Goal: Transaction & Acquisition: Purchase product/service

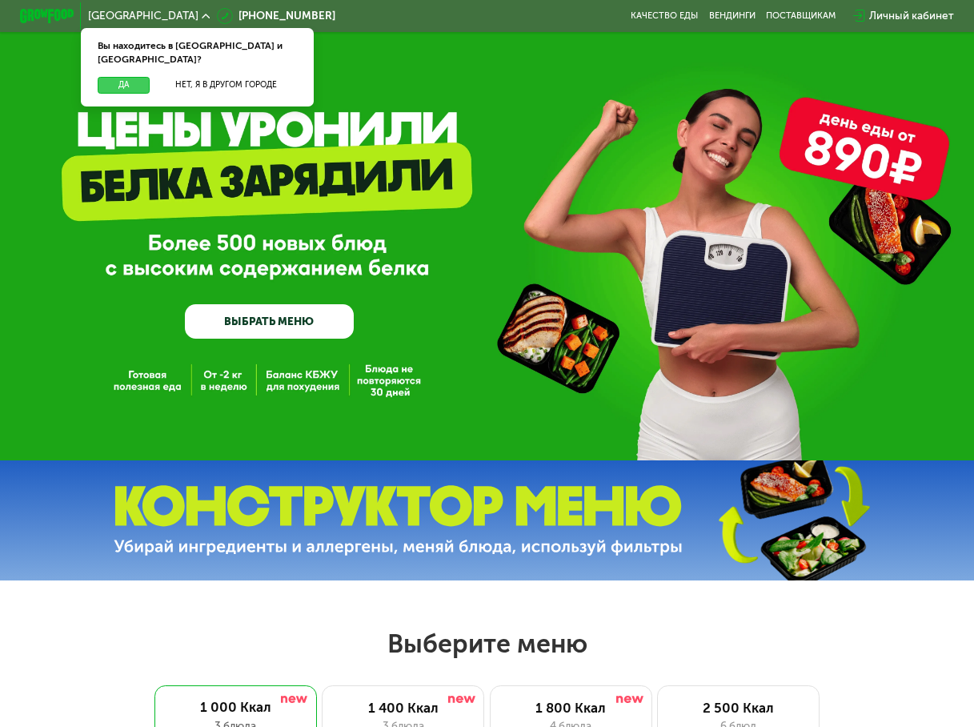
click at [121, 64] on div "Вы находитесь в Москве и обл.? Да Нет, я в другом городе" at bounding box center [197, 67] width 233 height 78
click at [121, 77] on button "Да" at bounding box center [124, 85] width 52 height 17
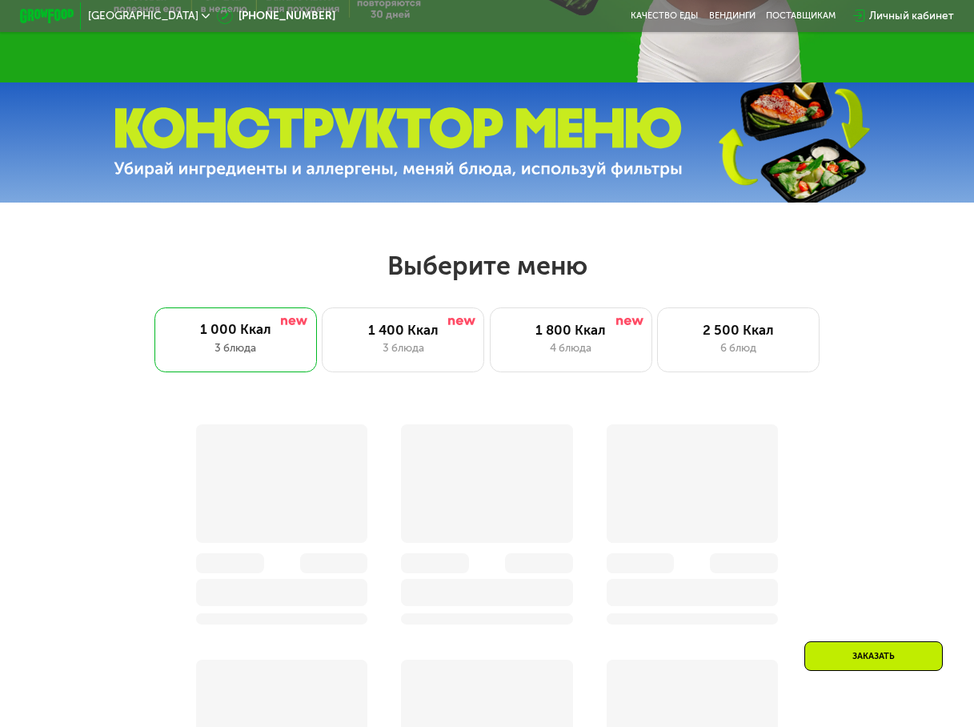
scroll to position [400, 0]
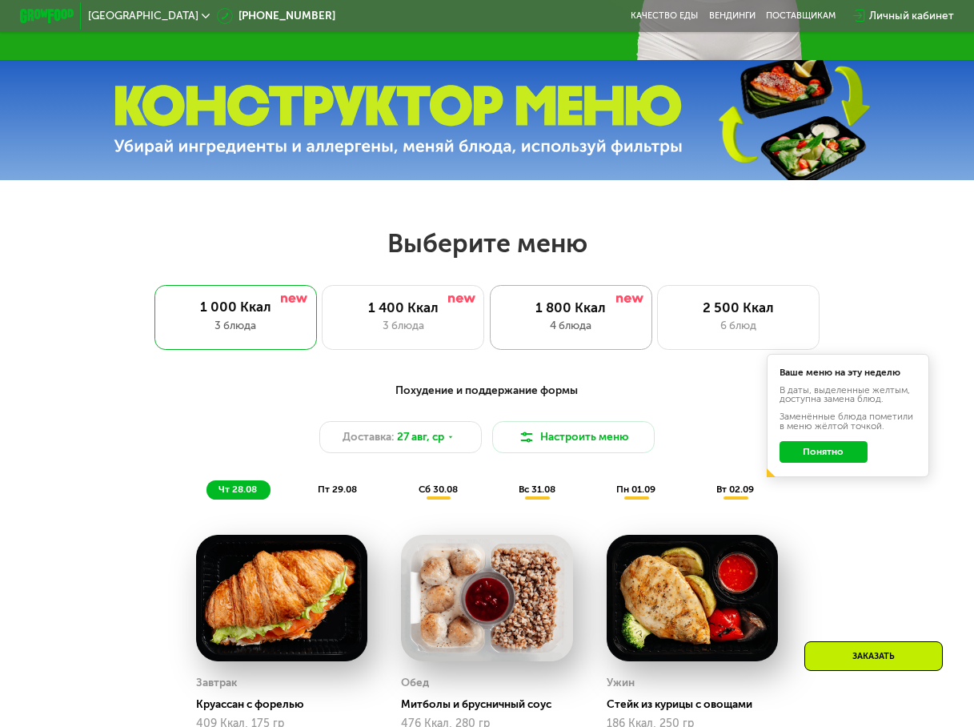
click at [530, 327] on div "4 блюда" at bounding box center [571, 326] width 134 height 16
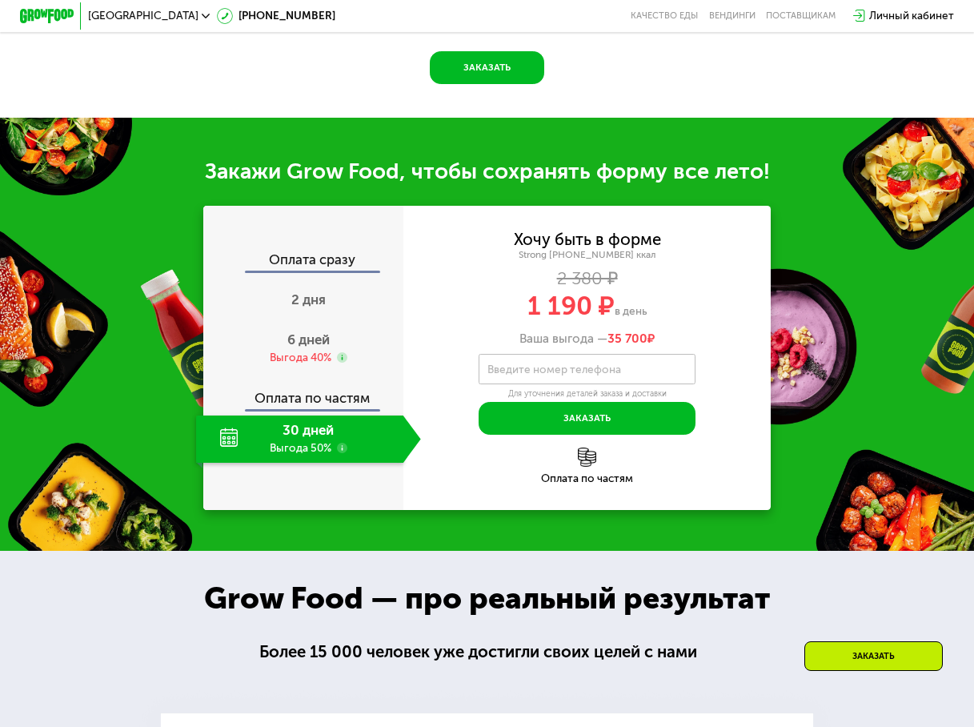
scroll to position [1201, 0]
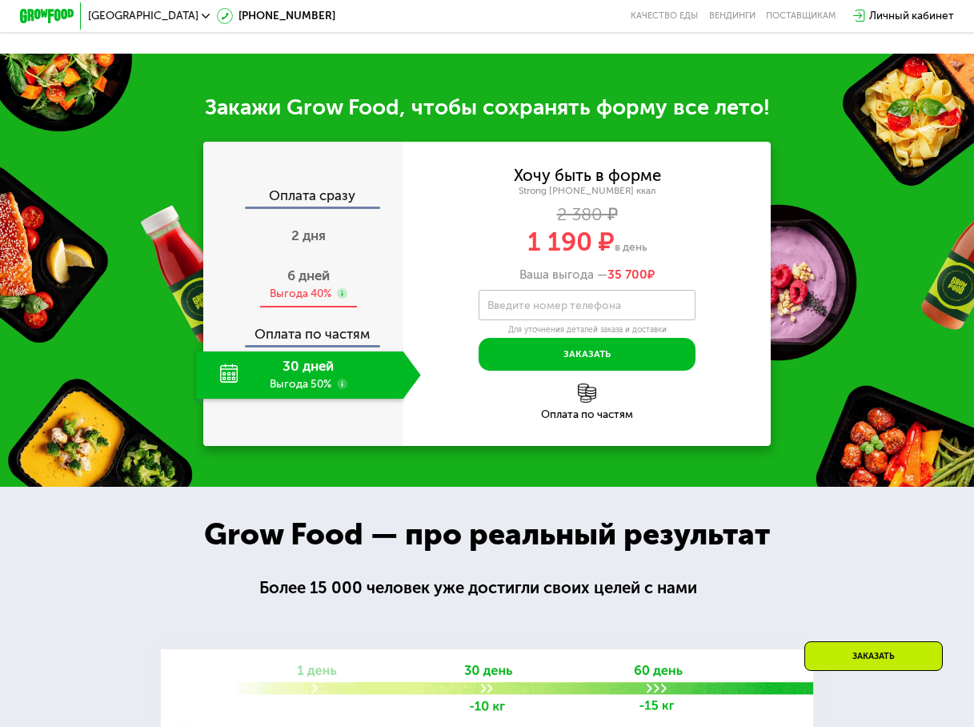
click at [291, 283] on span "6 дней" at bounding box center [308, 275] width 42 height 16
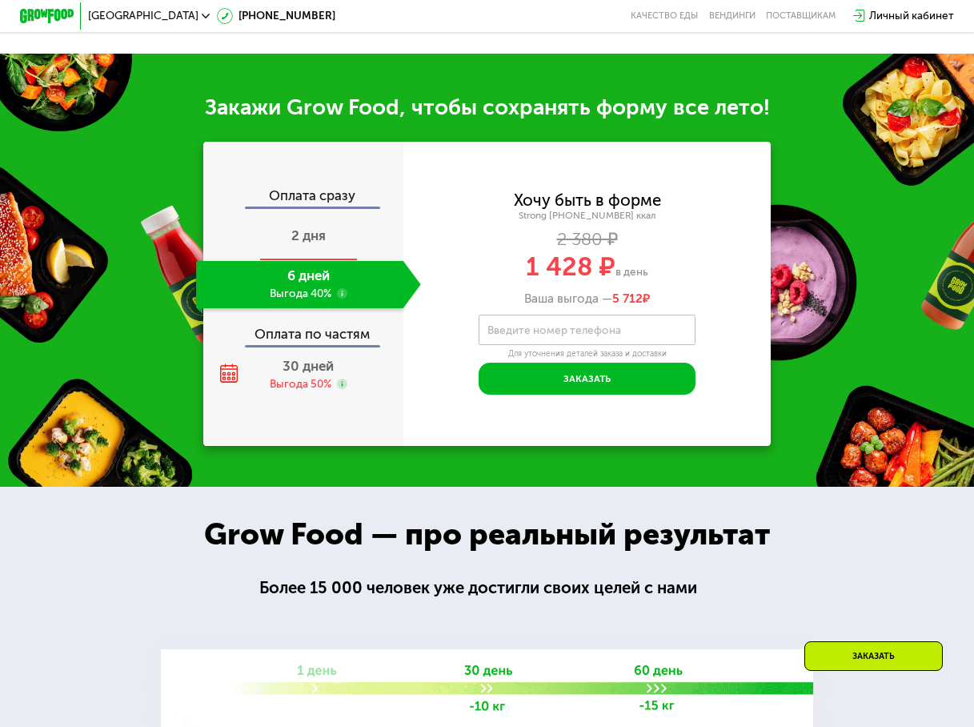
click at [307, 243] on span "2 дня" at bounding box center [308, 235] width 34 height 16
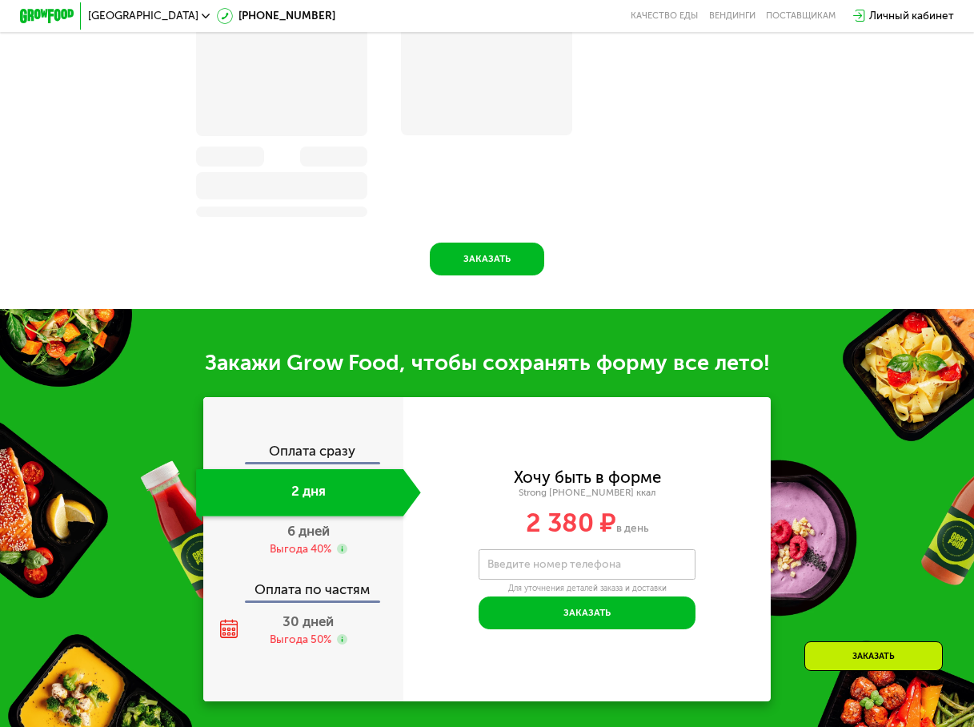
scroll to position [1263, 0]
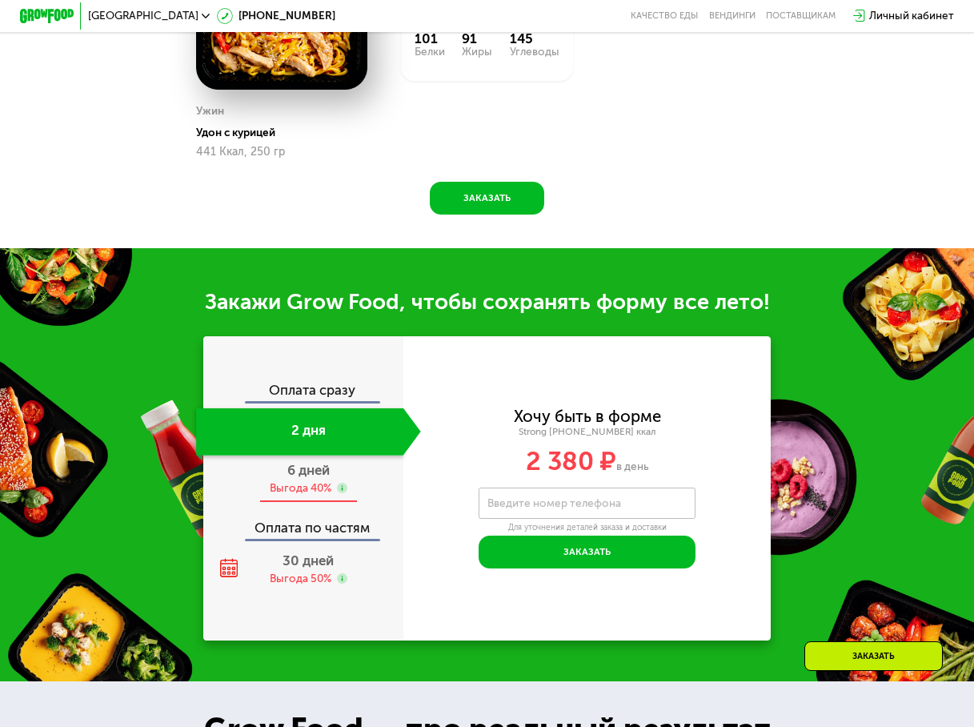
click at [308, 498] on div "6 дней Выгода 40%" at bounding box center [308, 479] width 225 height 47
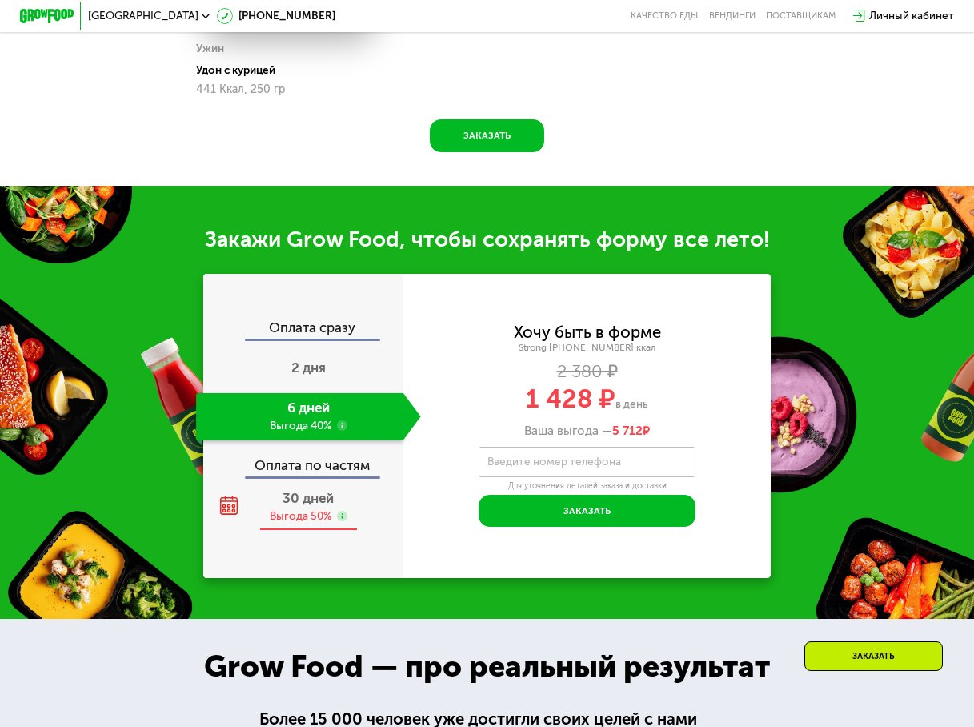
scroll to position [1201, 0]
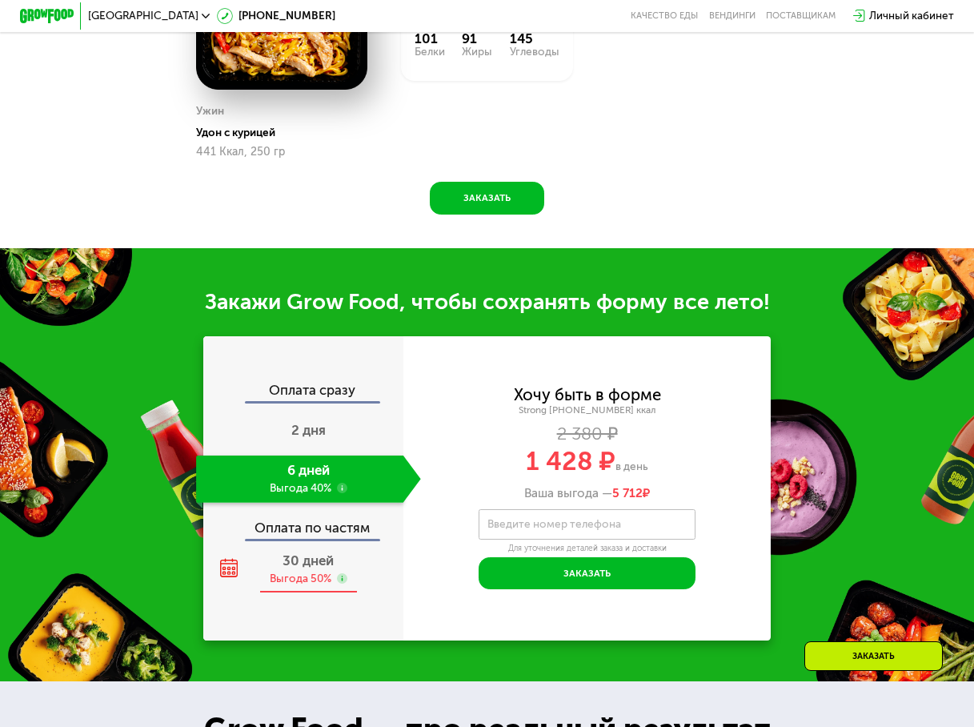
click at [299, 587] on div "Выгода 50%" at bounding box center [301, 579] width 62 height 15
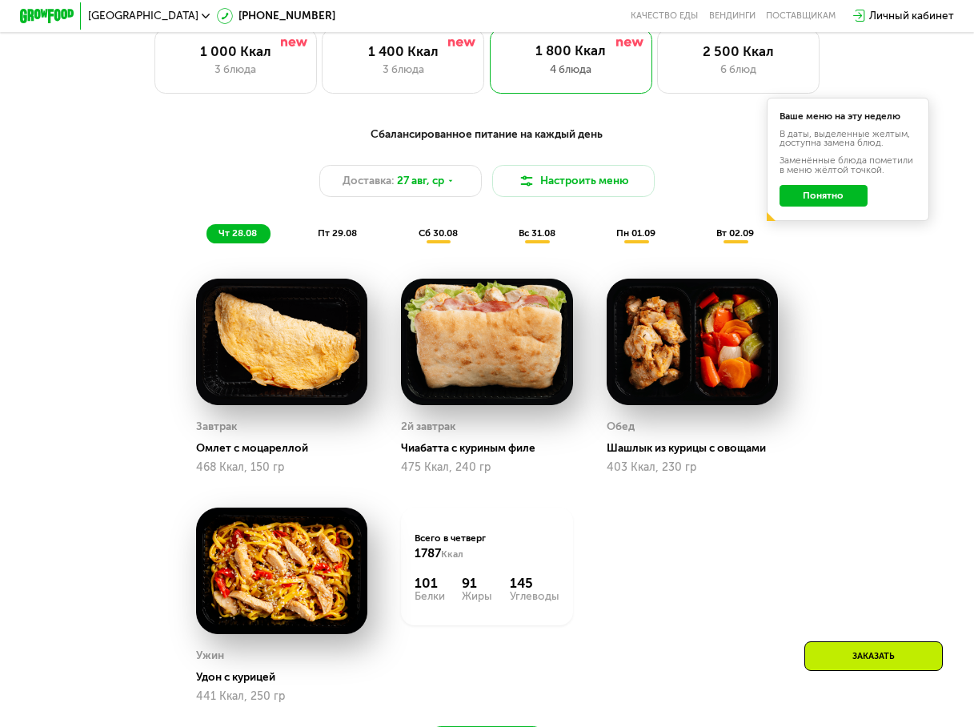
scroll to position [480, 0]
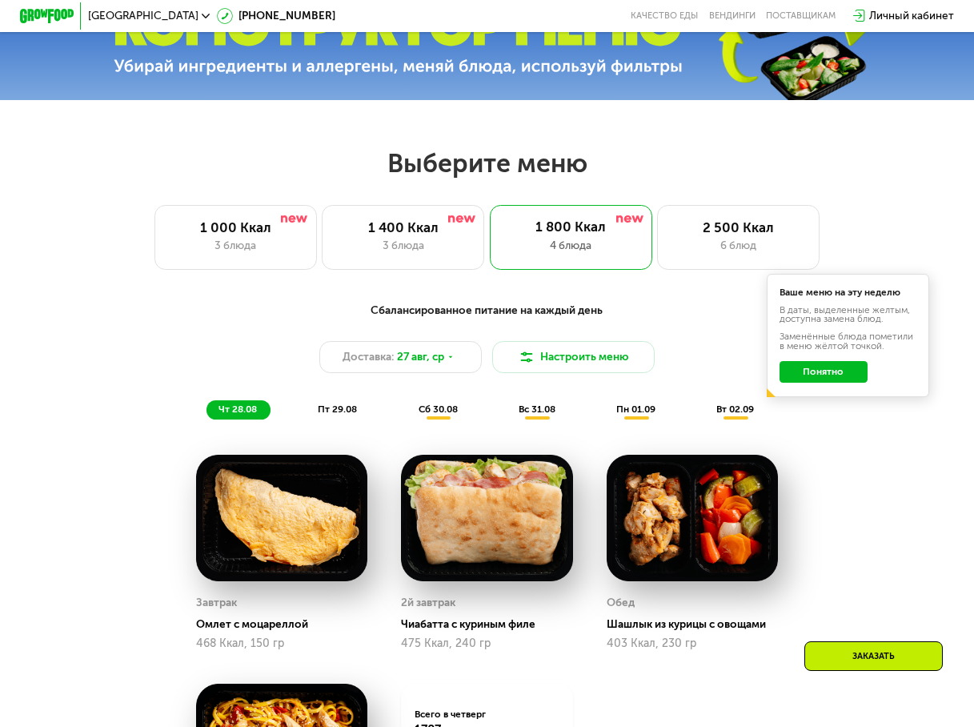
click at [444, 415] on span "сб 30.08" at bounding box center [438, 408] width 39 height 11
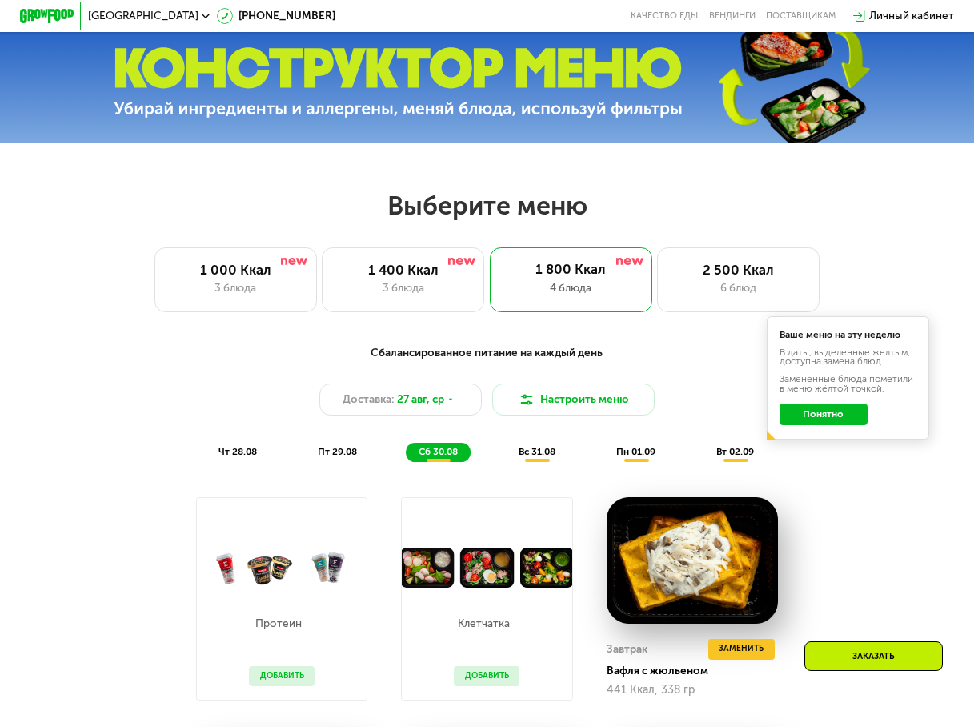
scroll to position [400, 0]
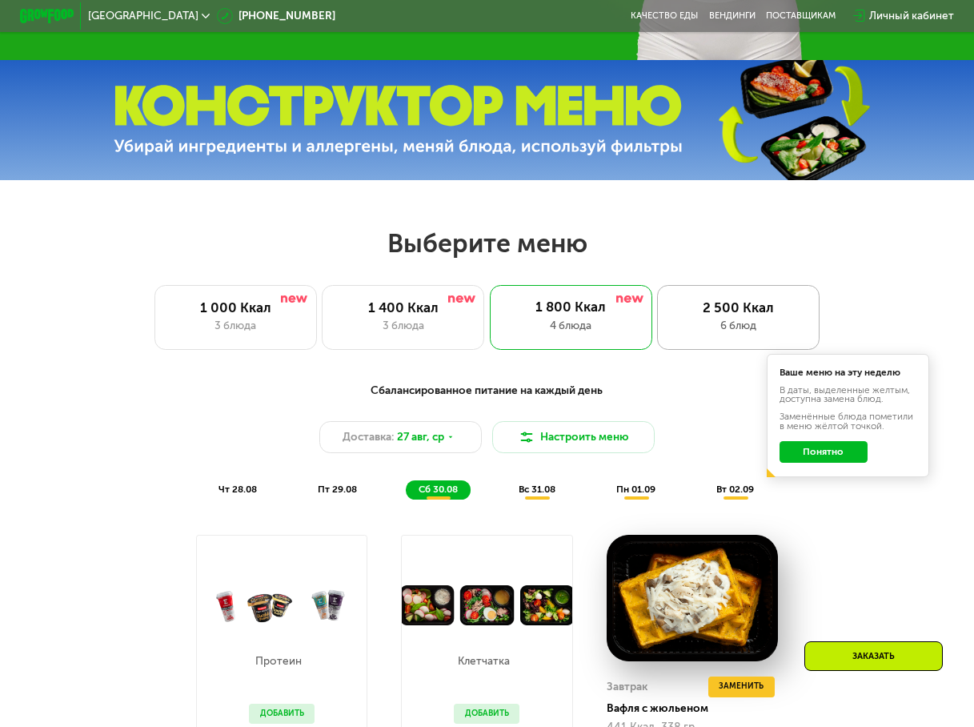
click at [768, 334] on div "6 блюд" at bounding box center [739, 326] width 134 height 16
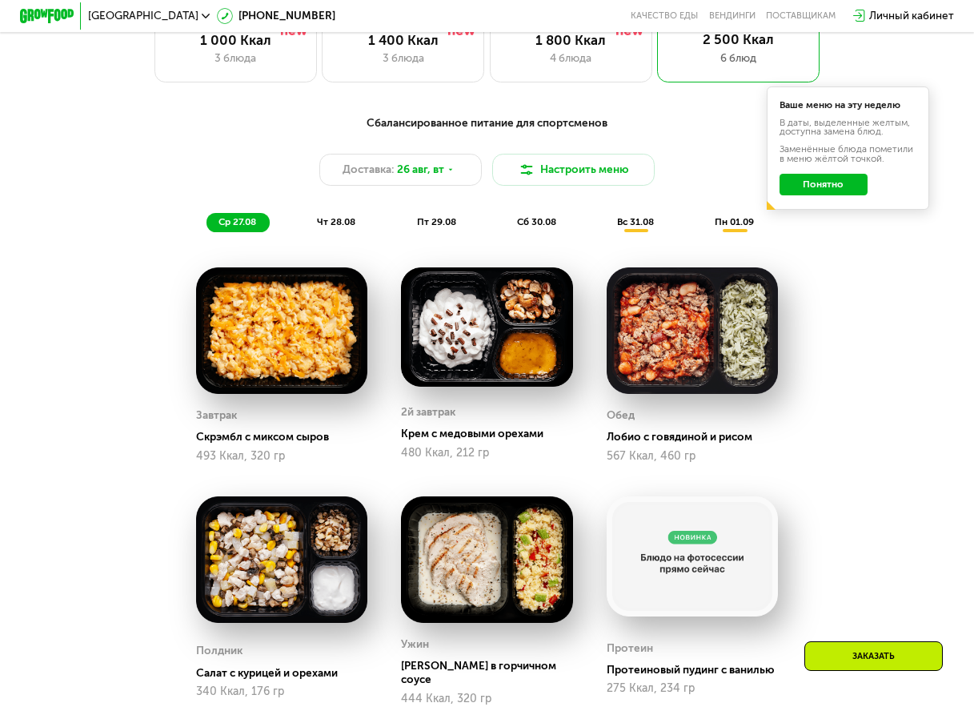
scroll to position [640, 0]
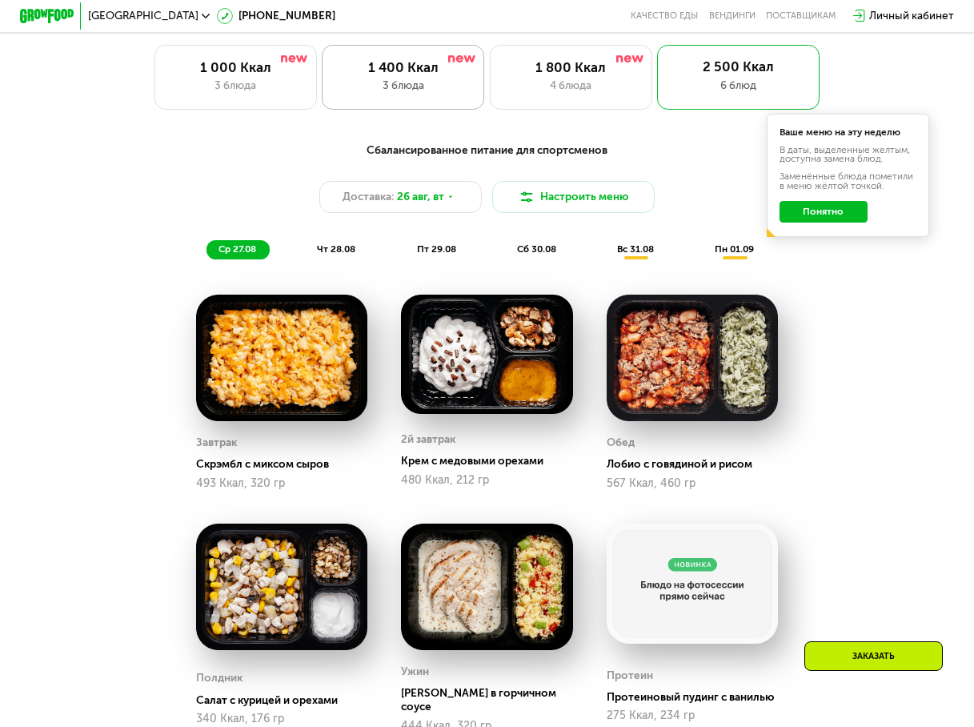
click at [414, 75] on div "1 400 Ккал" at bounding box center [403, 67] width 134 height 16
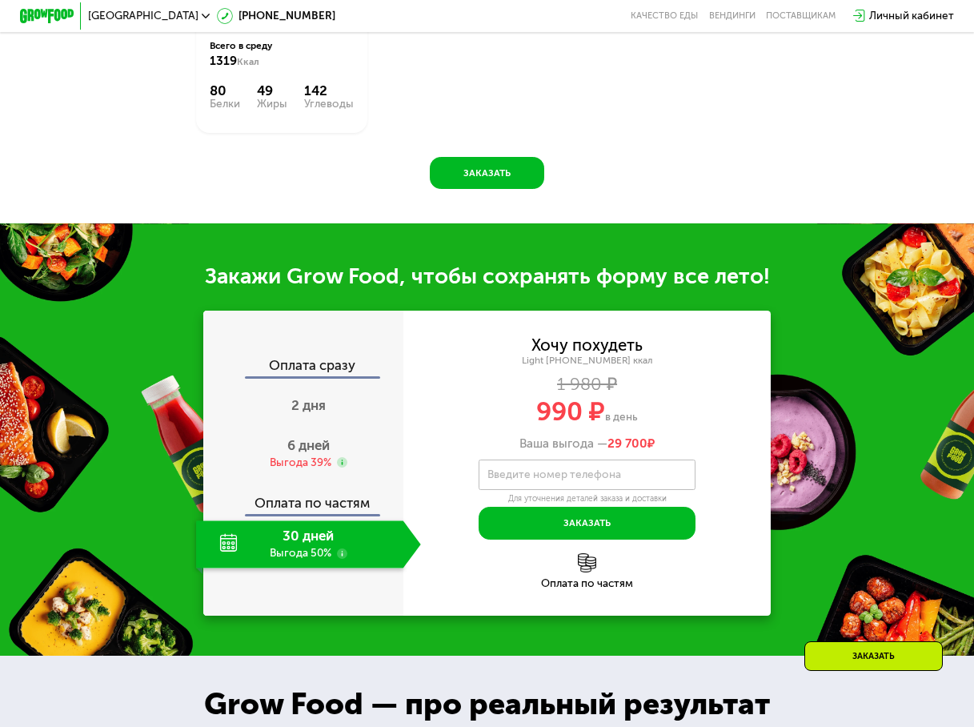
scroll to position [1201, 0]
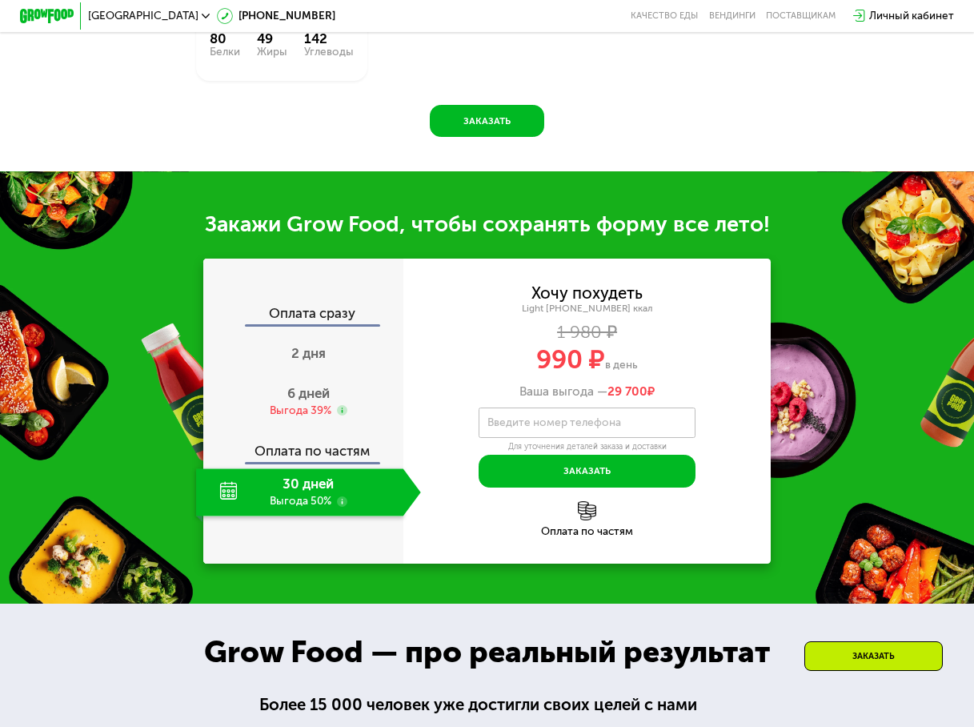
click at [587, 520] on img at bounding box center [587, 510] width 19 height 19
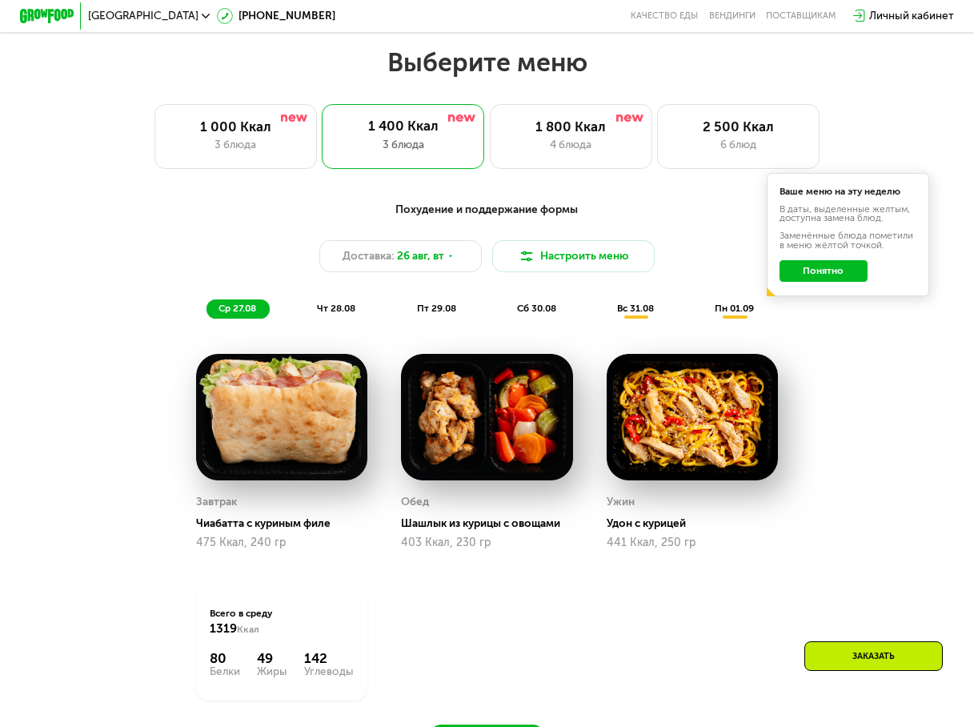
scroll to position [560, 0]
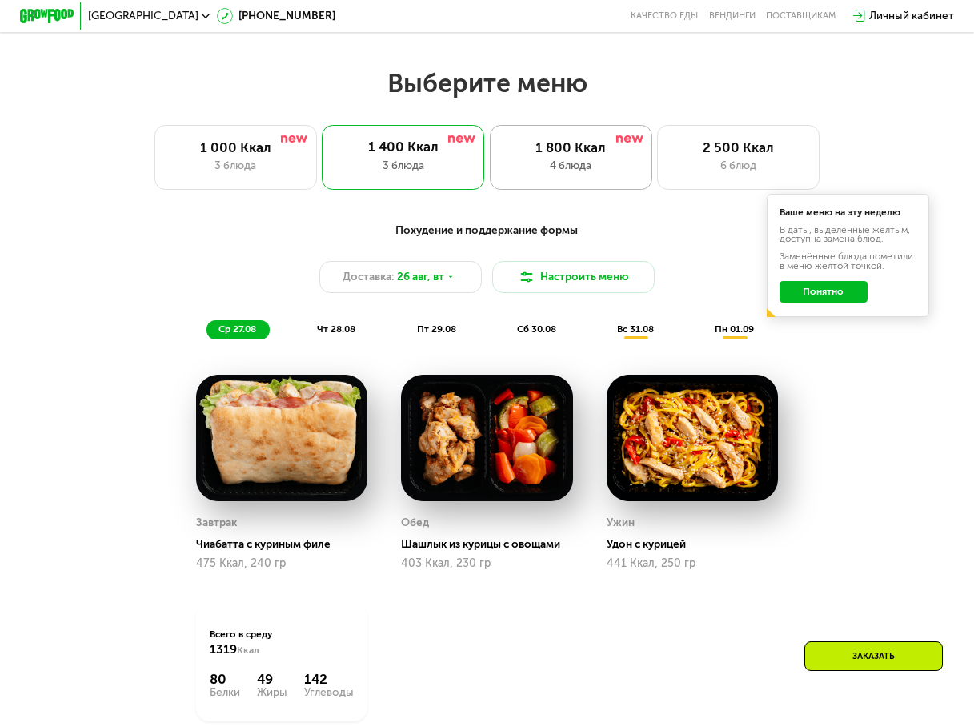
click at [556, 149] on div "1 800 Ккал" at bounding box center [571, 147] width 134 height 16
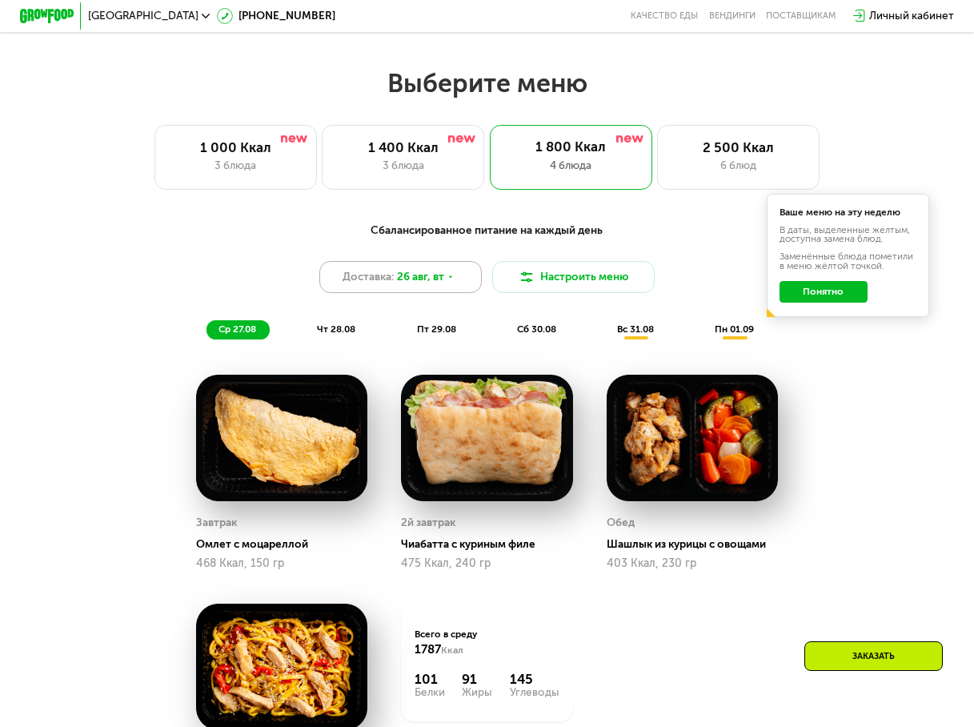
click at [441, 282] on span "26 авг, вт" at bounding box center [420, 277] width 47 height 16
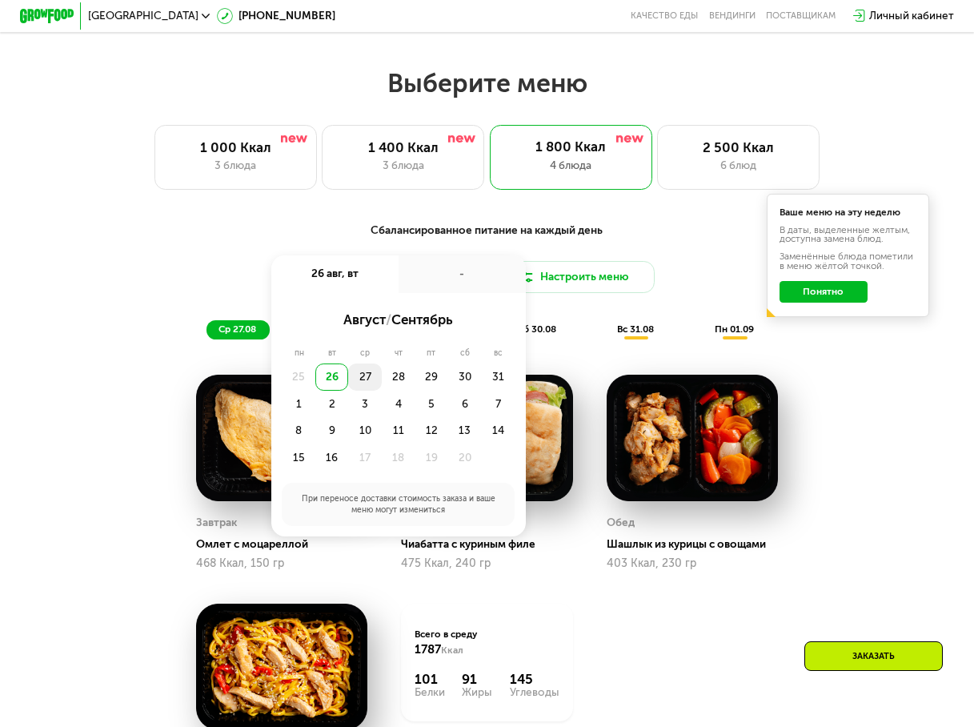
click at [382, 387] on div "27" at bounding box center [399, 376] width 34 height 27
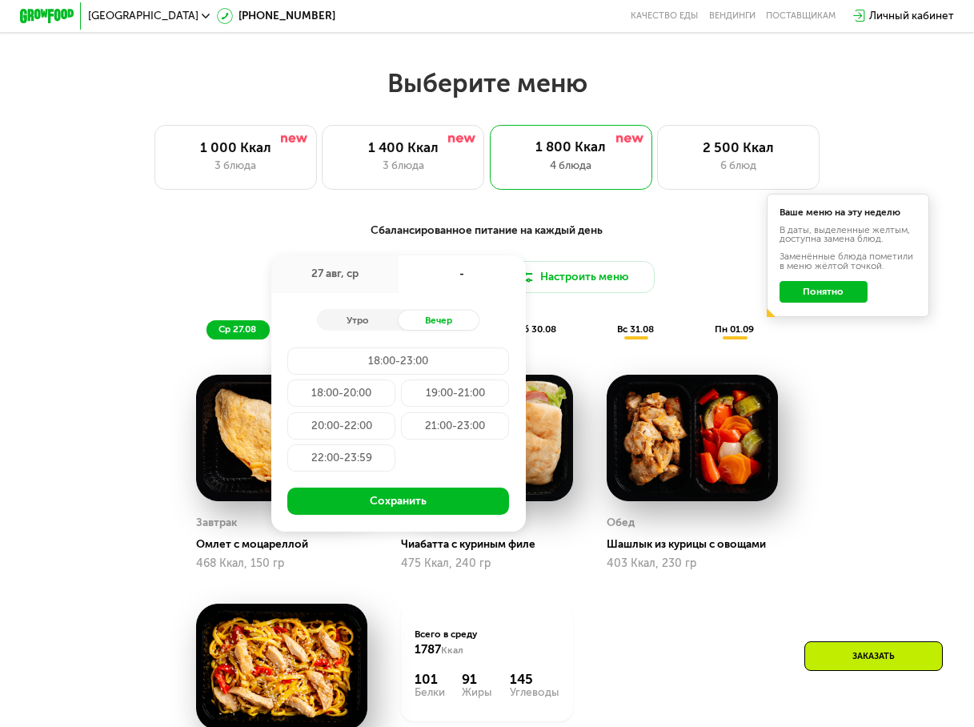
click at [395, 412] on div "19:00-21:00" at bounding box center [341, 425] width 108 height 27
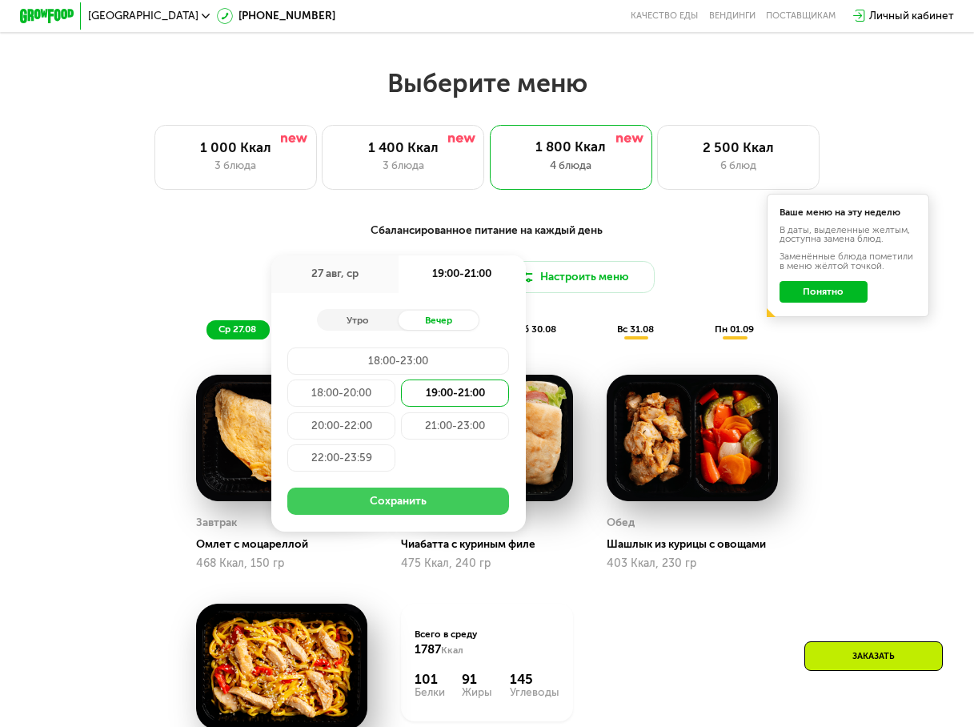
click at [421, 511] on button "Сохранить" at bounding box center [398, 501] width 222 height 27
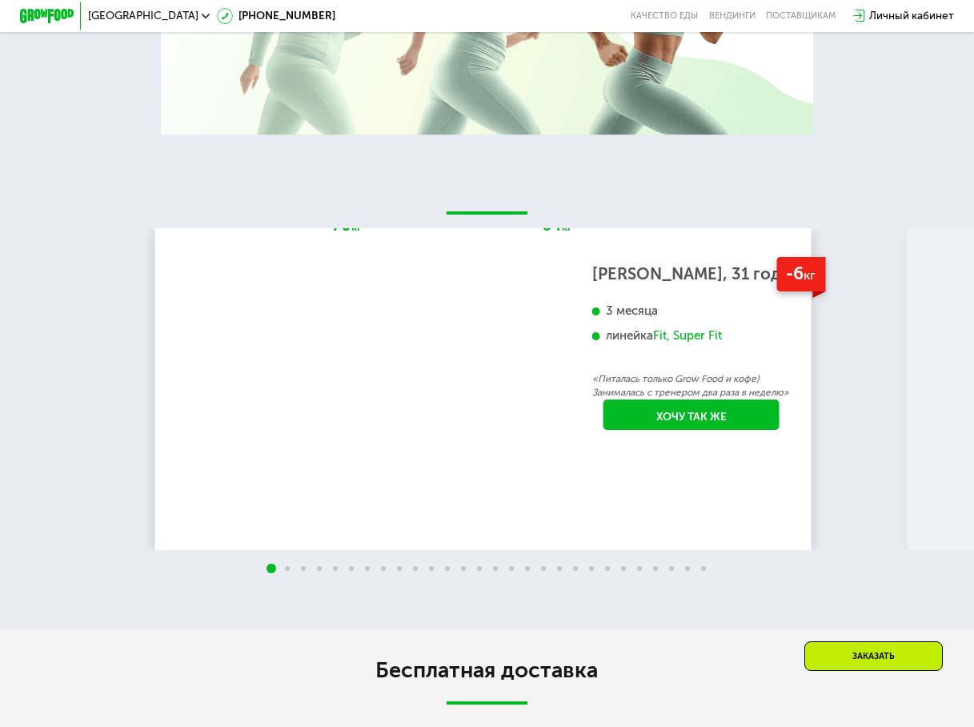
scroll to position [2242, 0]
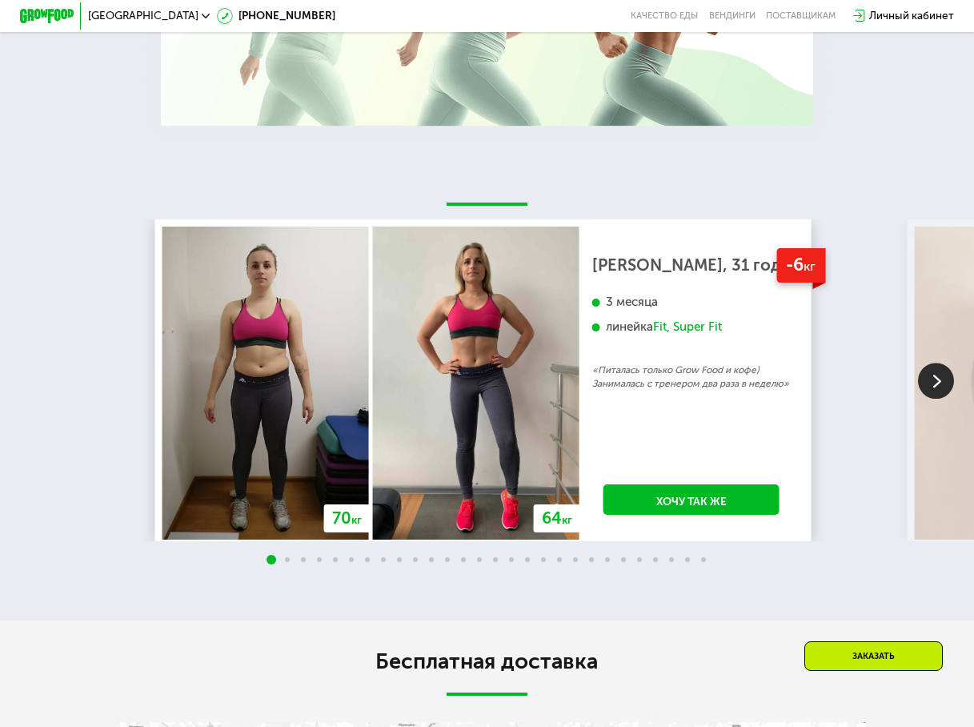
click at [933, 399] on img at bounding box center [936, 381] width 36 height 36
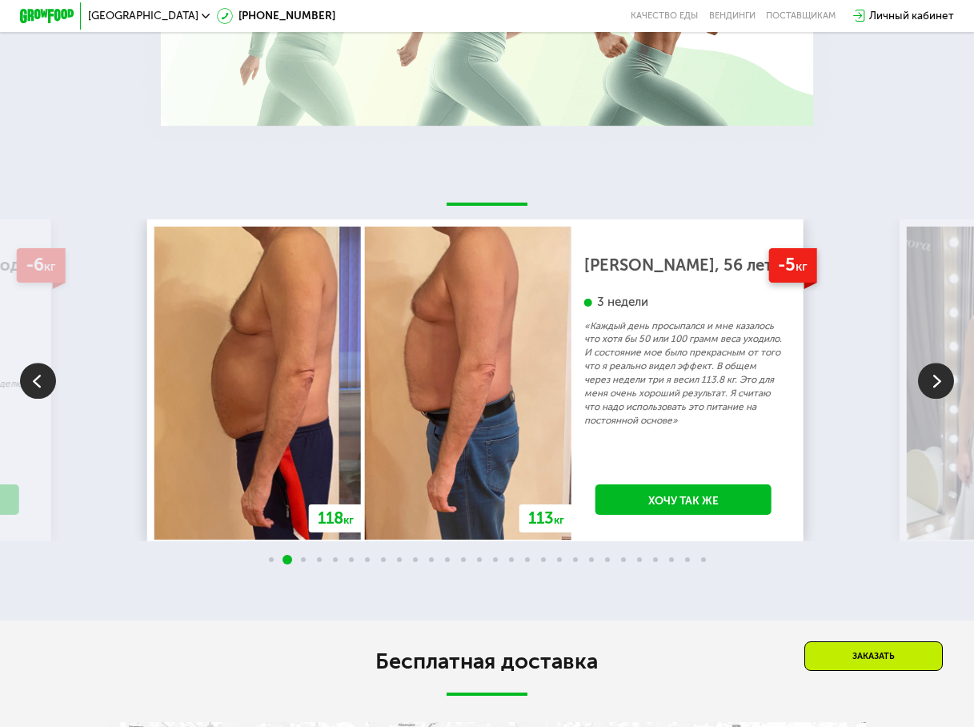
click at [931, 399] on img at bounding box center [936, 381] width 36 height 36
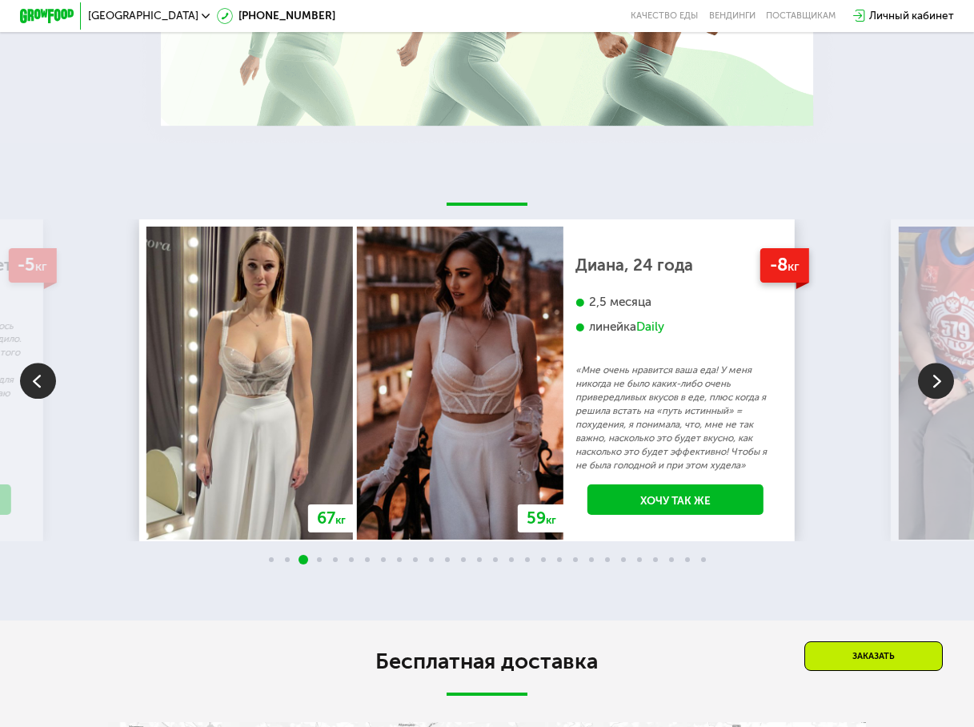
click at [930, 399] on img at bounding box center [936, 381] width 36 height 36
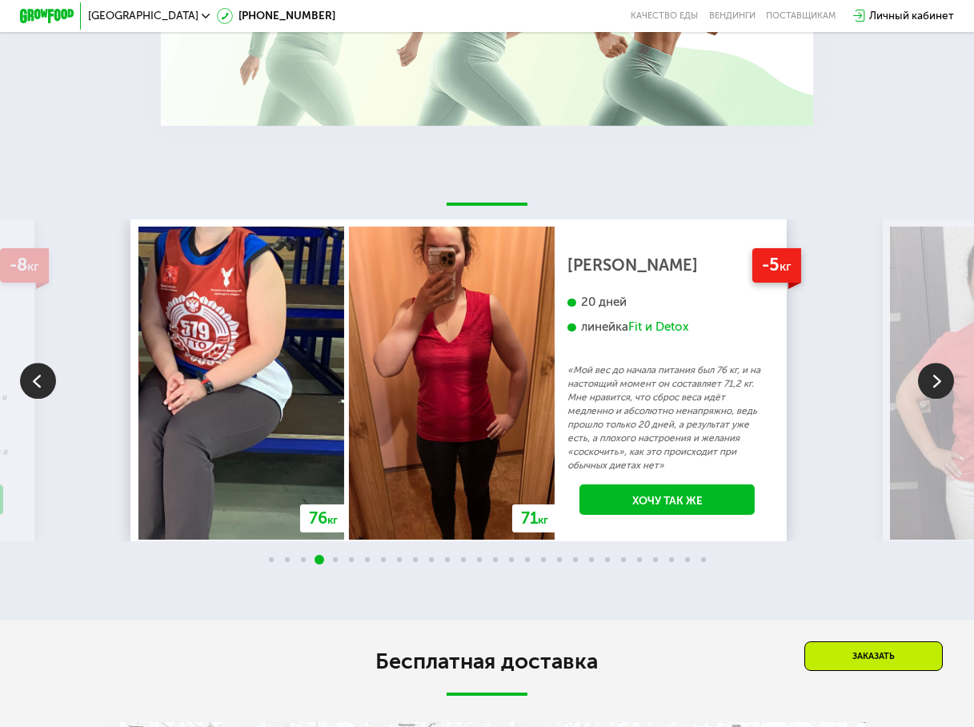
click at [930, 399] on img at bounding box center [936, 381] width 36 height 36
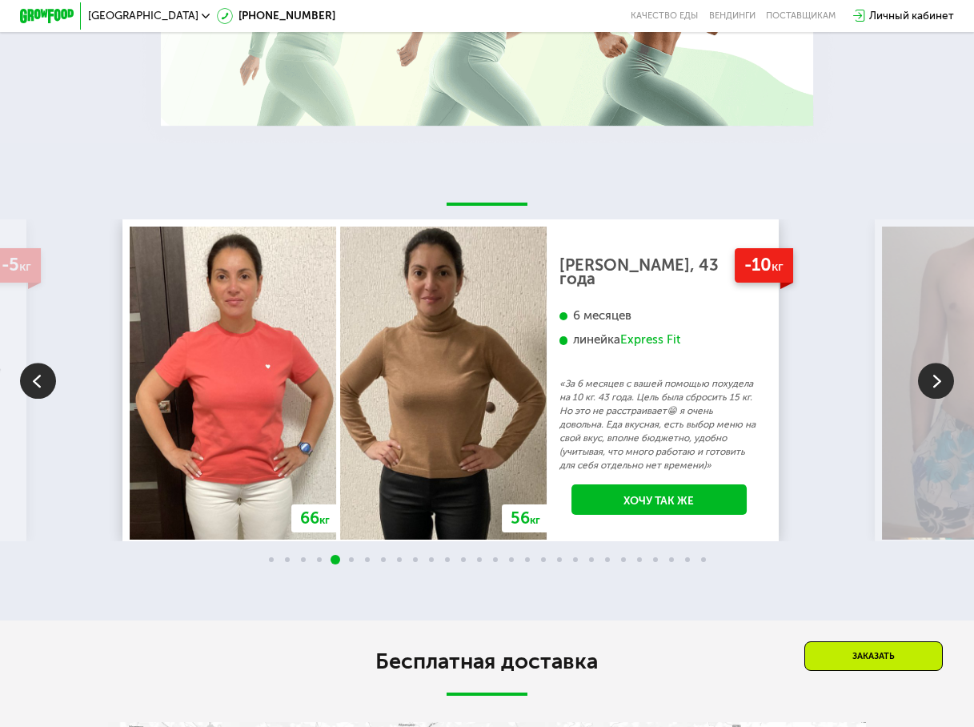
click at [940, 399] on img at bounding box center [936, 381] width 36 height 36
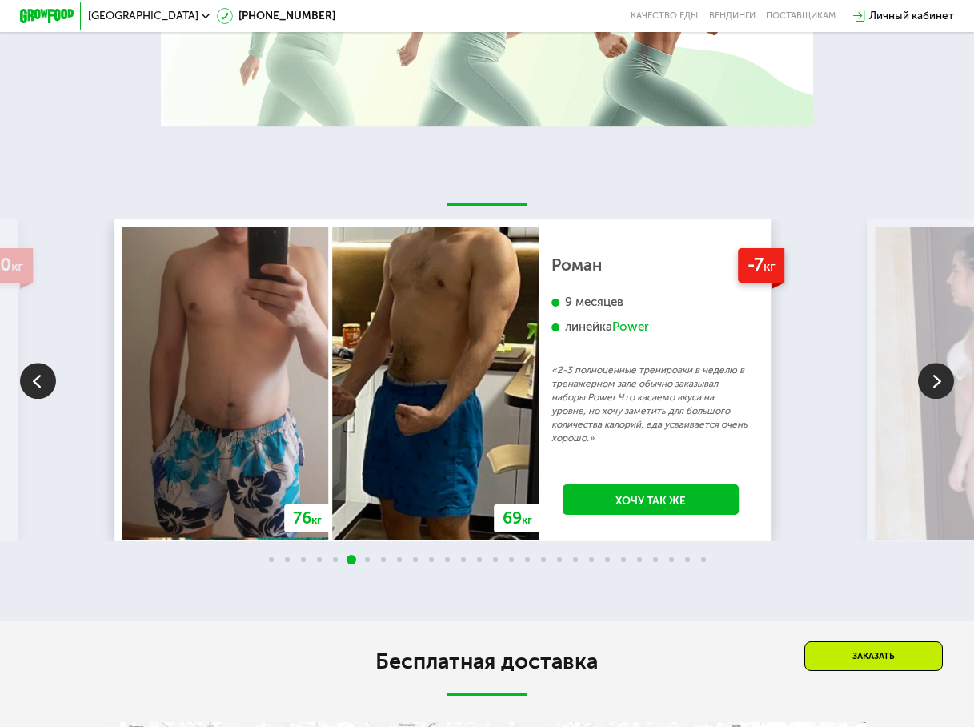
click at [940, 399] on img at bounding box center [936, 381] width 36 height 36
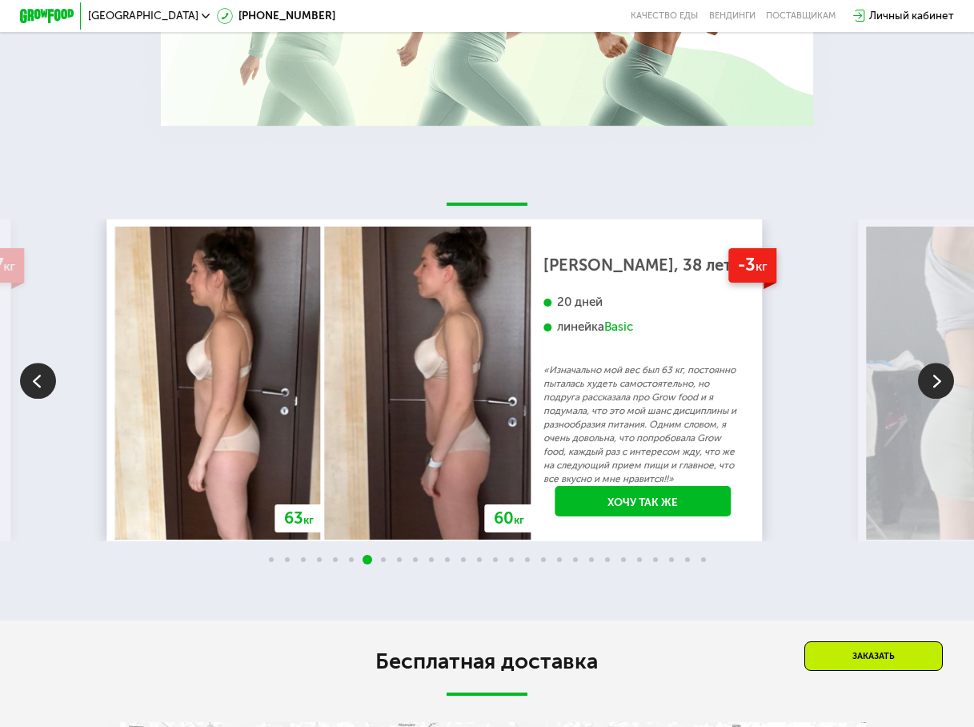
click at [940, 399] on img at bounding box center [936, 381] width 36 height 36
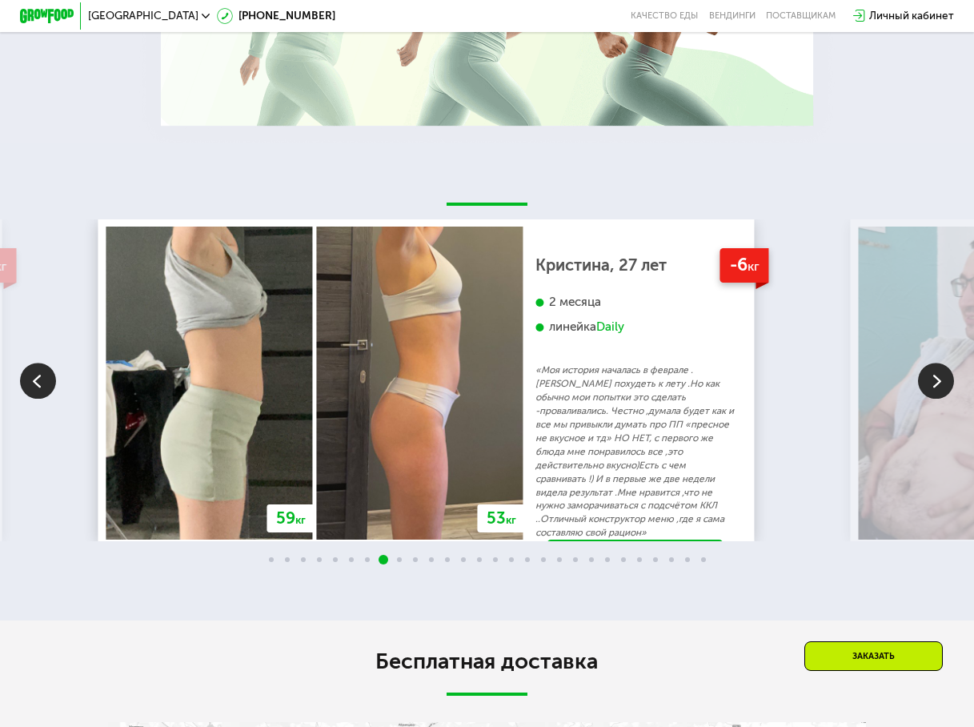
click at [940, 399] on img at bounding box center [936, 381] width 36 height 36
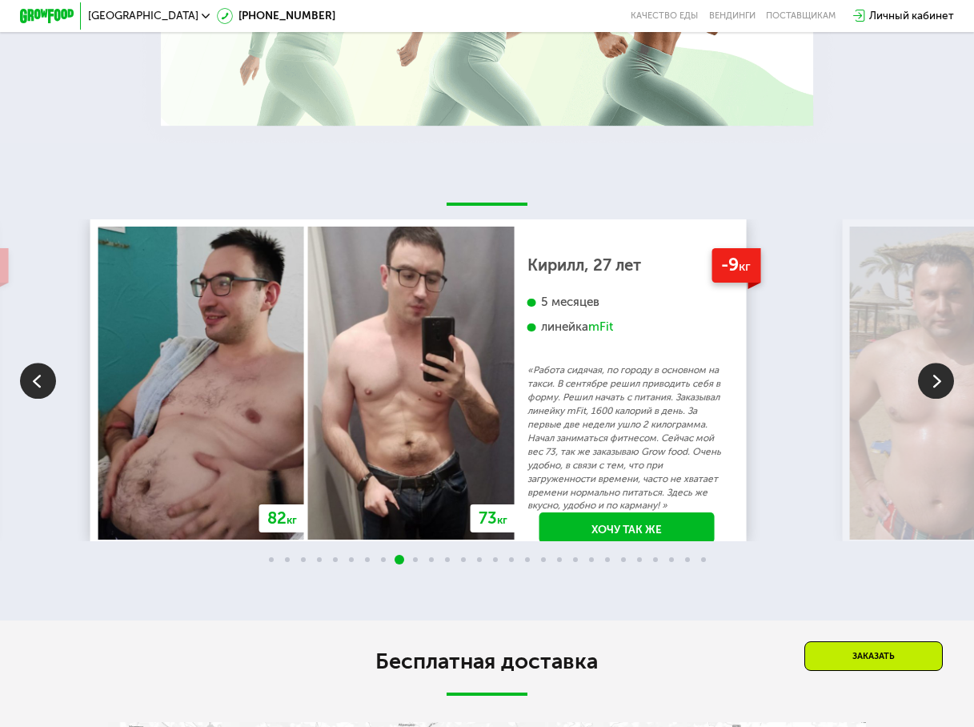
click at [940, 399] on img at bounding box center [936, 381] width 36 height 36
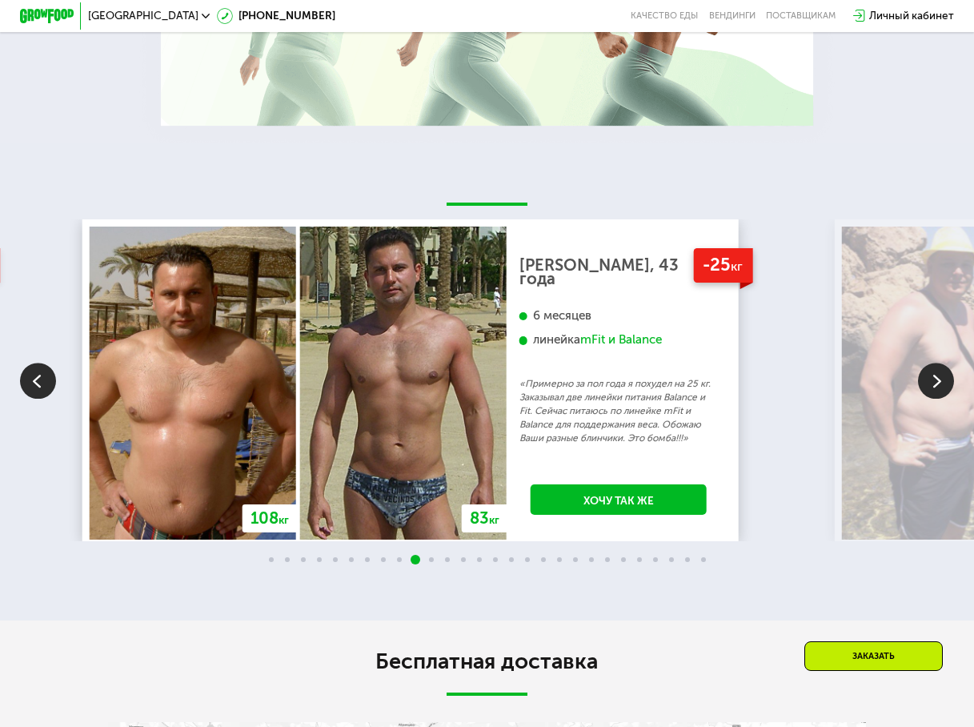
click at [940, 399] on img at bounding box center [936, 381] width 36 height 36
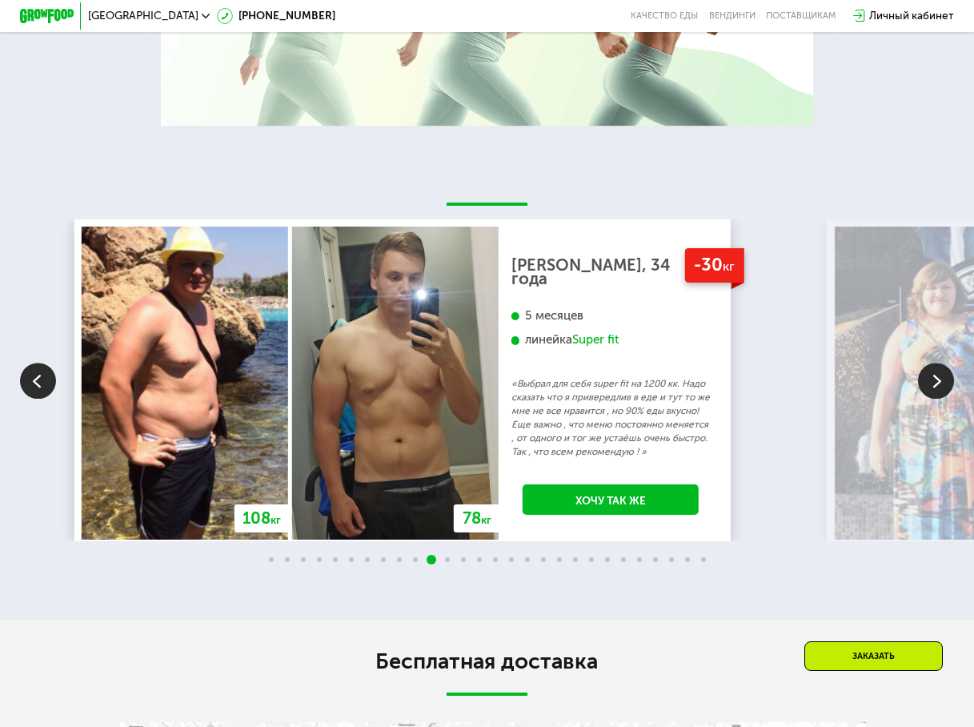
click at [940, 399] on img at bounding box center [936, 381] width 36 height 36
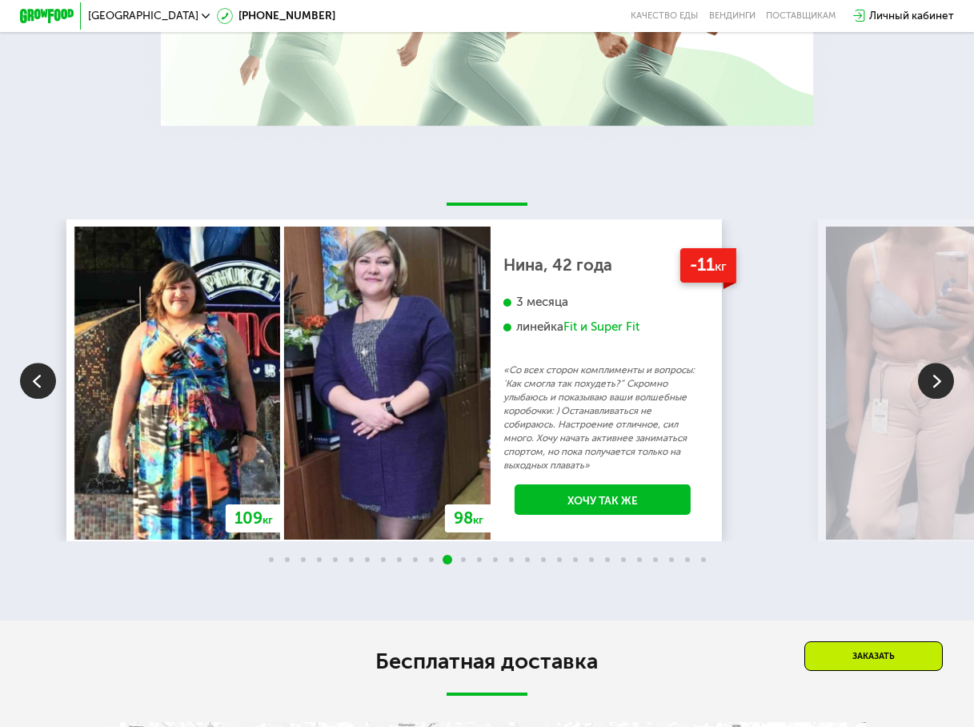
click at [640, 335] on div "Fit и Super Fit" at bounding box center [602, 326] width 76 height 15
click at [659, 515] on link "Хочу так же" at bounding box center [603, 499] width 176 height 30
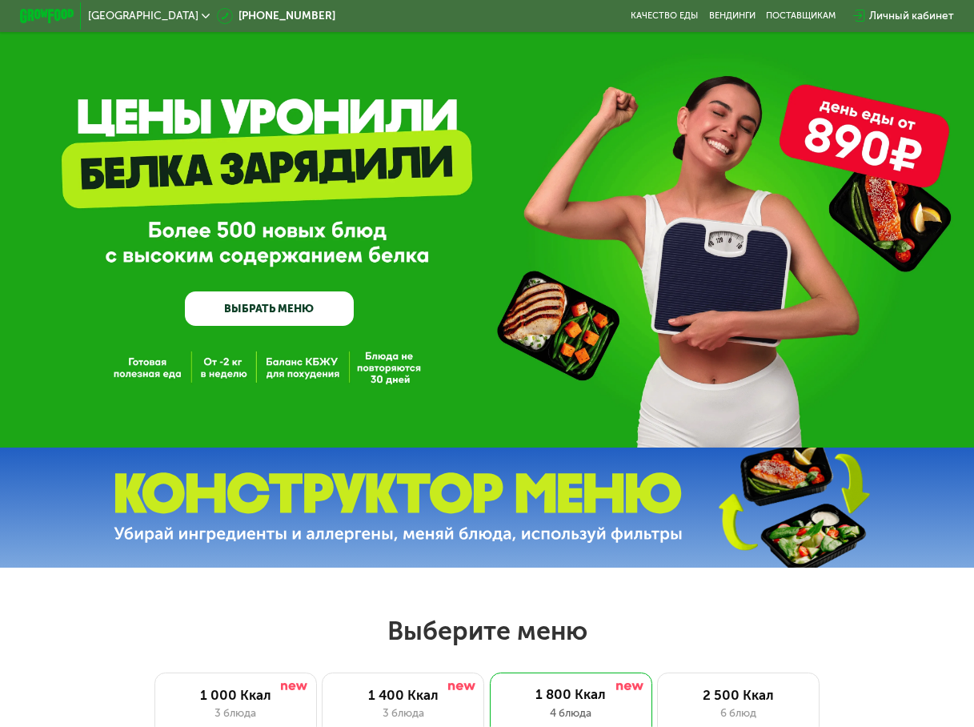
scroll to position [0, 0]
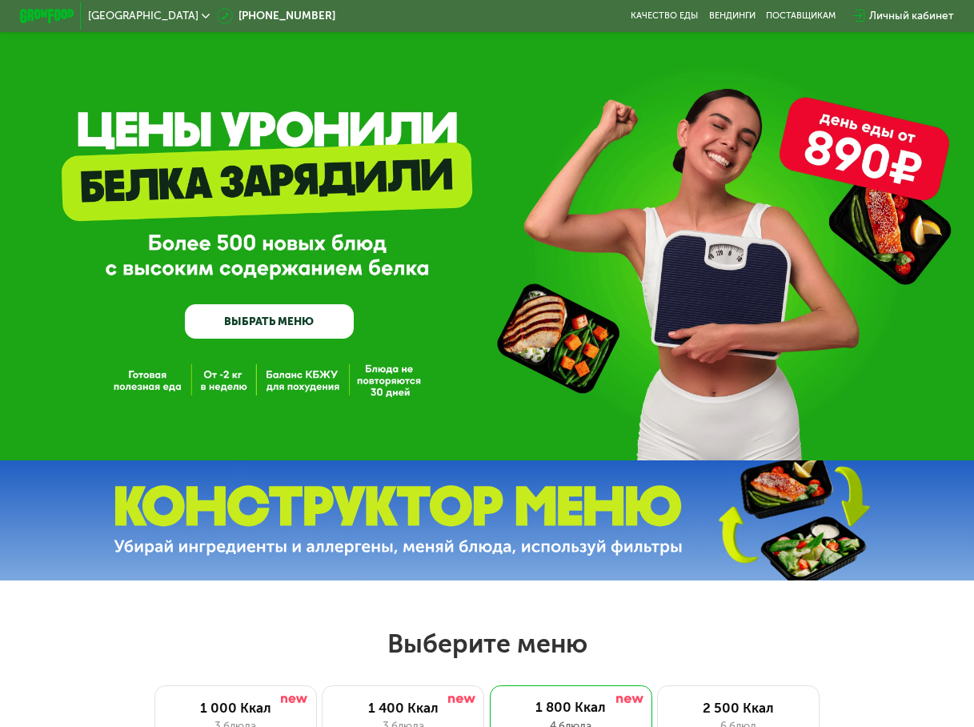
click at [270, 319] on link "ВЫБРАТЬ МЕНЮ" at bounding box center [269, 321] width 168 height 34
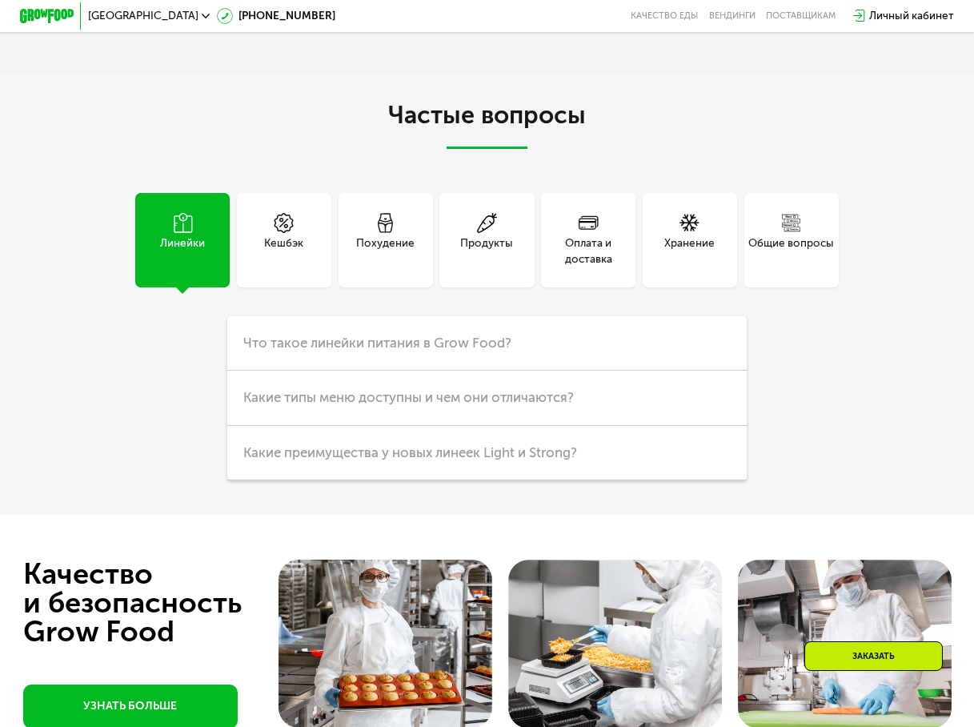
scroll to position [3404, 0]
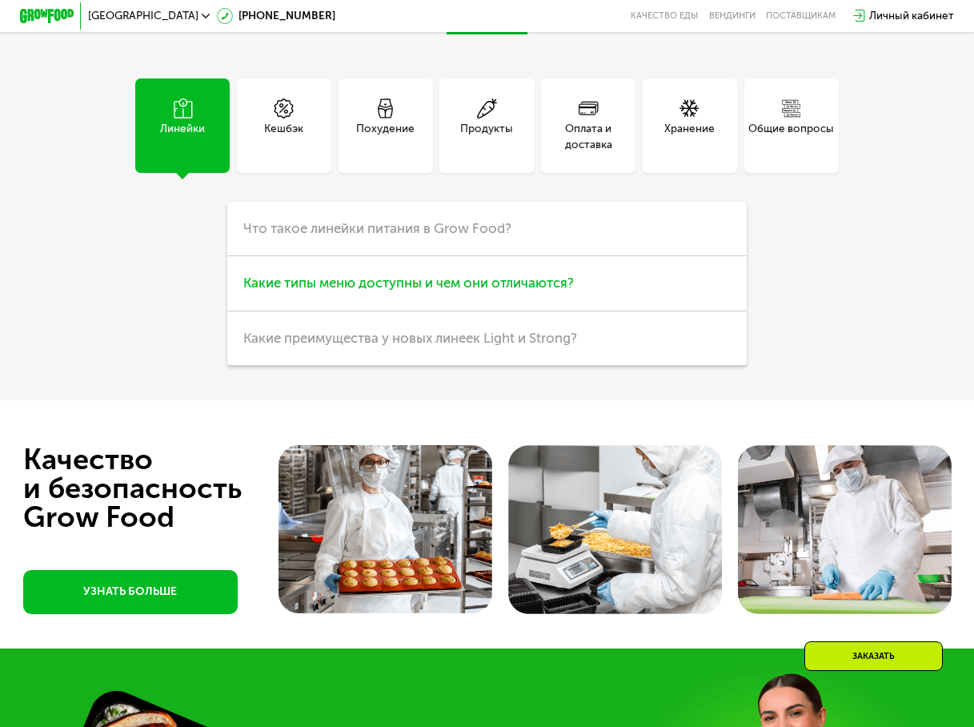
click at [322, 291] on span "Какие типы меню доступны и чем они отличаются?" at bounding box center [408, 283] width 331 height 16
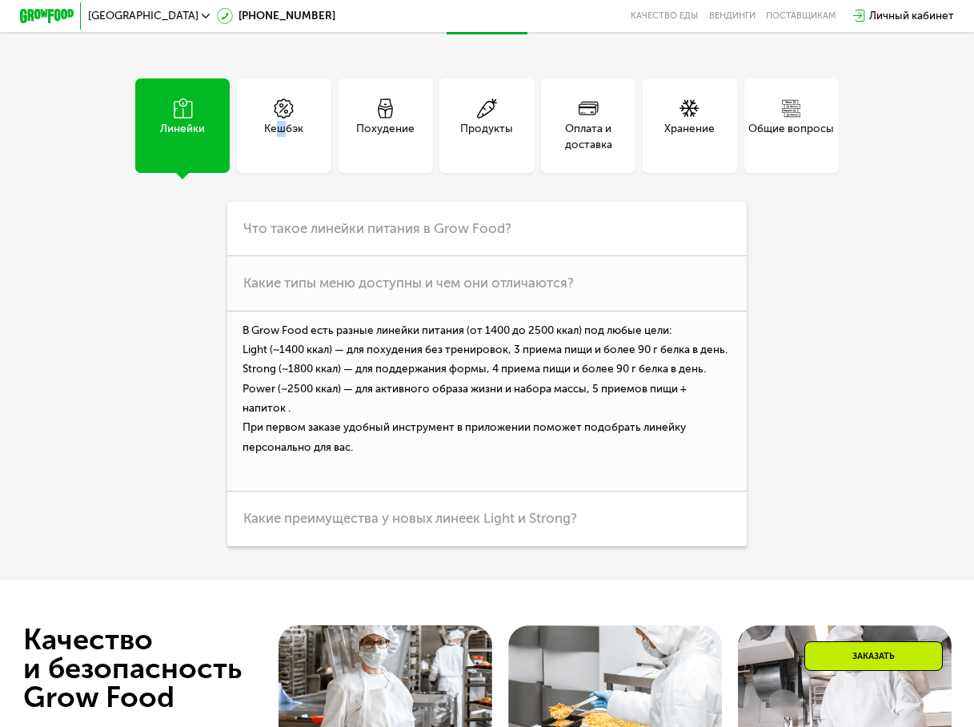
click at [279, 154] on div "Кешбэк" at bounding box center [283, 137] width 39 height 33
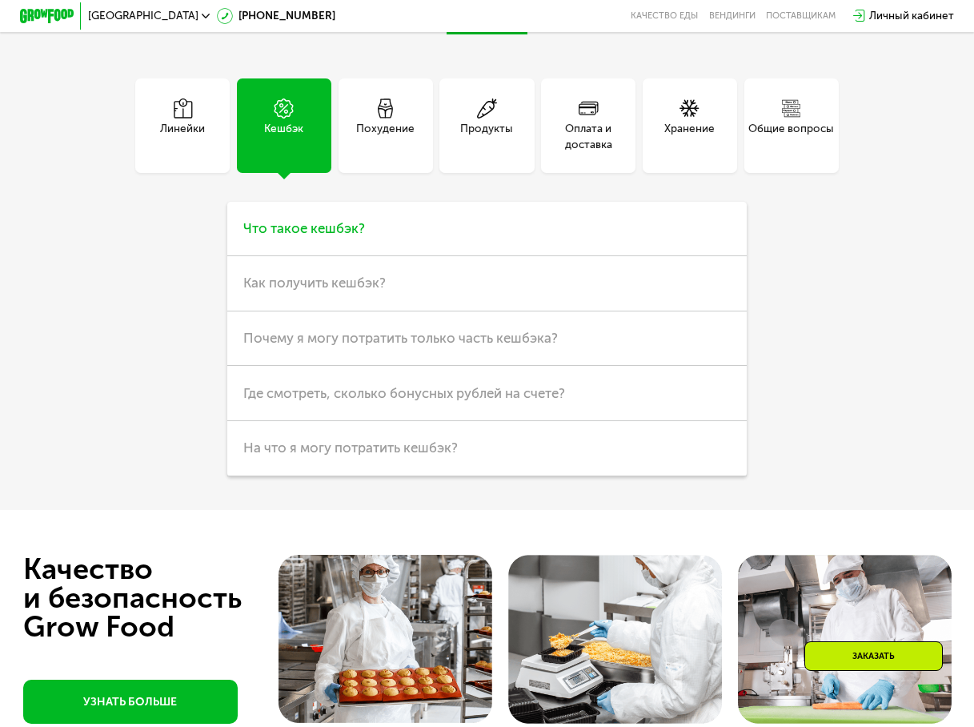
click at [290, 236] on span "Что такое кешбэк?" at bounding box center [304, 228] width 122 height 16
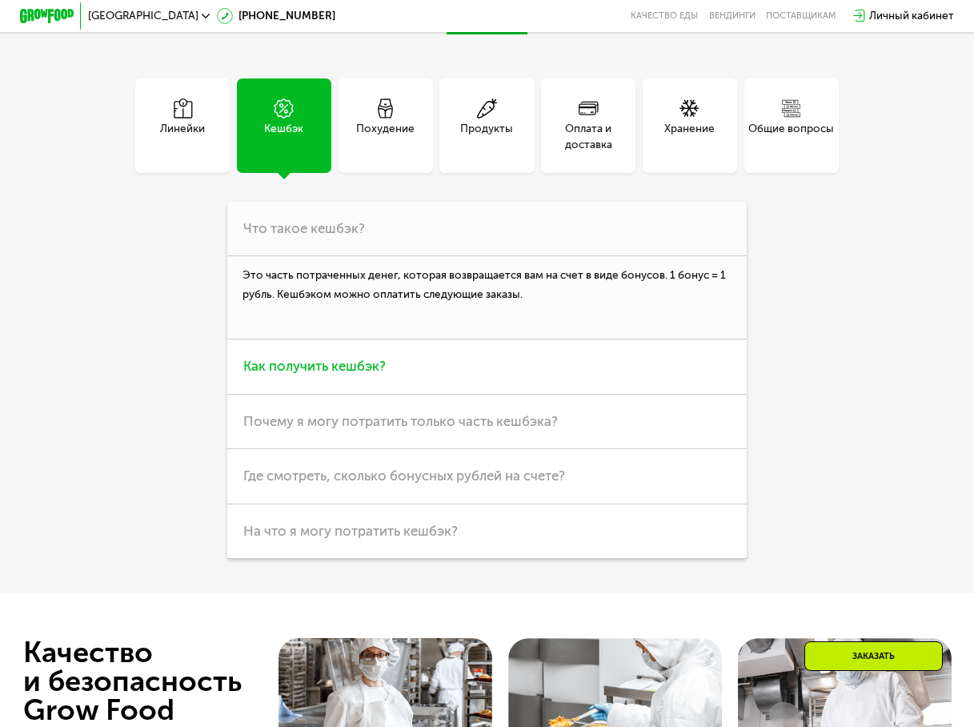
click at [305, 374] on span "Как получить кешбэк?" at bounding box center [314, 366] width 143 height 16
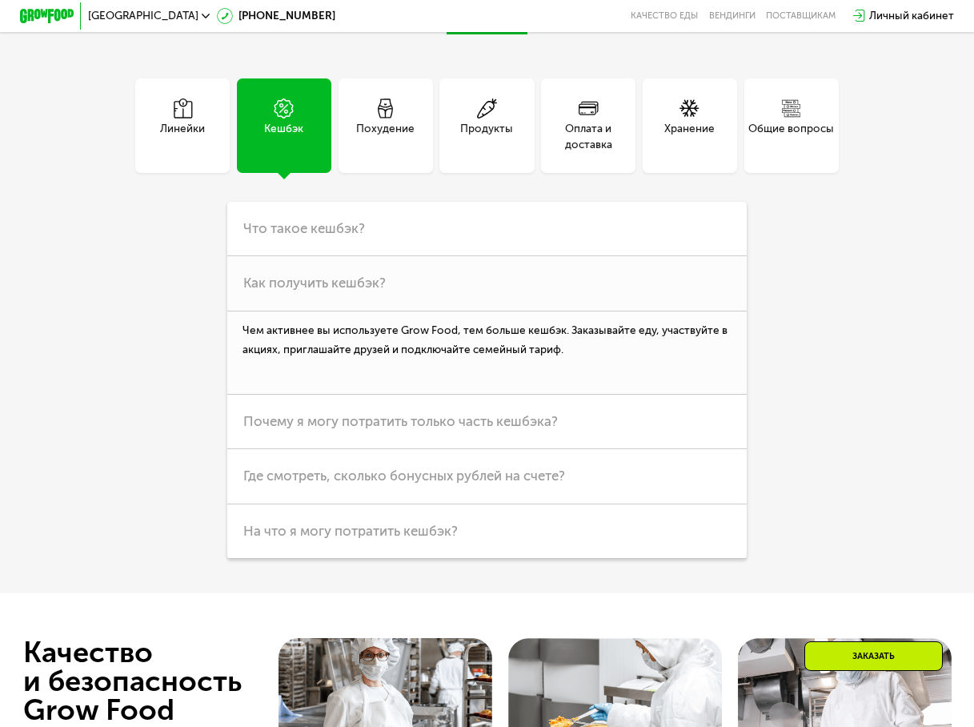
click at [383, 154] on div "Похудение" at bounding box center [385, 137] width 58 height 33
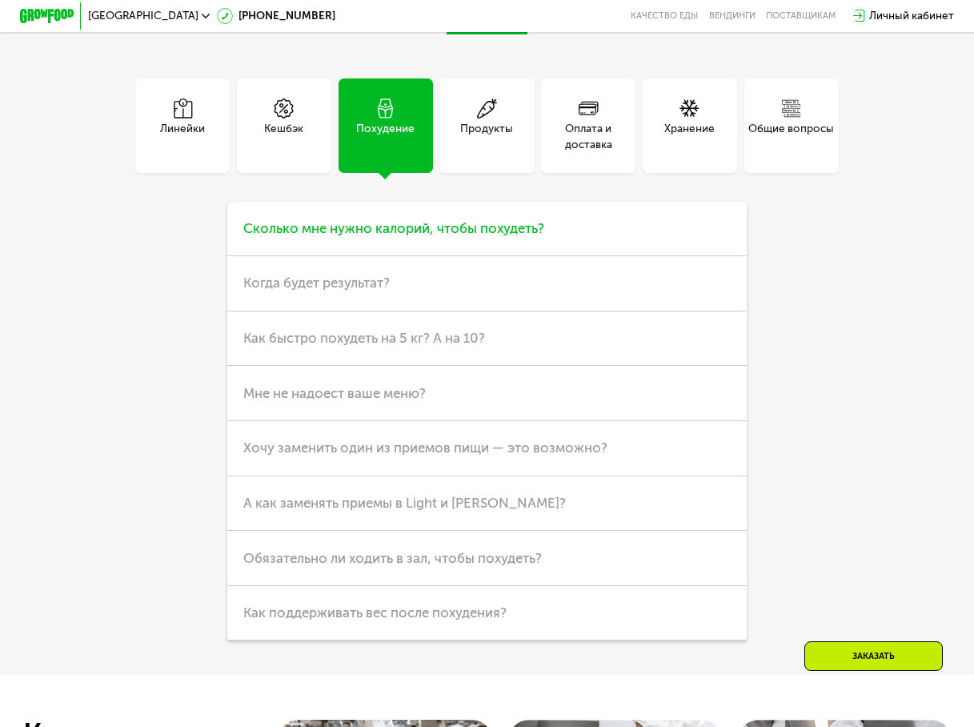
click at [347, 254] on h3 "Сколько мне нужно калорий, чтобы похудеть?" at bounding box center [487, 229] width 520 height 55
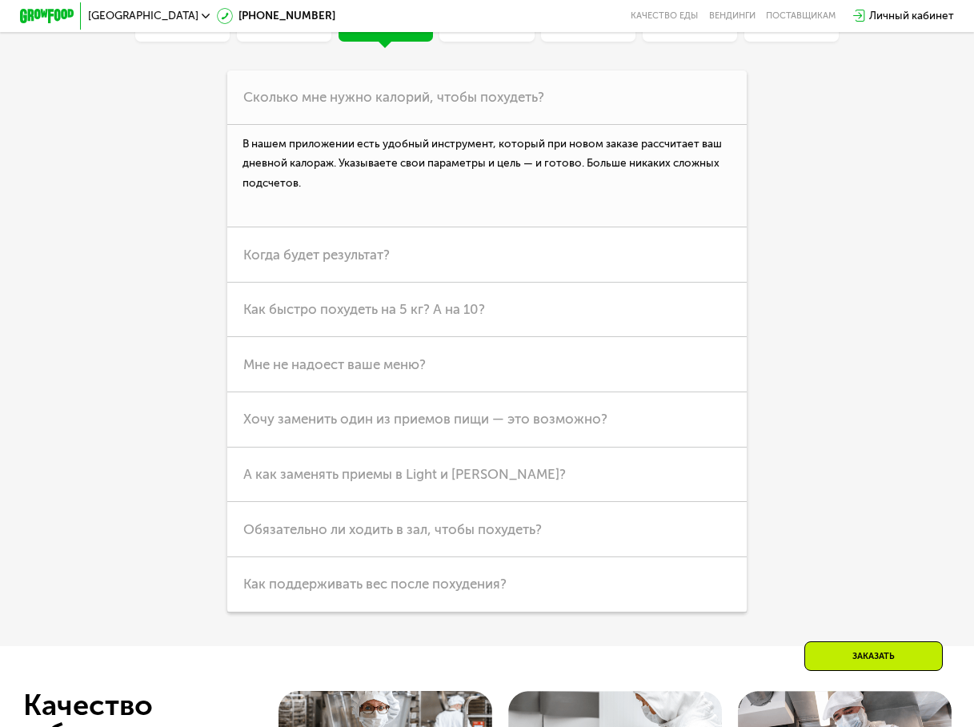
scroll to position [3564, 0]
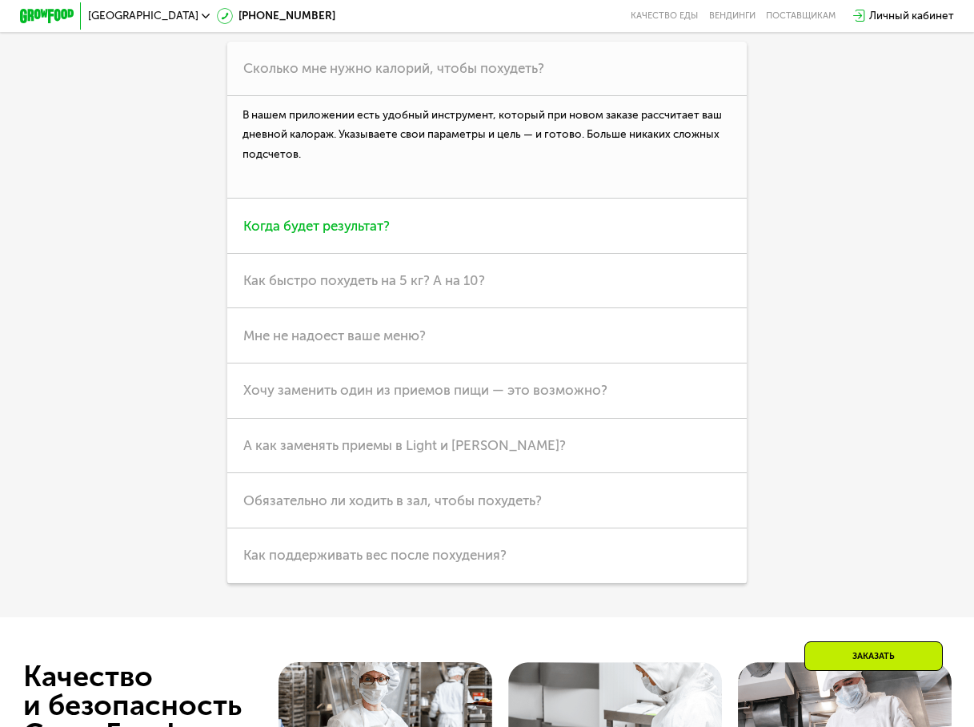
click at [311, 234] on span "Когда будет результат?" at bounding box center [316, 226] width 147 height 16
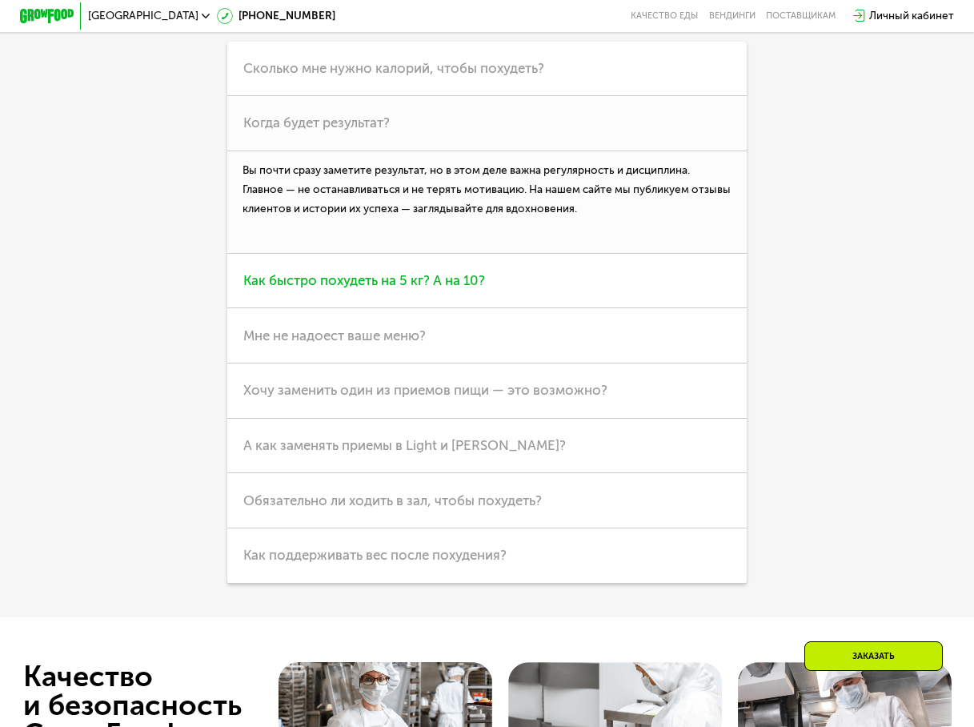
click at [266, 288] on span "Как быстро похудеть на 5 кг? А на 10?" at bounding box center [364, 280] width 242 height 16
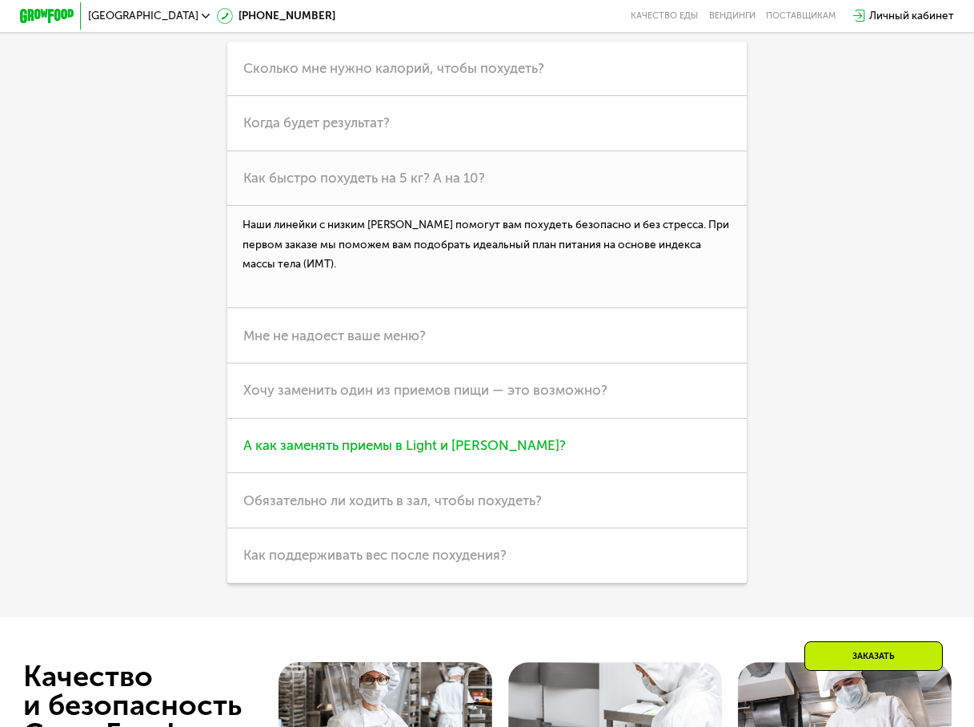
click at [350, 453] on span "А как заменять приемы в Light и [PERSON_NAME]?" at bounding box center [404, 445] width 323 height 16
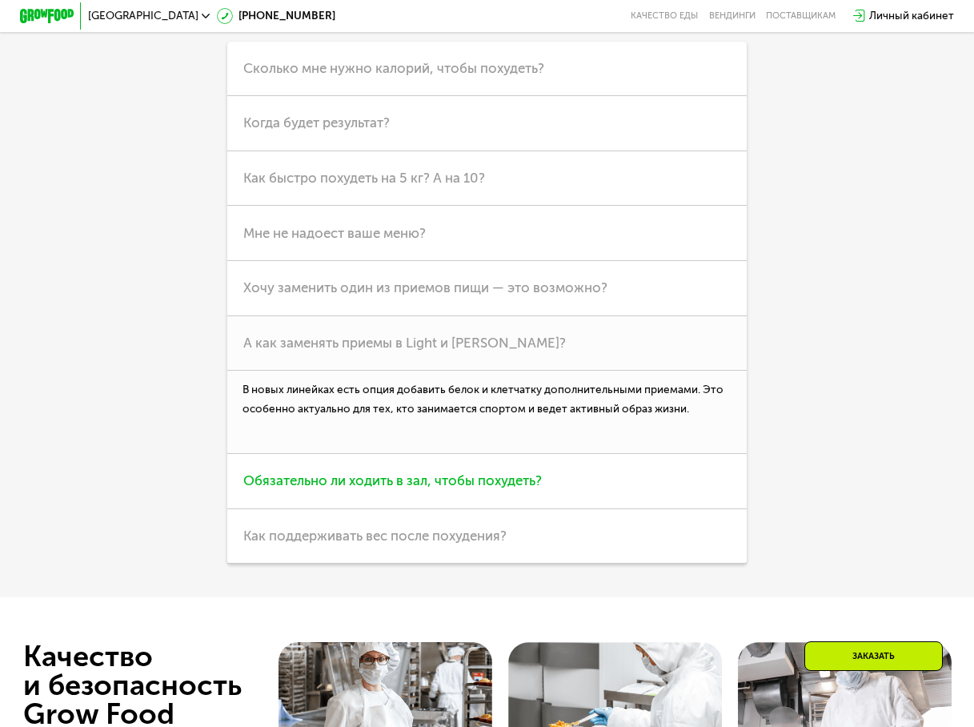
click at [462, 488] on span "Обязательно ли ходить в зал, чтобы похудеть?" at bounding box center [392, 480] width 299 height 16
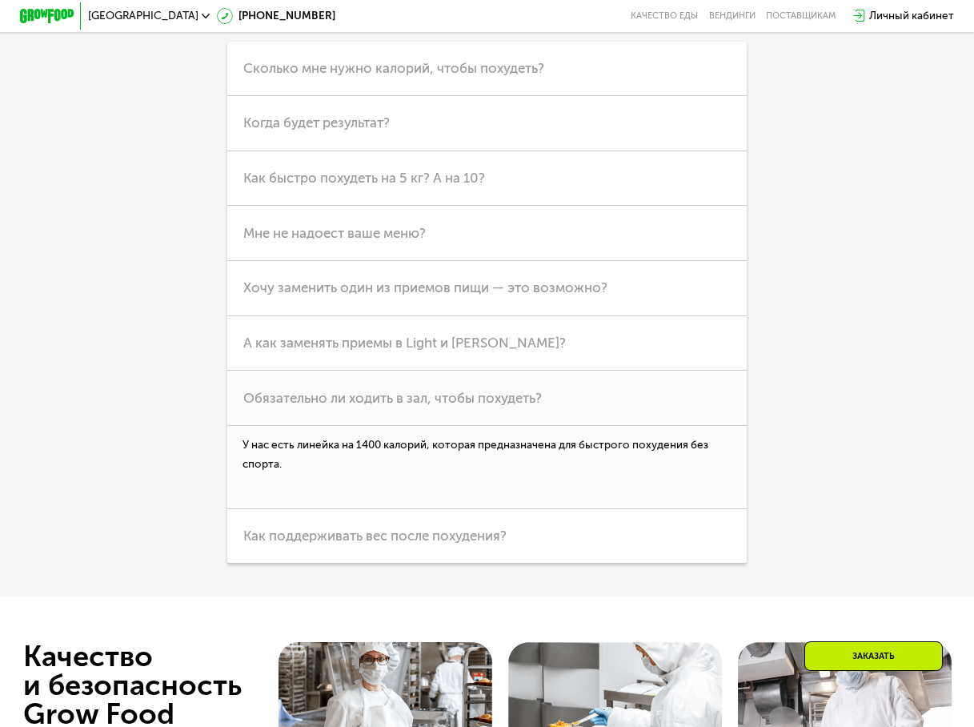
scroll to position [3644, 0]
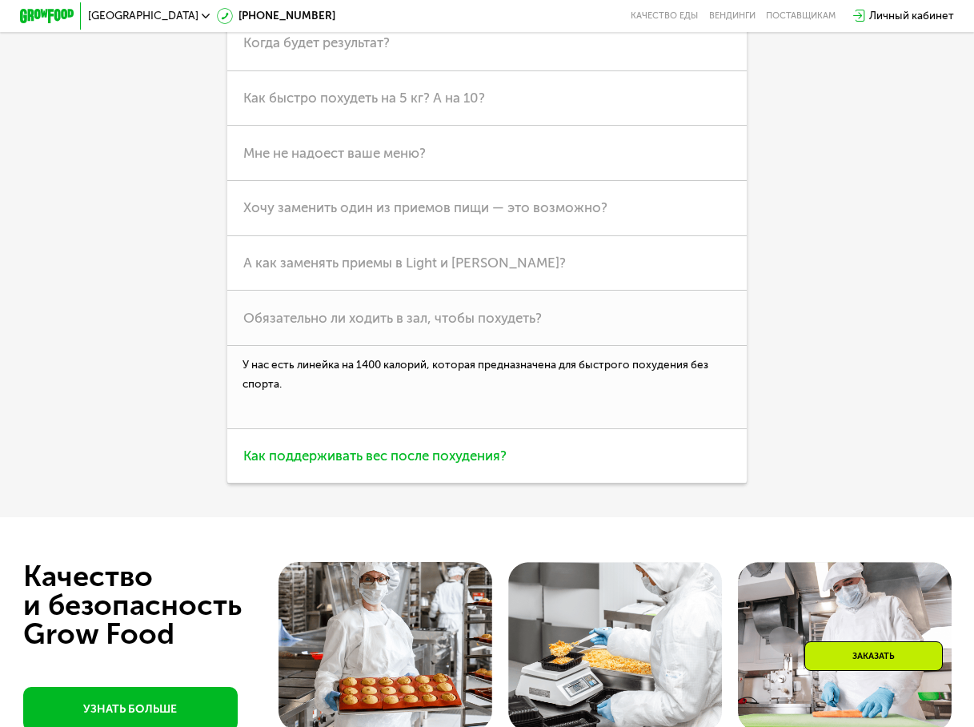
click at [387, 464] on span "Как поддерживать вес после похудения?" at bounding box center [374, 456] width 263 height 16
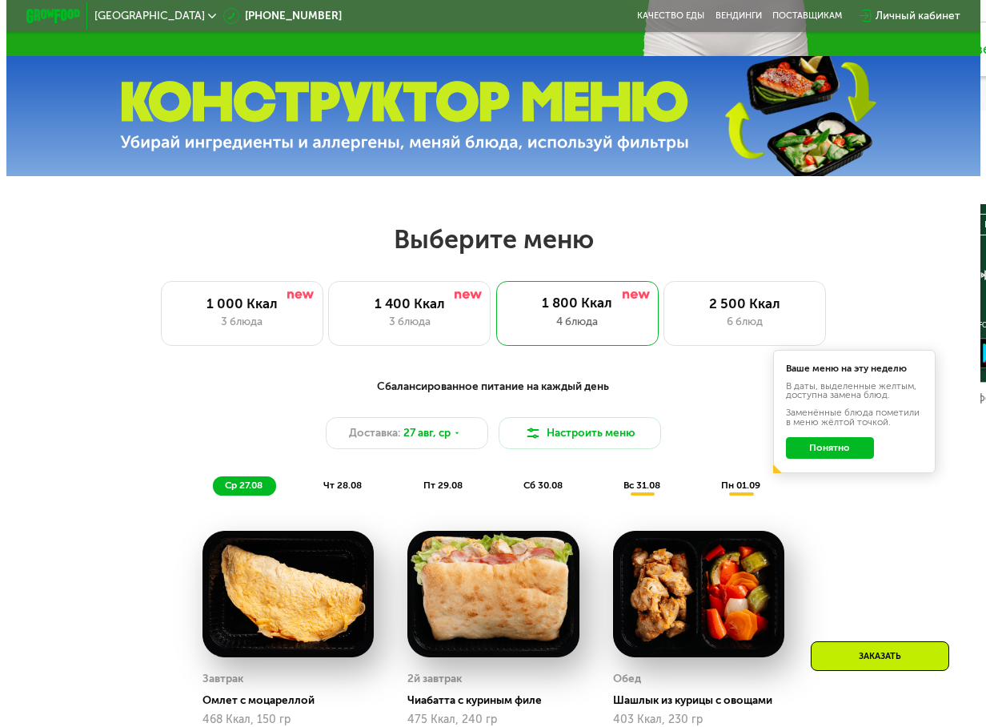
scroll to position [480, 0]
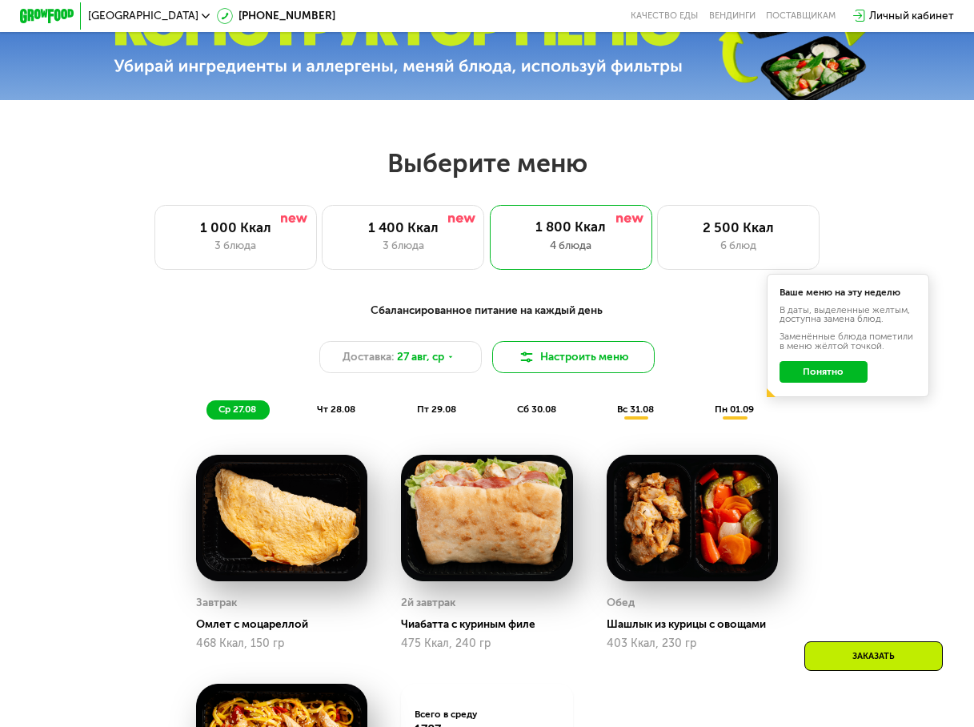
click at [544, 354] on button "Настроить меню" at bounding box center [573, 357] width 163 height 33
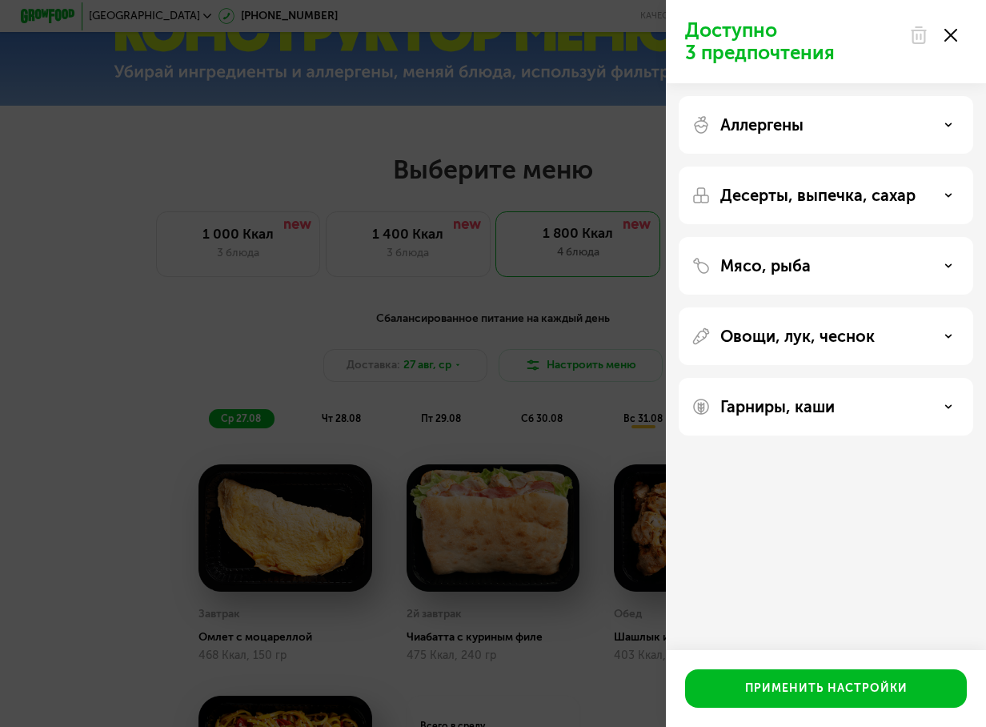
click at [932, 122] on div "Аллергены" at bounding box center [826, 124] width 269 height 19
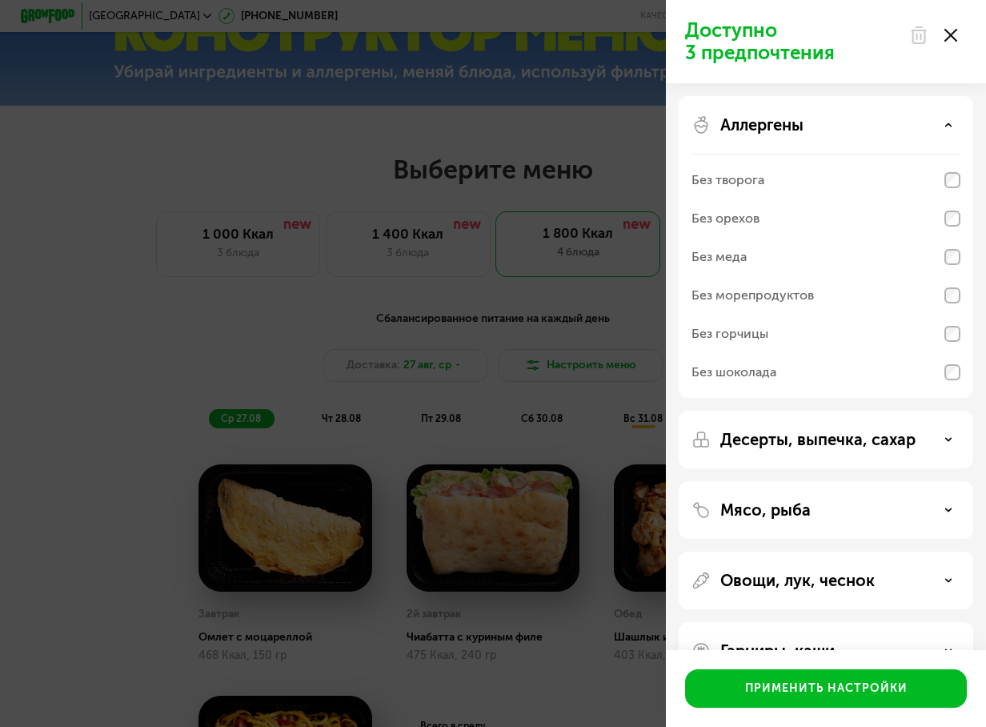
click at [932, 122] on div "Аллергены" at bounding box center [826, 124] width 269 height 19
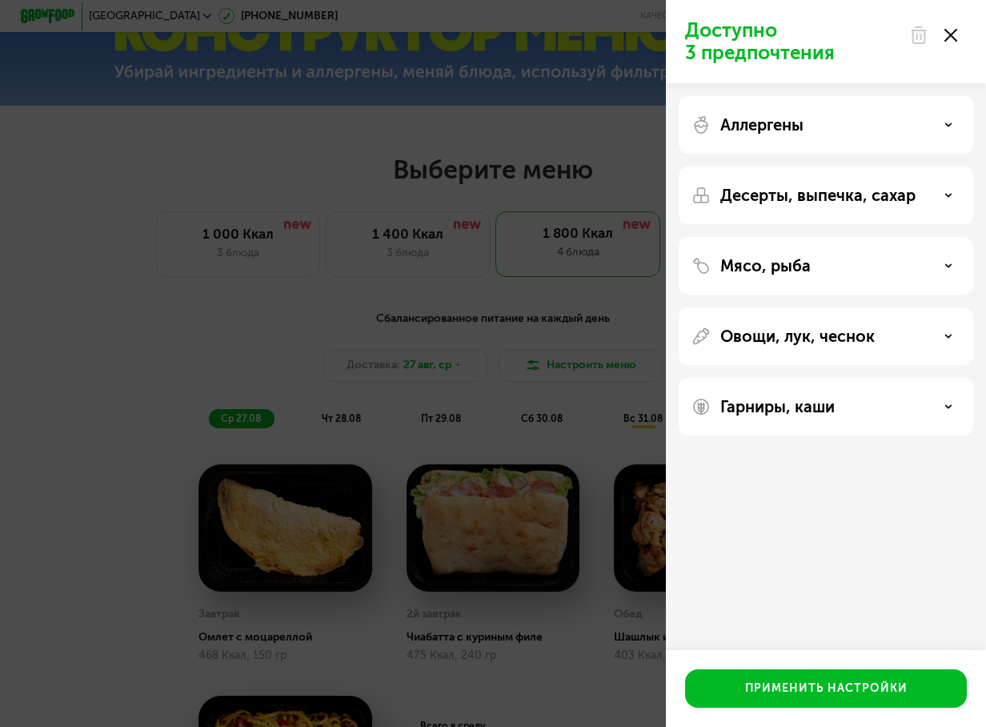
click at [938, 264] on div "Мясо, рыба" at bounding box center [826, 265] width 269 height 19
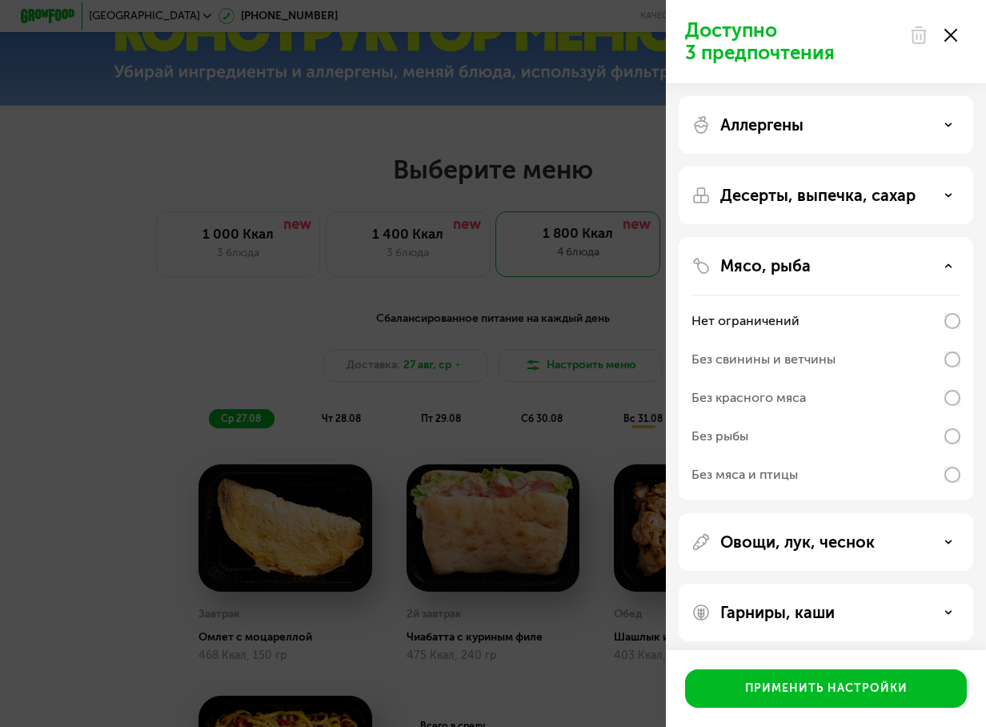
click at [938, 263] on div "Мясо, рыба" at bounding box center [826, 265] width 269 height 19
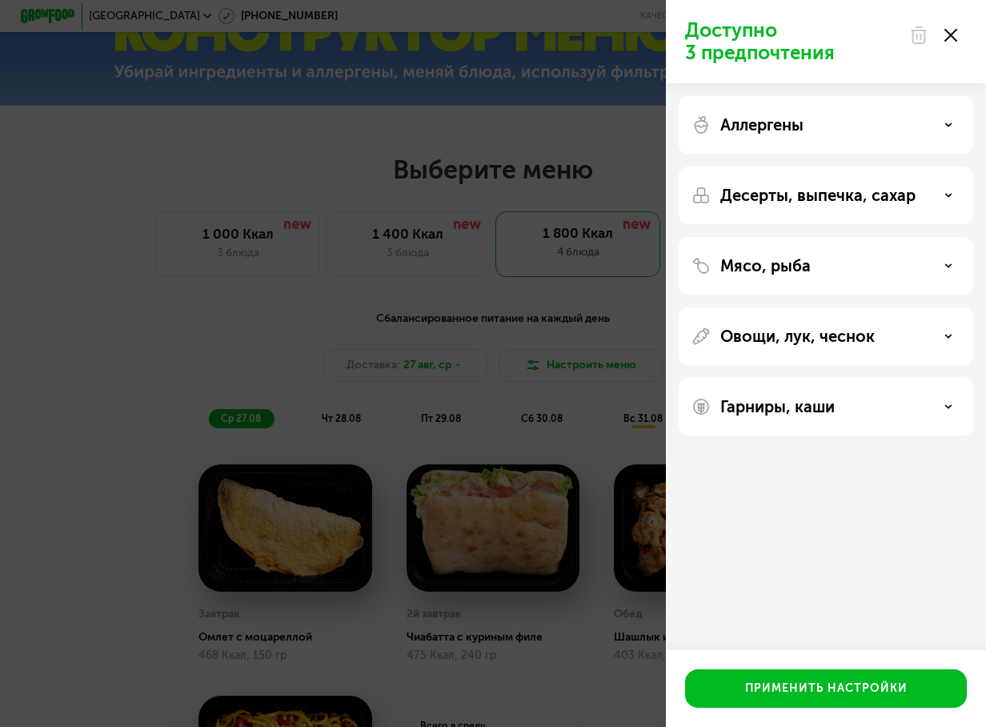
click at [946, 408] on icon at bounding box center [949, 407] width 8 height 8
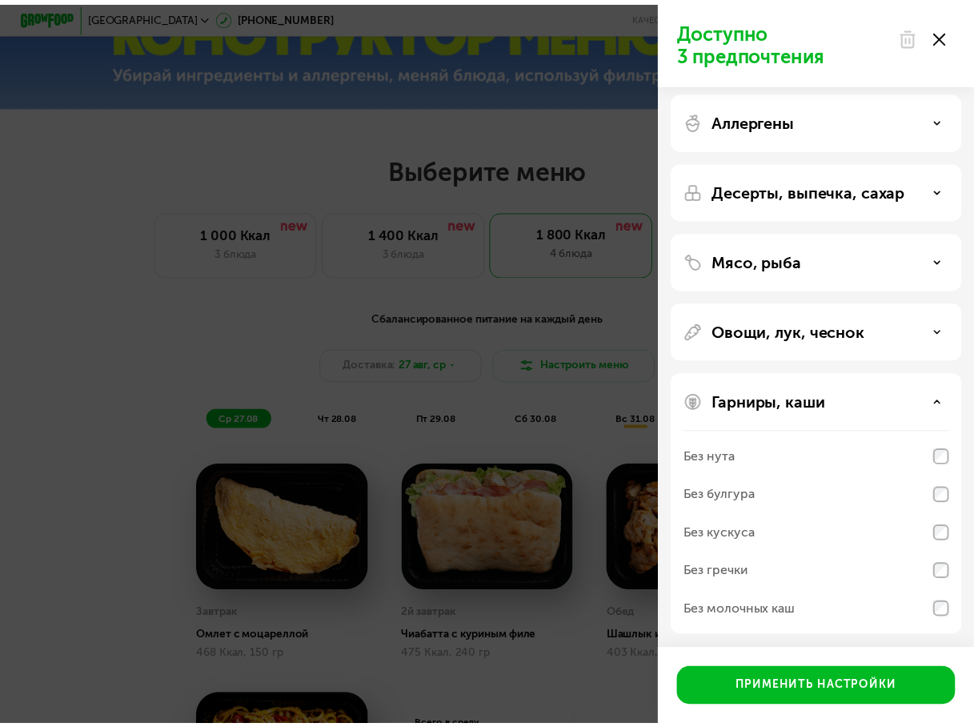
scroll to position [7, 0]
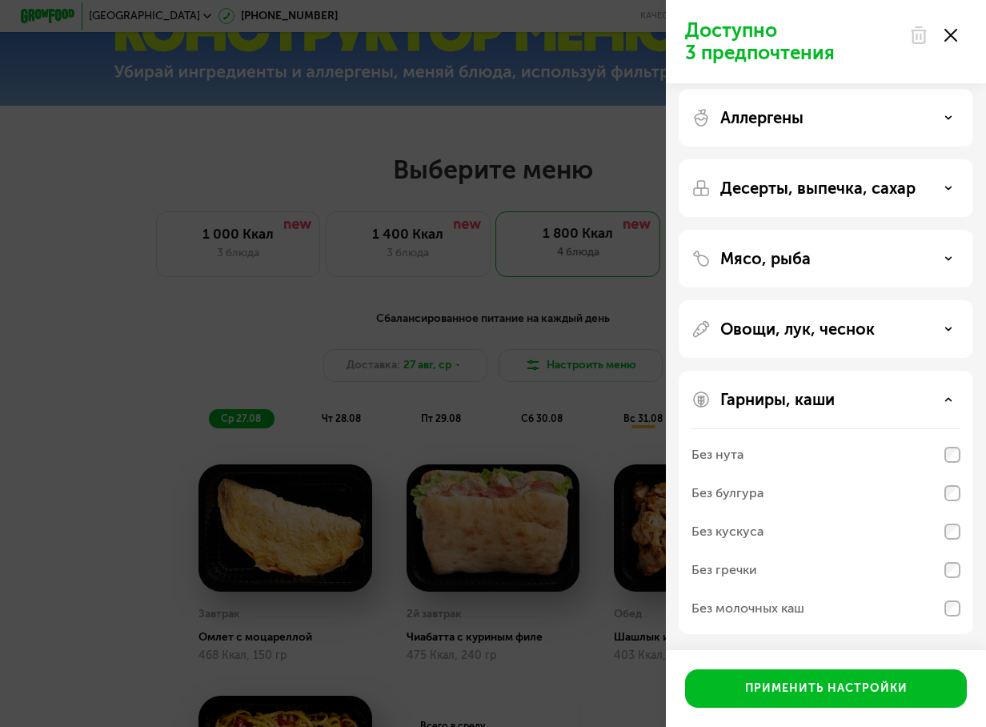
click at [484, 402] on div "Доступно 3 предпочтения Аллергены Десерты, выпечка, сахар Мясо, рыба Овощи, лук…" at bounding box center [493, 363] width 986 height 727
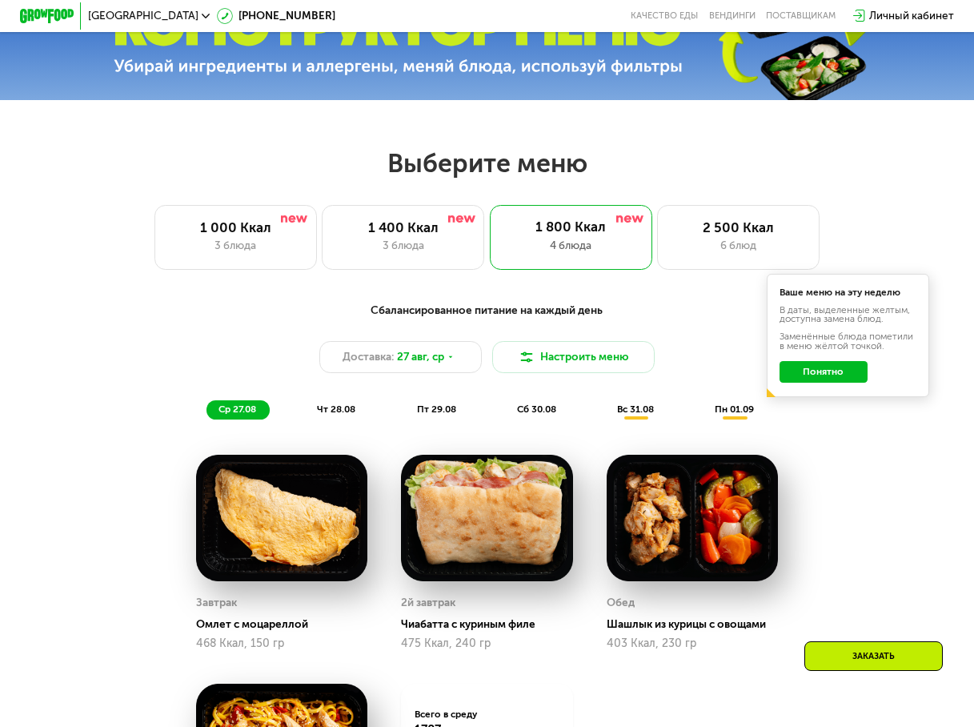
scroll to position [560, 0]
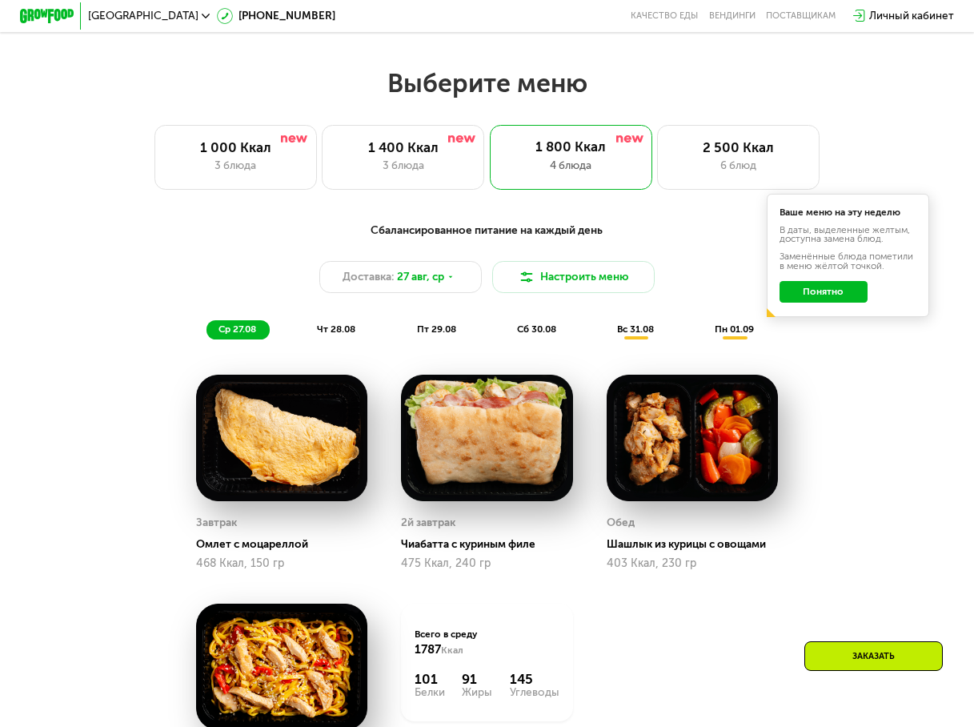
click at [891, 14] on div "Личный кабинет" at bounding box center [911, 16] width 85 height 16
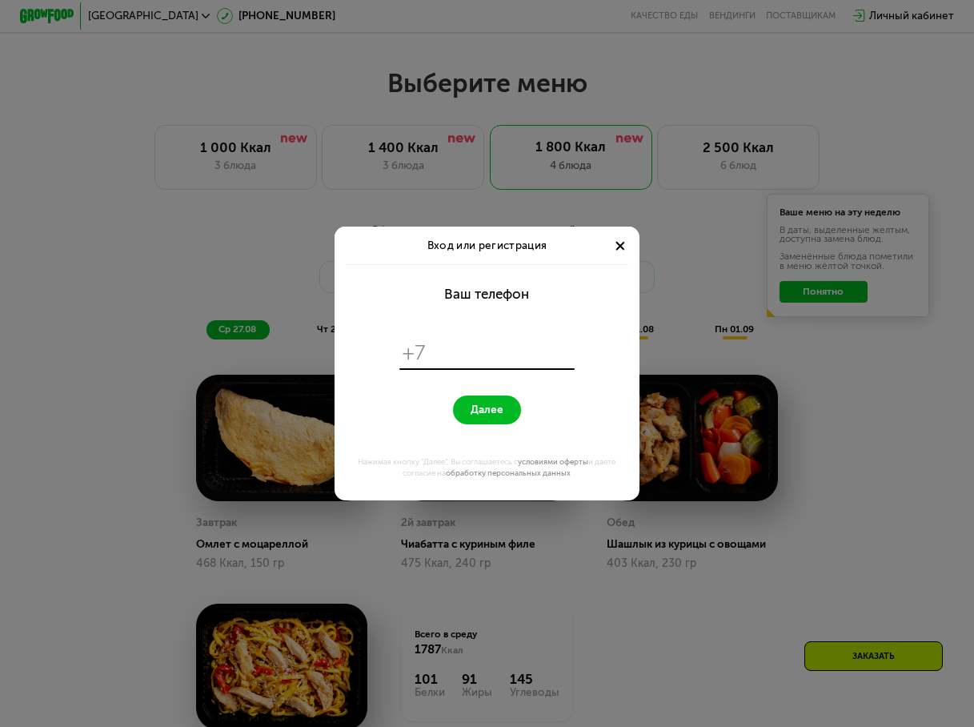
scroll to position [0, 0]
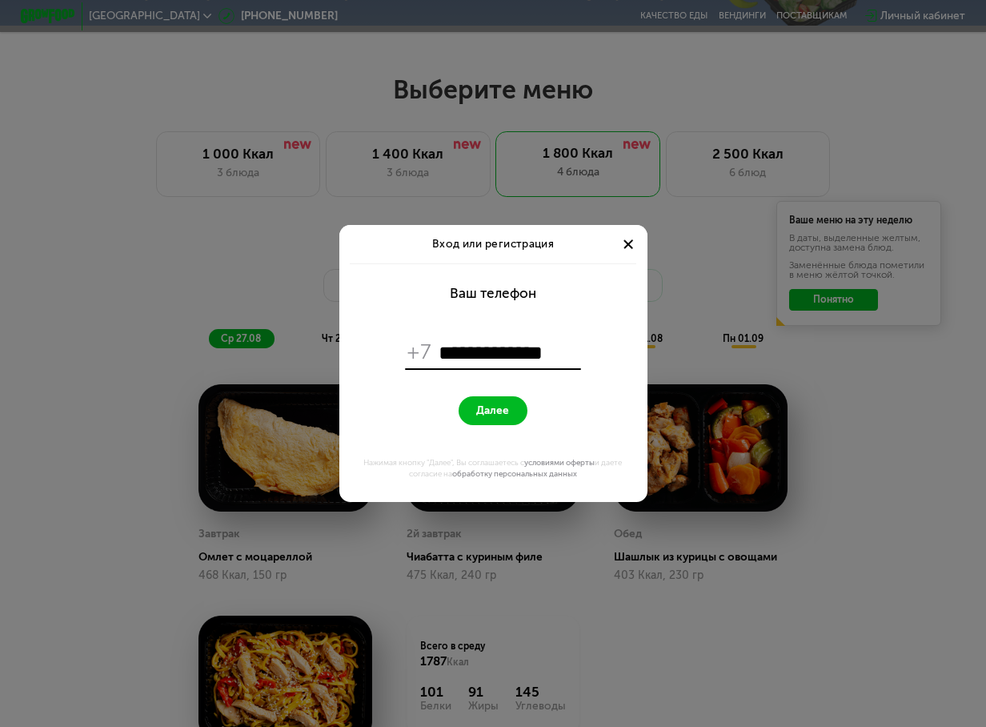
type input "**********"
click at [486, 416] on span "Далее" at bounding box center [492, 410] width 33 height 13
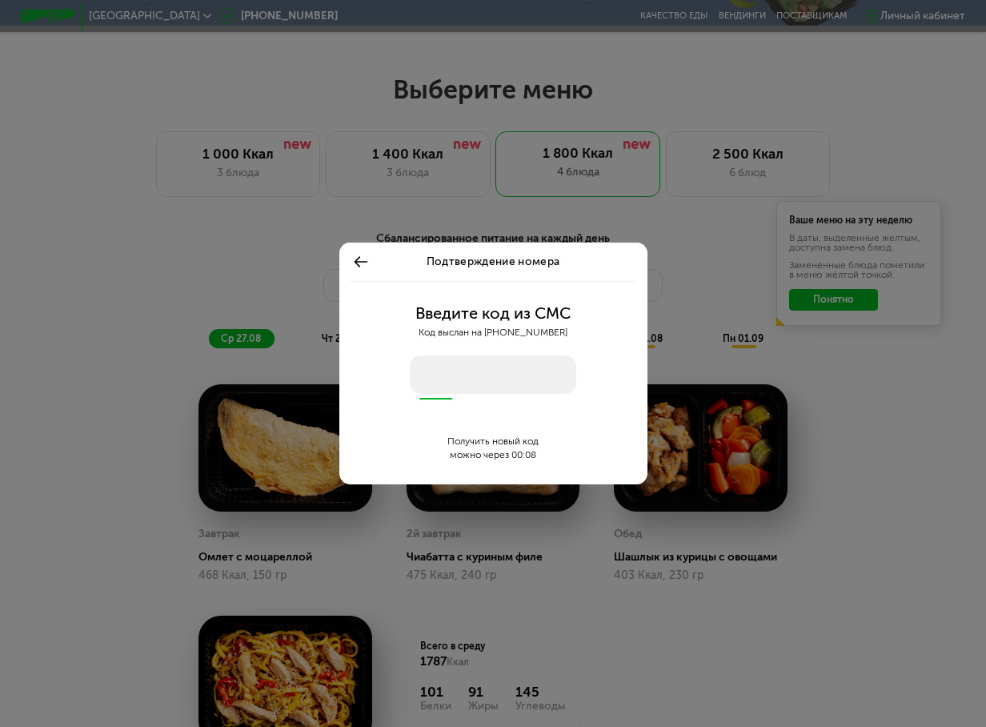
click at [512, 449] on div "можно через 00:08" at bounding box center [493, 455] width 91 height 14
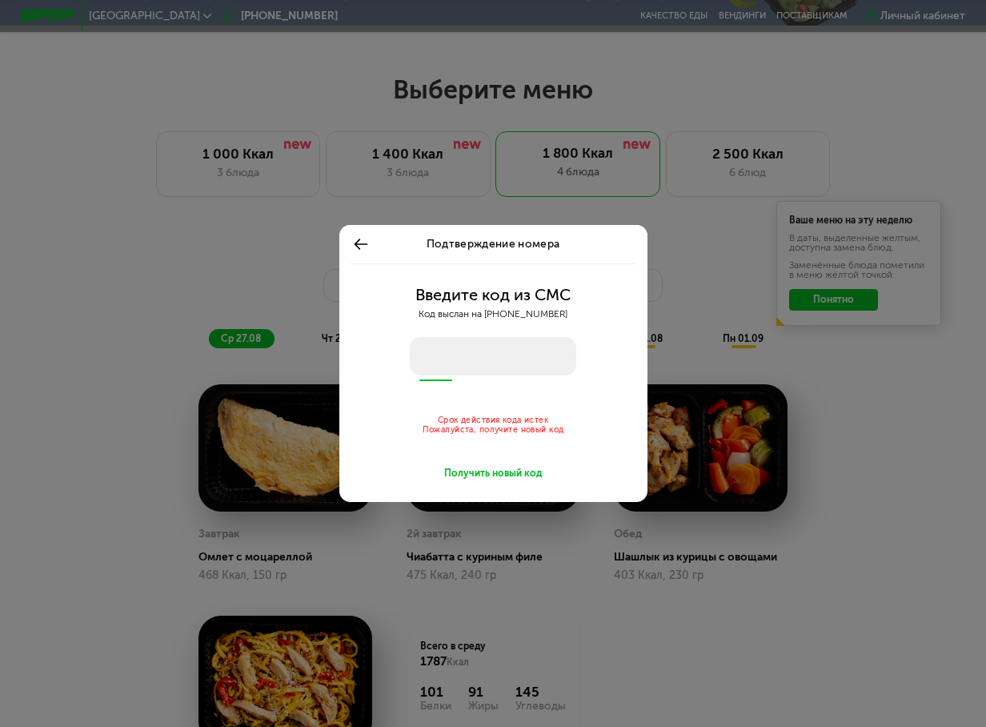
click at [506, 472] on div "Получить новый код" at bounding box center [493, 474] width 98 height 14
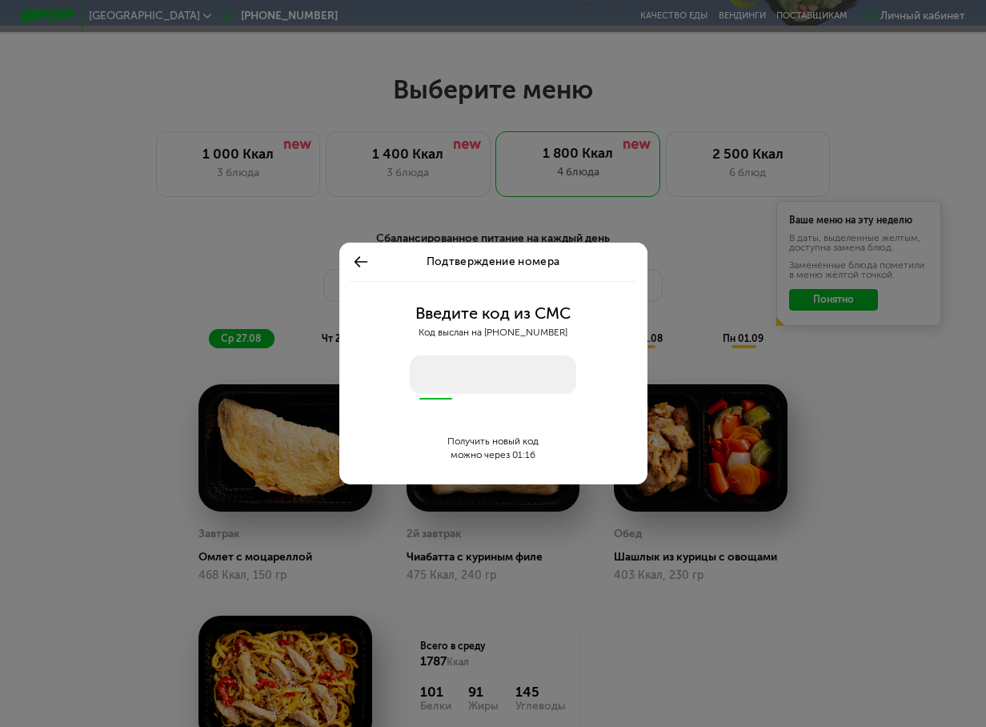
click at [471, 359] on input "number" at bounding box center [493, 374] width 167 height 38
click at [478, 363] on input "number" at bounding box center [493, 374] width 167 height 38
type input "****"
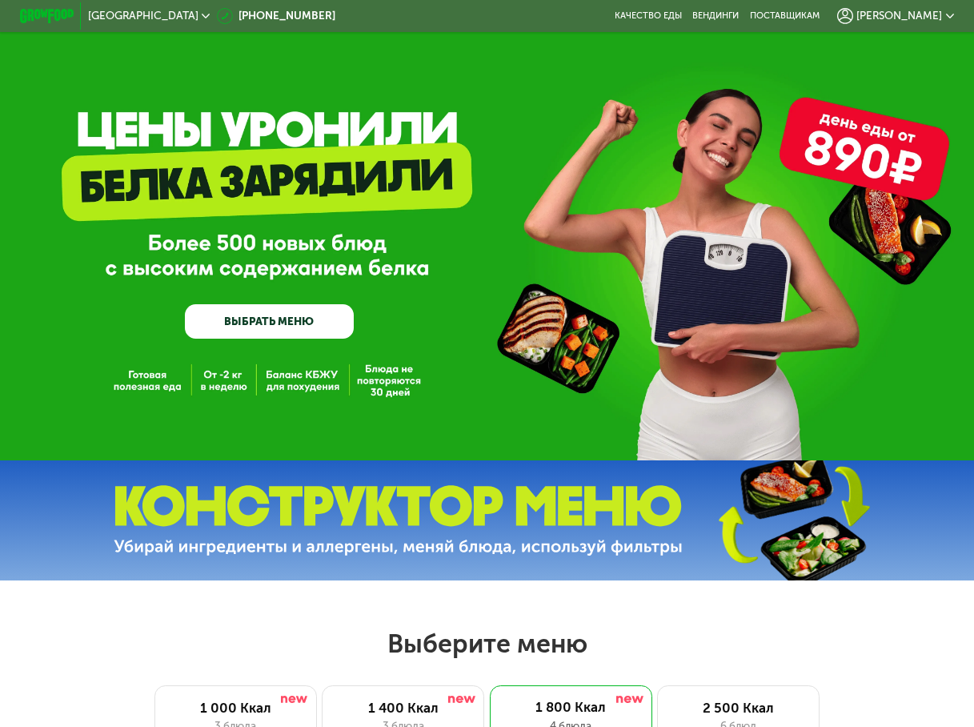
click at [949, 11] on div "[PERSON_NAME]" at bounding box center [895, 16] width 117 height 16
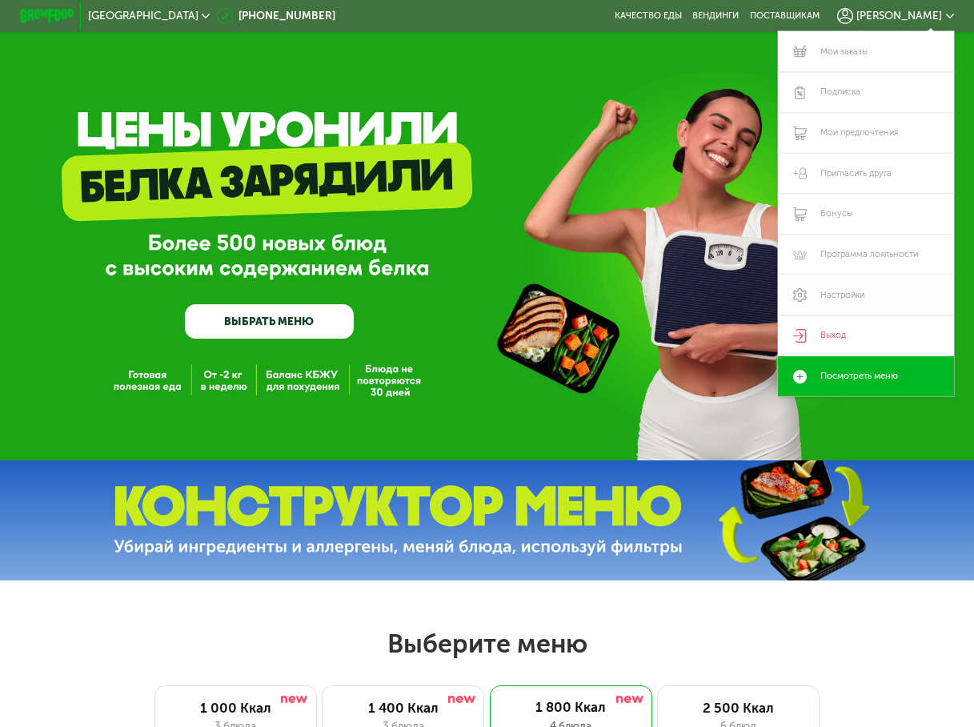
click at [837, 295] on link "Настройки" at bounding box center [866, 295] width 176 height 41
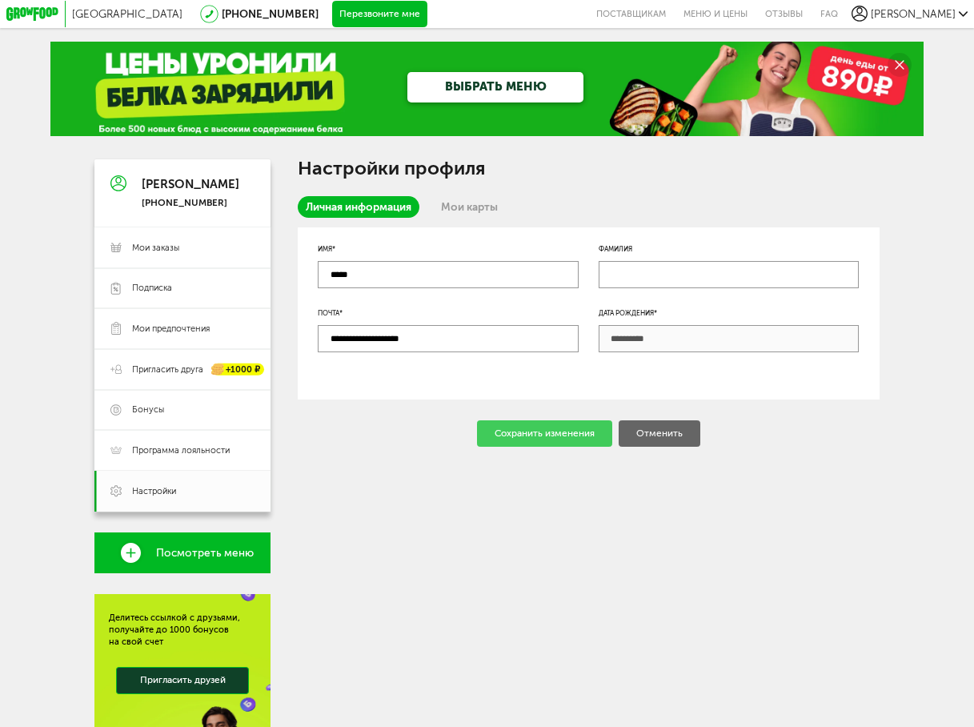
click at [22, 12] on icon at bounding box center [31, 14] width 51 height 14
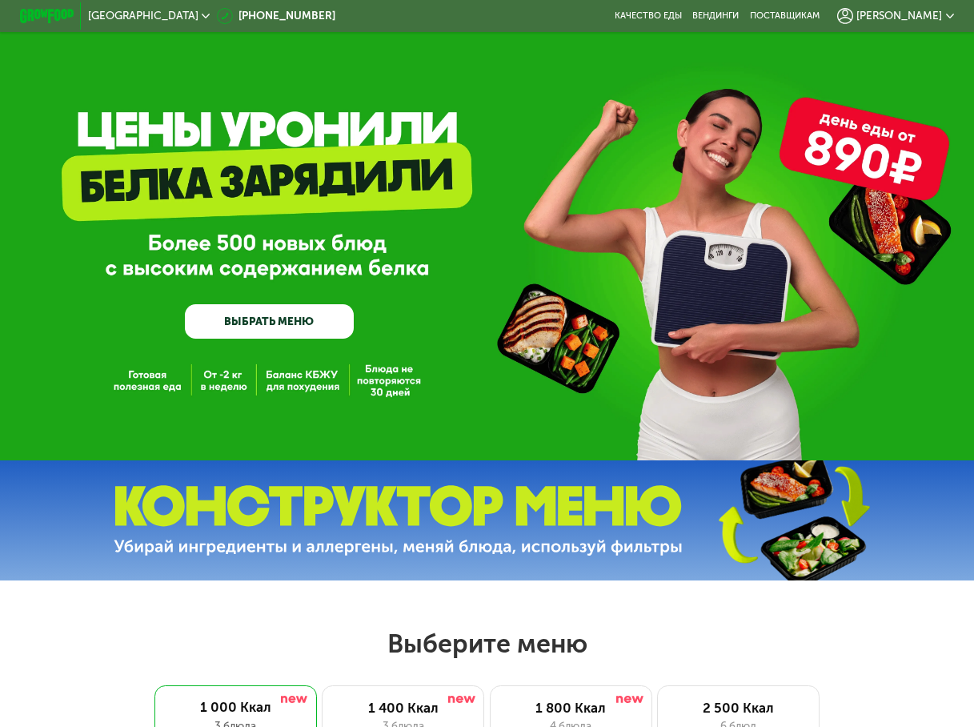
click at [289, 333] on link "ВЫБРАТЬ МЕНЮ" at bounding box center [269, 321] width 168 height 34
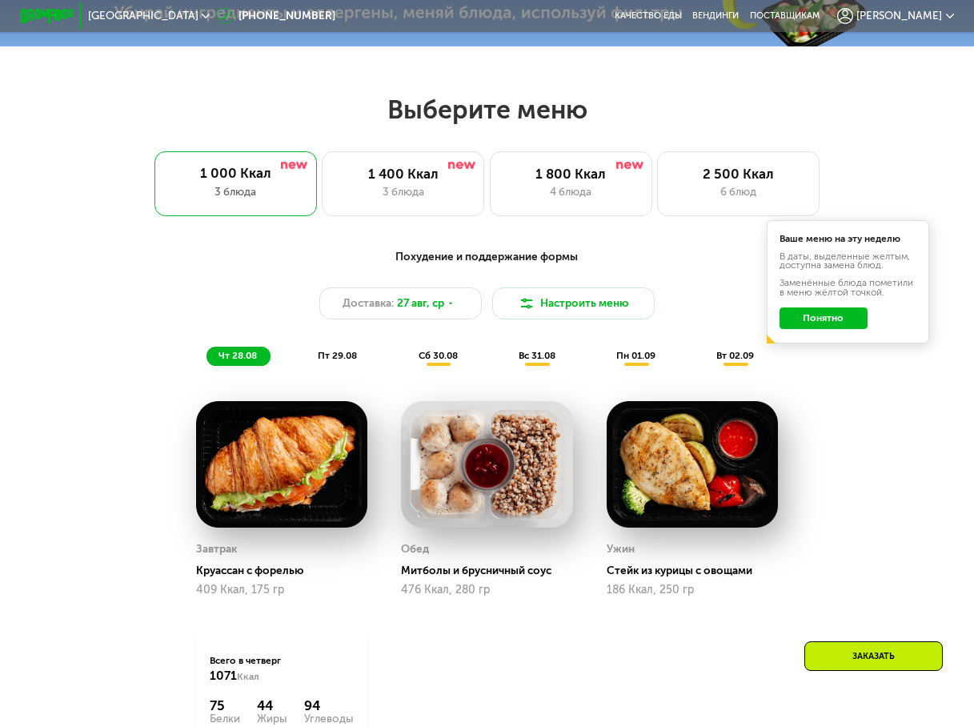
scroll to position [602, 0]
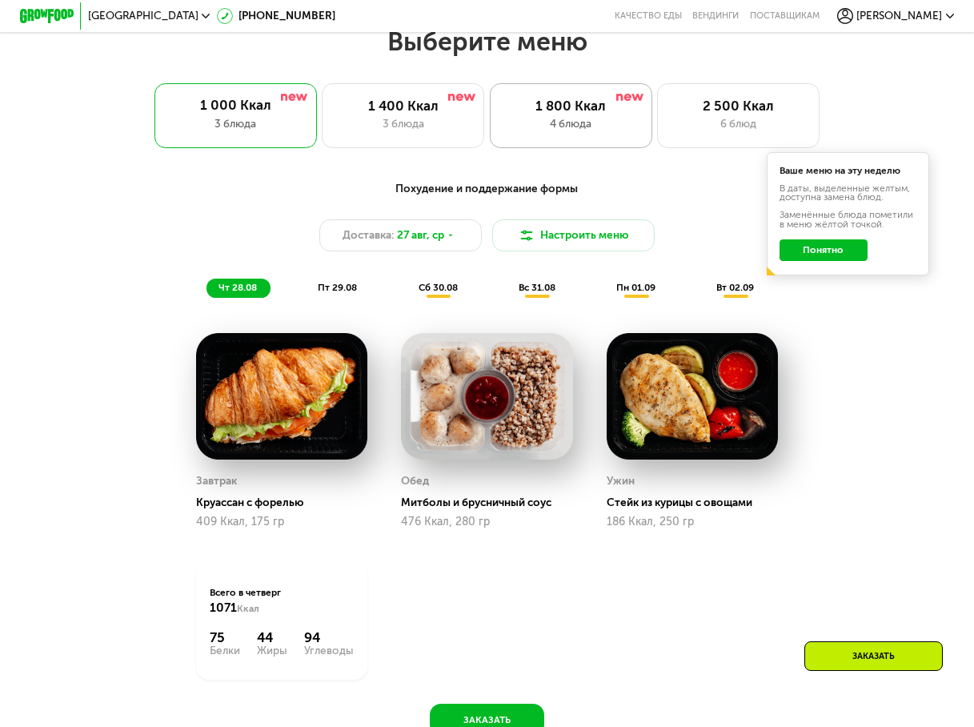
click at [577, 125] on div "4 блюда" at bounding box center [571, 124] width 134 height 16
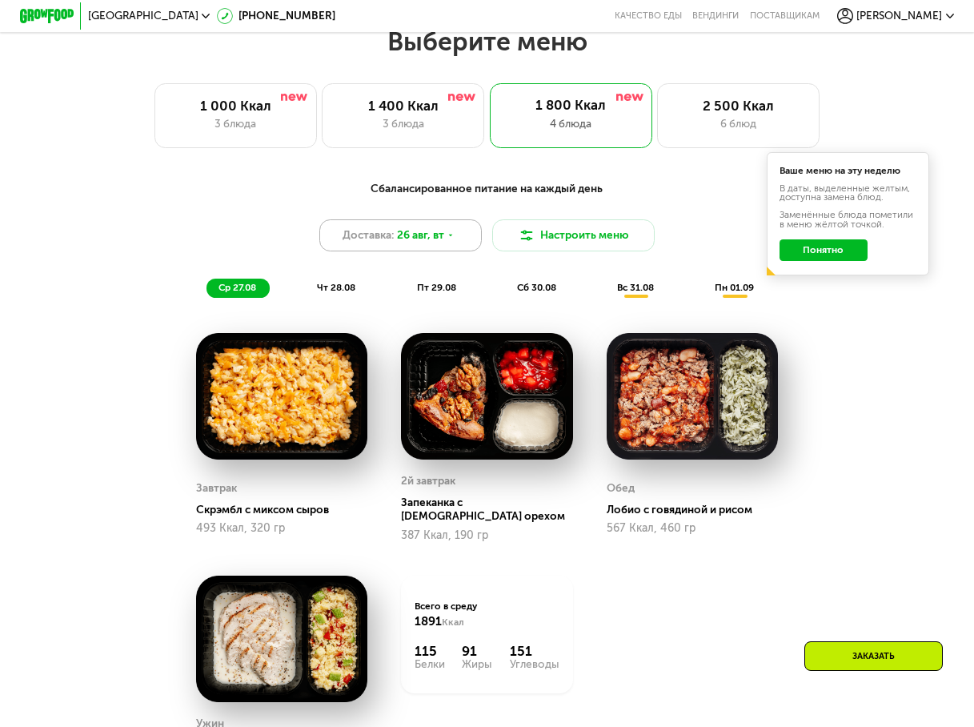
click at [444, 243] on span "26 авг, вт" at bounding box center [420, 235] width 47 height 16
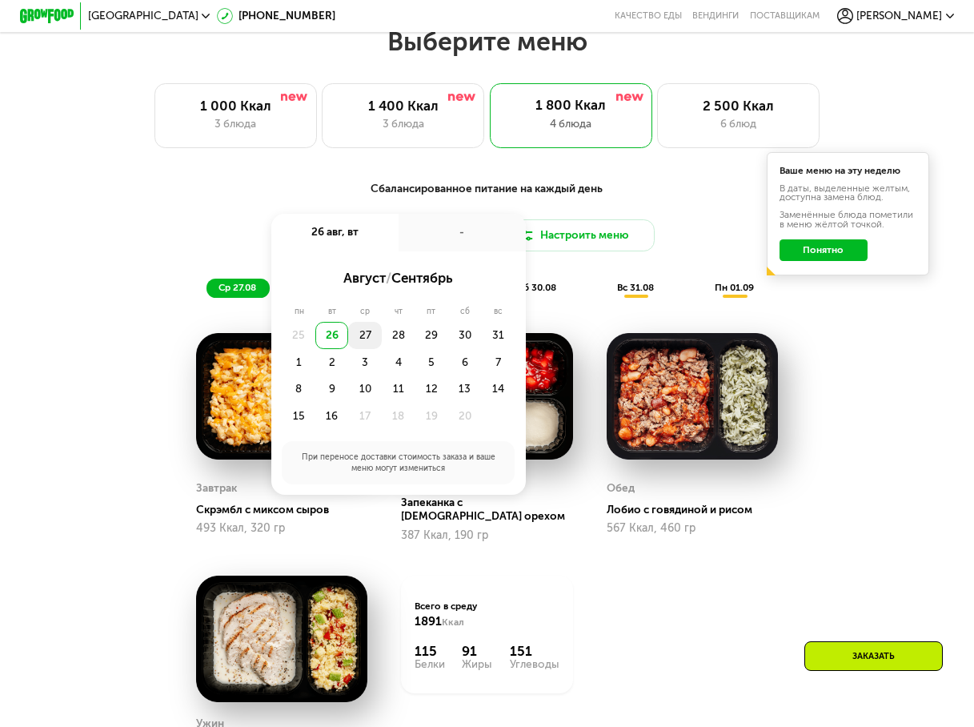
click at [382, 343] on div "27" at bounding box center [399, 335] width 34 height 27
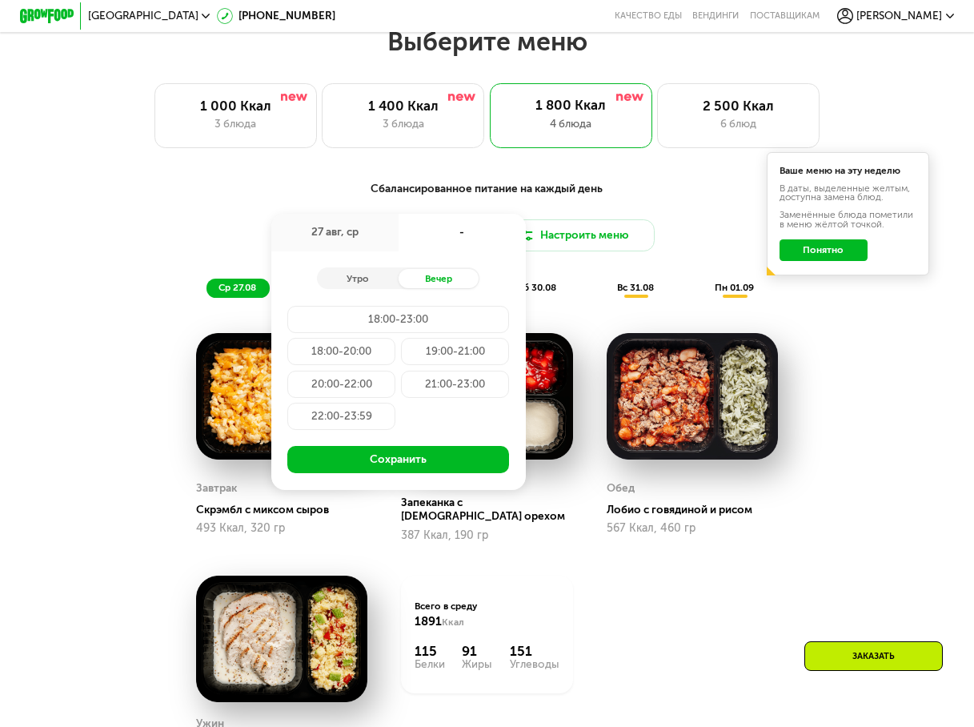
click at [395, 371] on div "19:00-21:00" at bounding box center [341, 384] width 108 height 27
click at [401, 393] on div "20:00-22:00" at bounding box center [455, 384] width 108 height 27
click at [899, 383] on div "Сбалансированное питание на каждый день Доставка: [DATE] авг, ср 20:00-22:00 Ут…" at bounding box center [486, 506] width 833 height 668
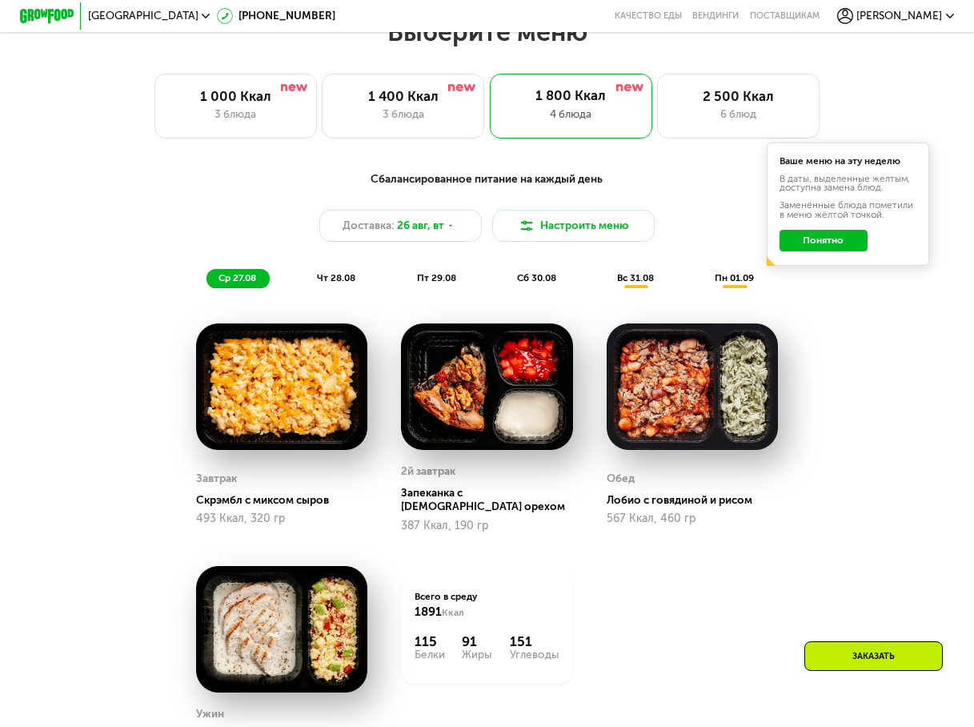
scroll to position [522, 0]
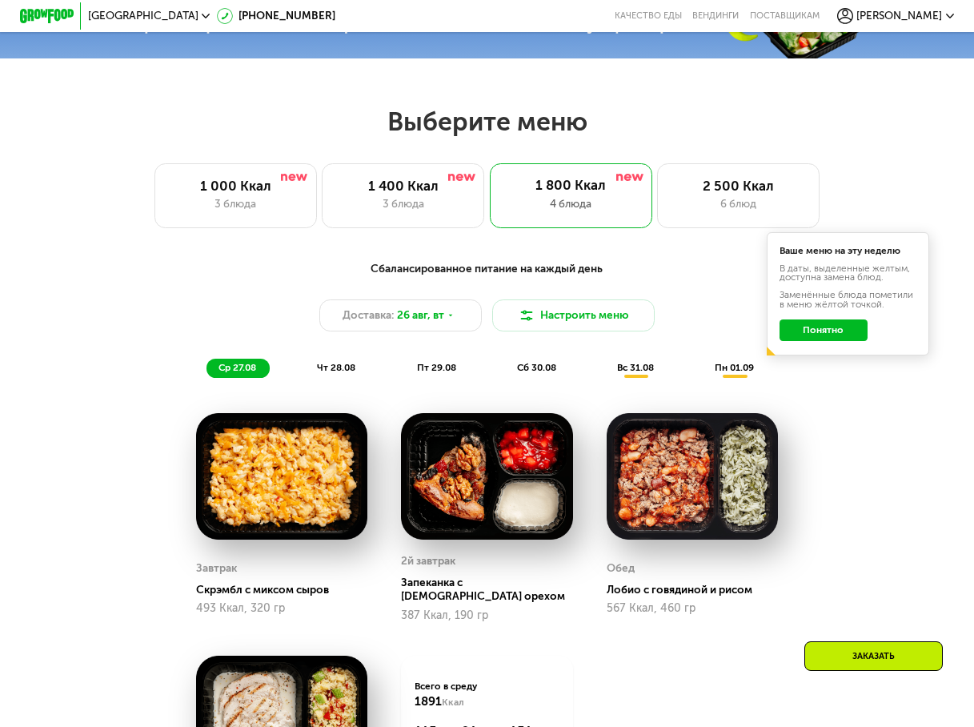
click at [643, 373] on span "вс 31.08" at bounding box center [635, 367] width 37 height 11
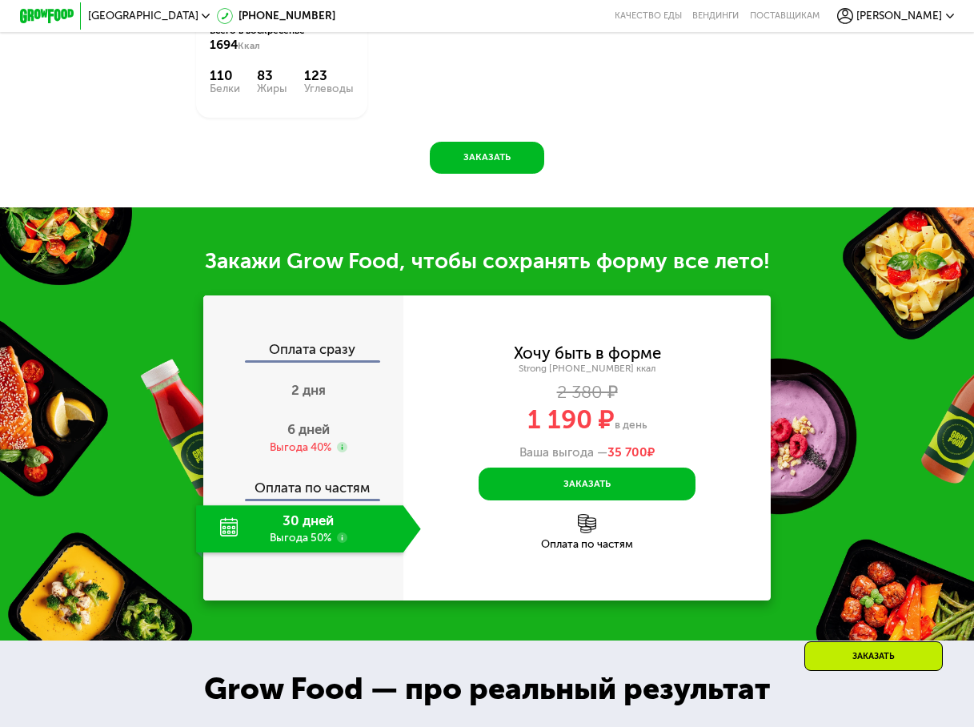
scroll to position [1403, 0]
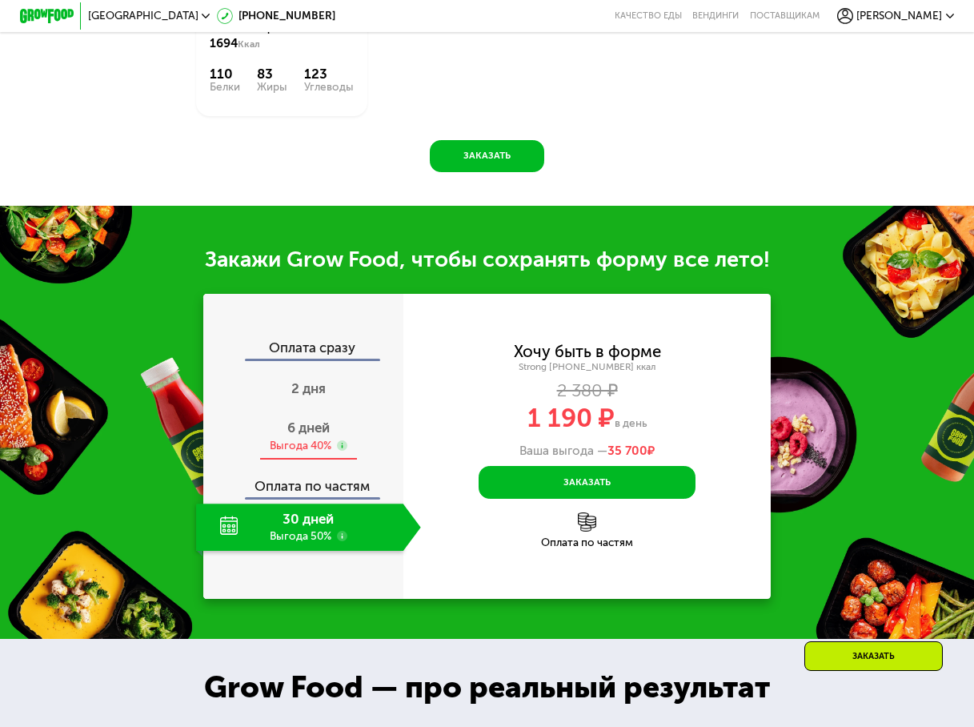
click at [307, 436] on span "6 дней" at bounding box center [308, 428] width 42 height 16
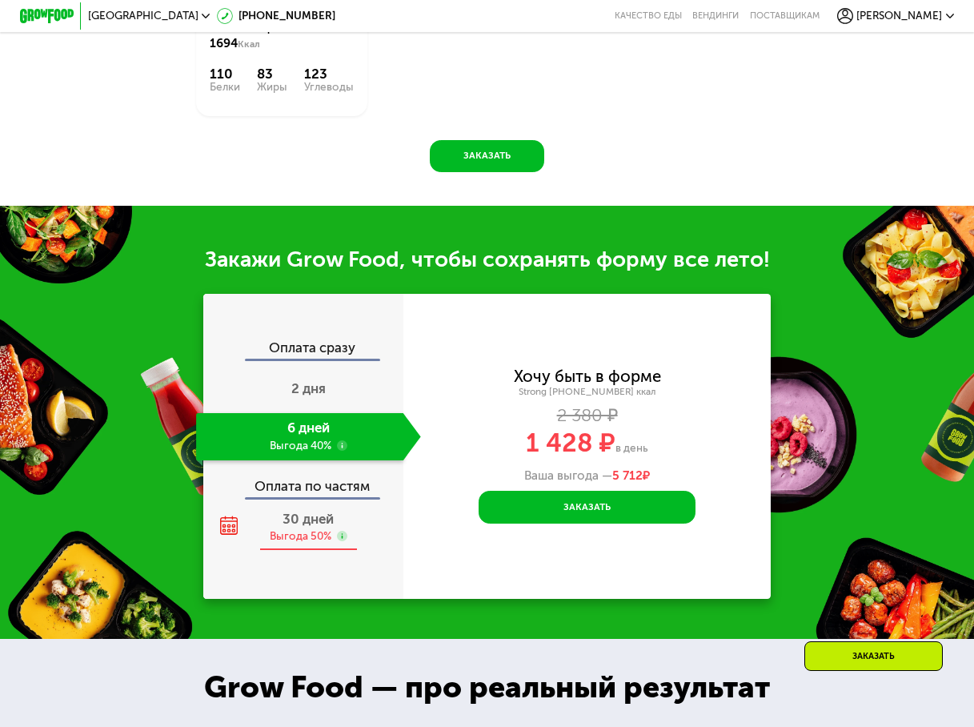
click at [299, 527] on span "30 дней" at bounding box center [308, 519] width 51 height 16
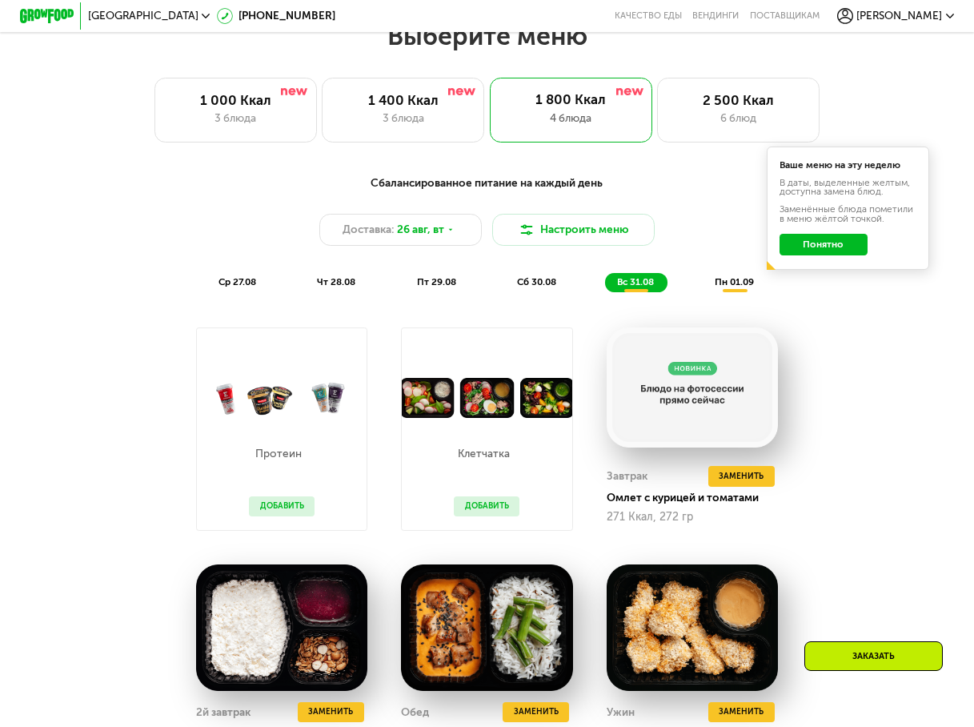
scroll to position [602, 0]
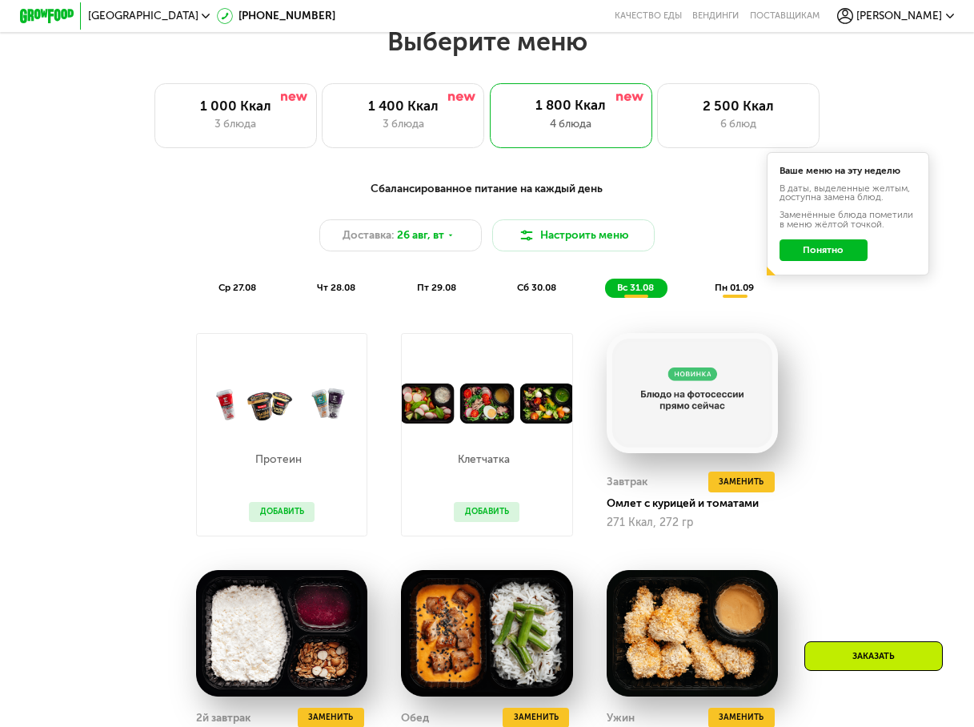
click at [746, 293] on span "пн 01.09" at bounding box center [734, 287] width 39 height 11
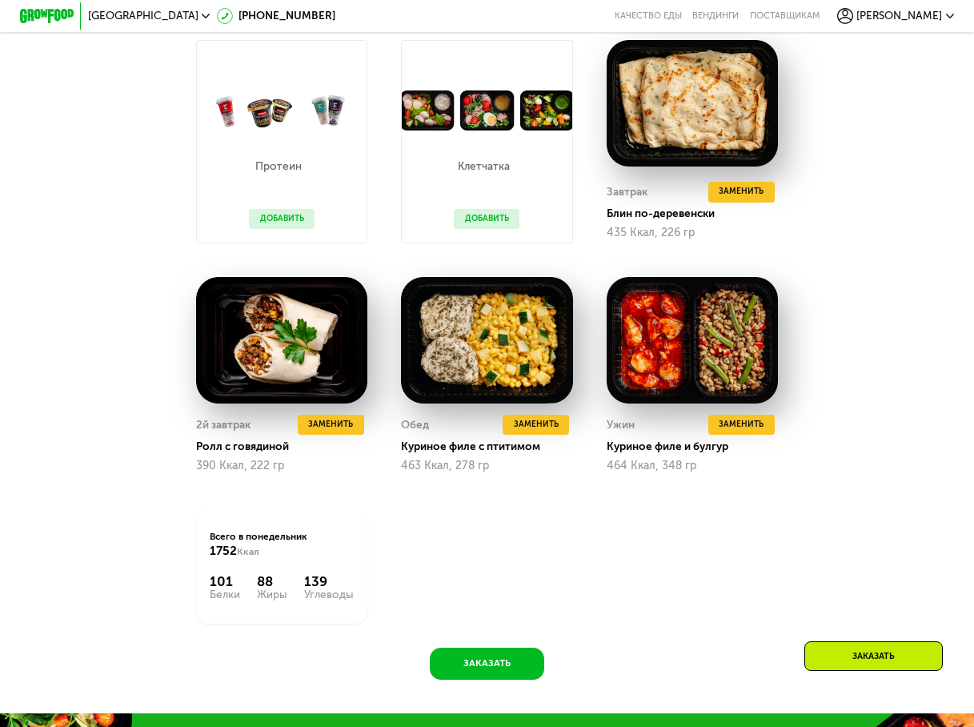
scroll to position [922, 0]
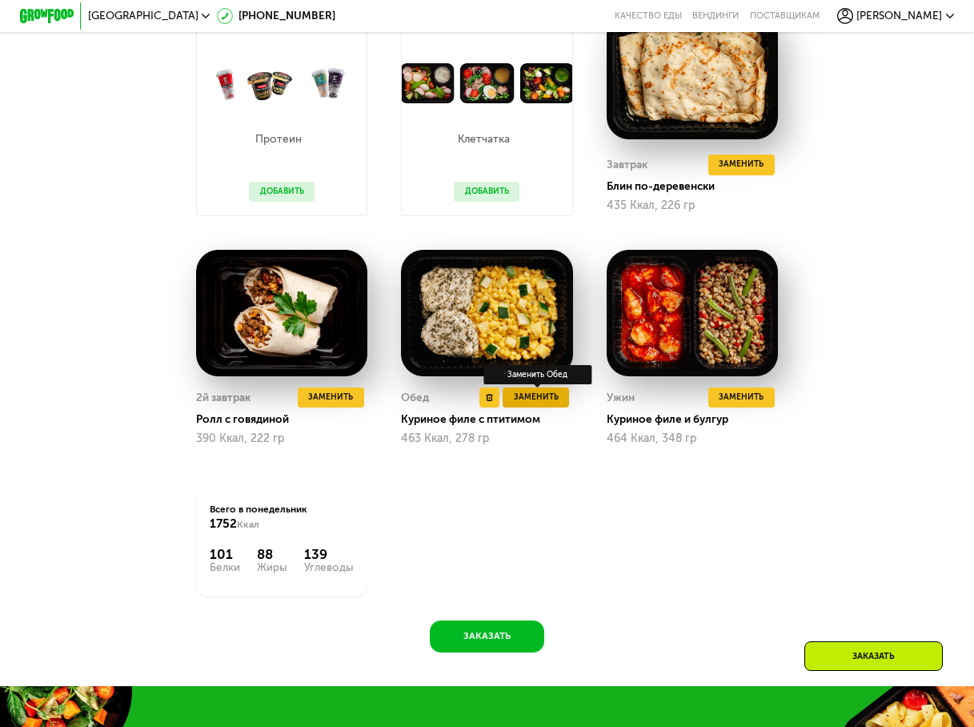
click at [543, 404] on span "Заменить" at bounding box center [536, 398] width 45 height 14
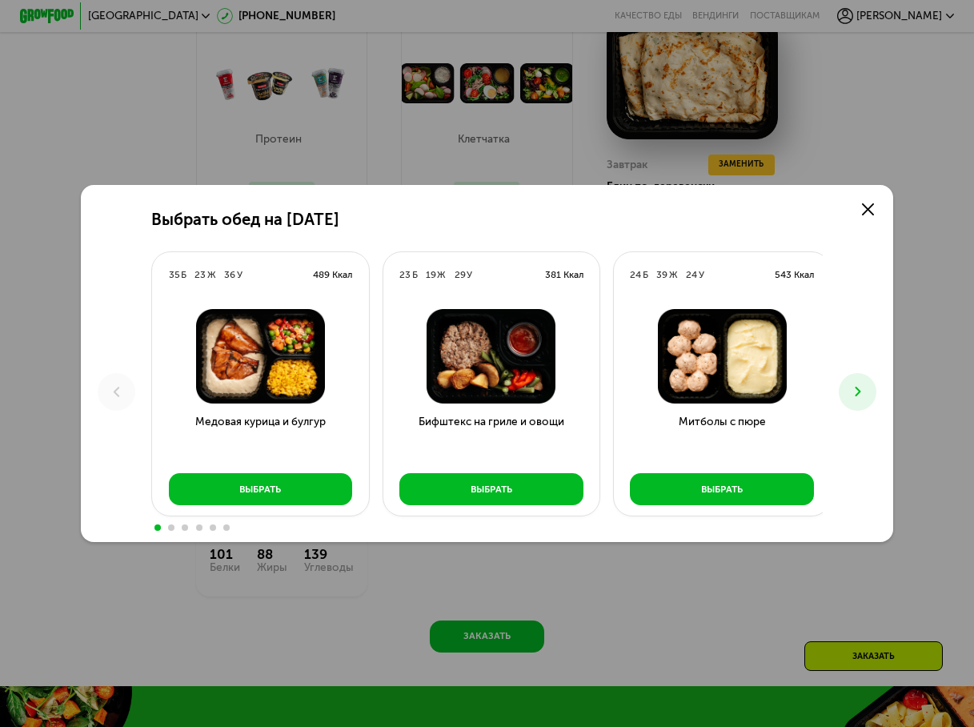
click at [168, 530] on span at bounding box center [171, 527] width 6 height 6
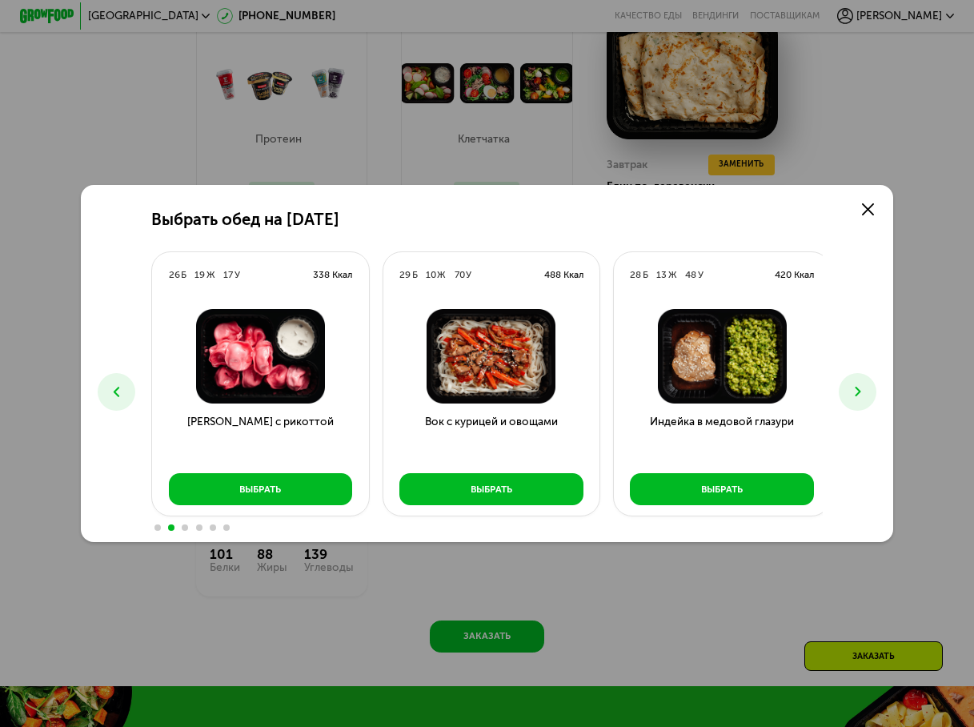
click at [182, 529] on span at bounding box center [185, 527] width 6 height 6
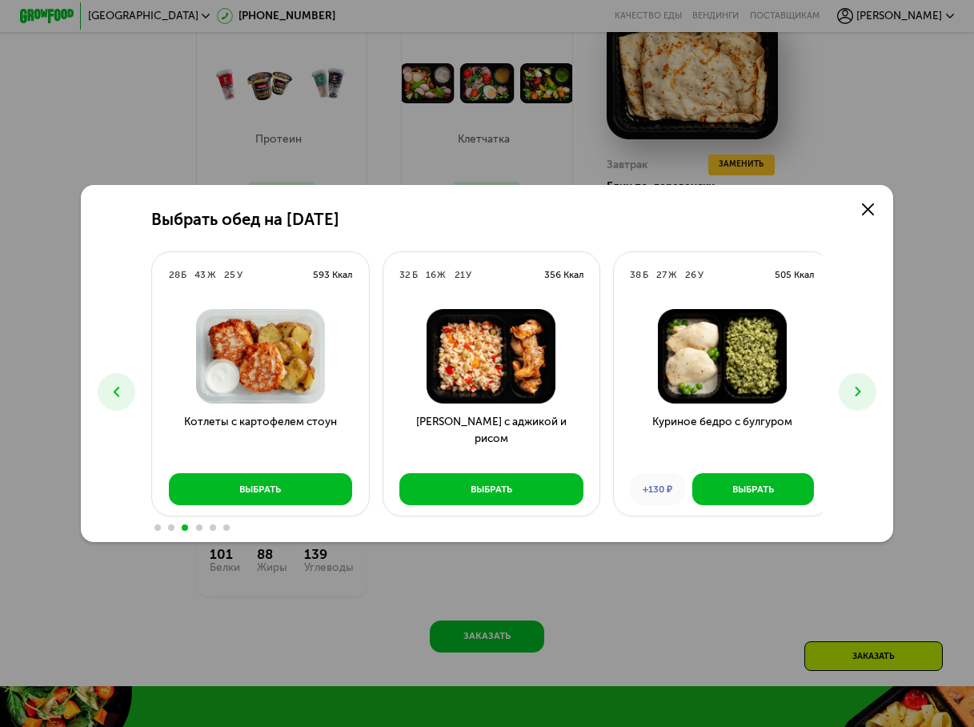
click at [197, 529] on span at bounding box center [199, 527] width 6 height 6
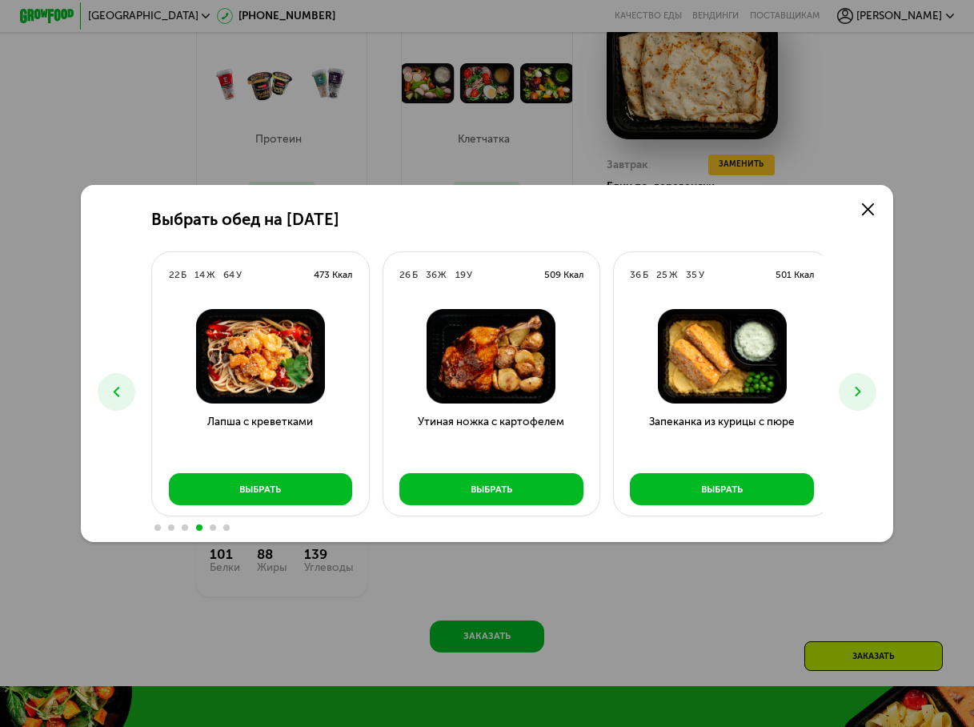
click at [212, 530] on div at bounding box center [486, 527] width 671 height 11
click at [211, 530] on span at bounding box center [213, 527] width 6 height 6
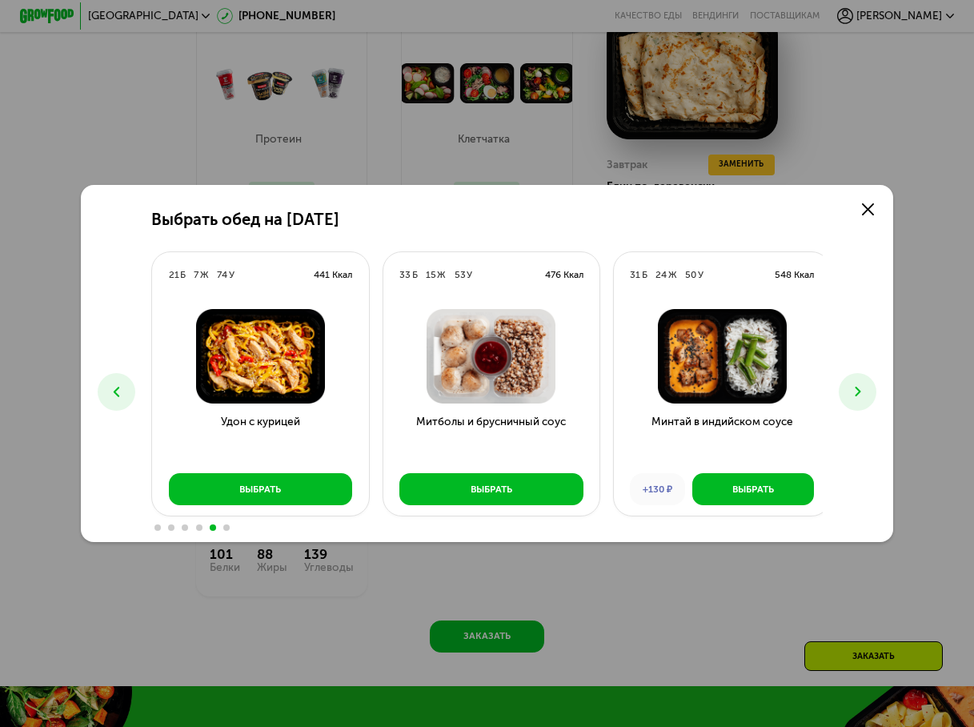
click at [229, 530] on div at bounding box center [486, 527] width 671 height 11
click at [223, 529] on span at bounding box center [226, 527] width 6 height 6
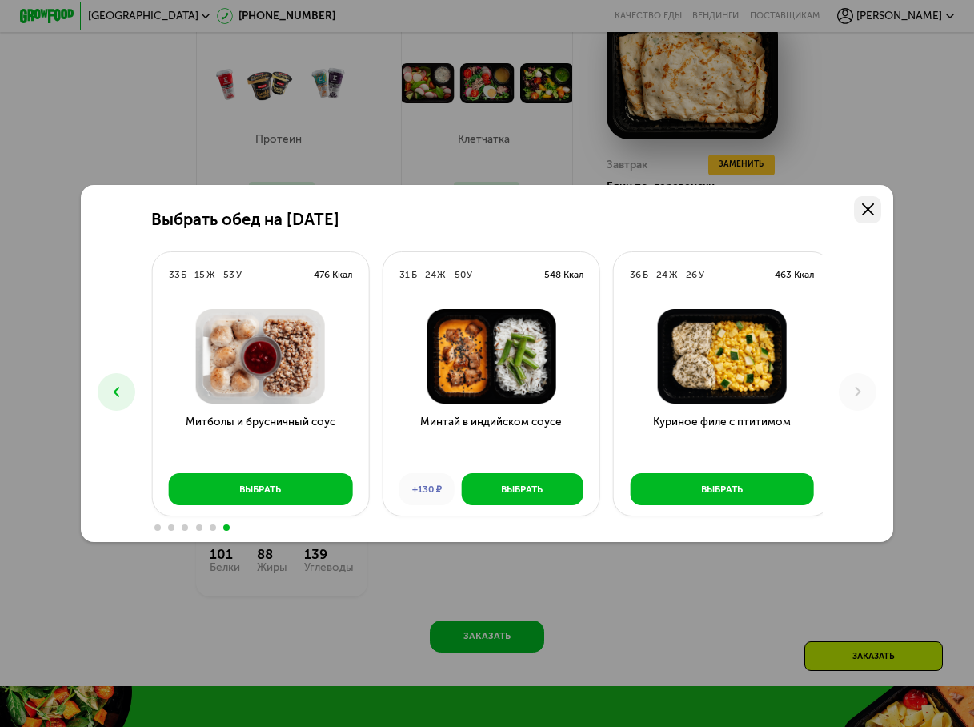
click at [880, 204] on link at bounding box center [867, 209] width 27 height 27
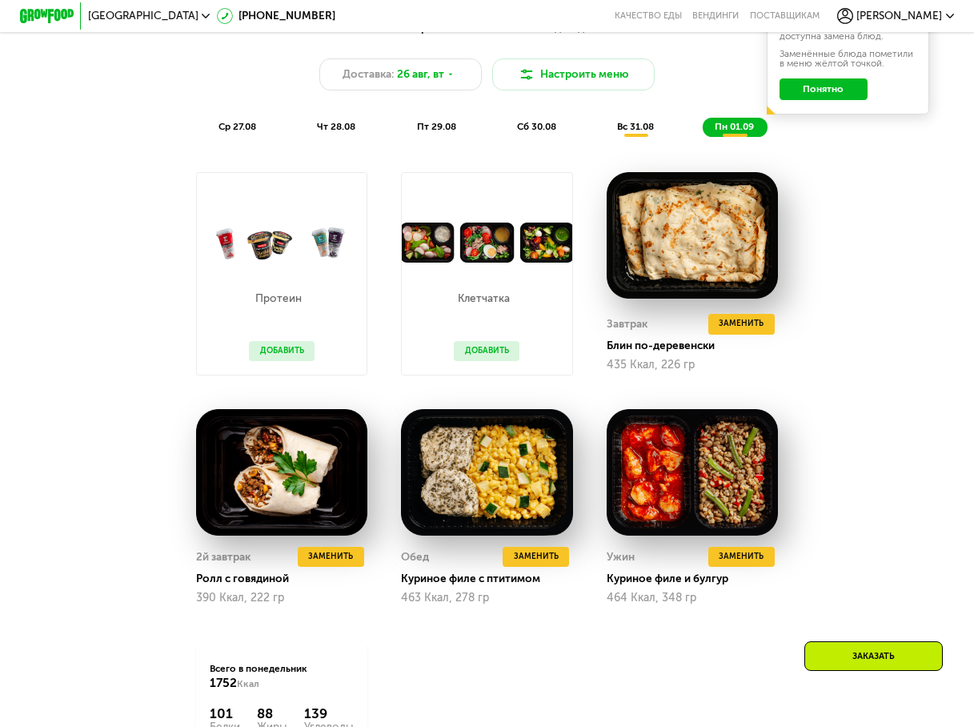
scroll to position [762, 0]
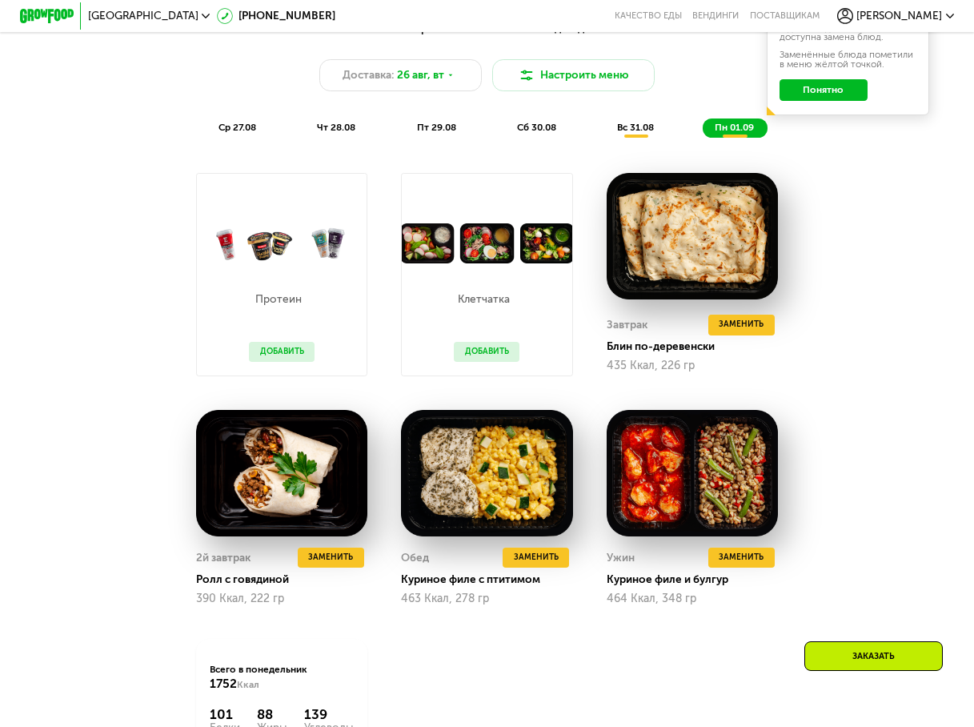
click at [762, 136] on div "пн 01.09" at bounding box center [735, 127] width 65 height 19
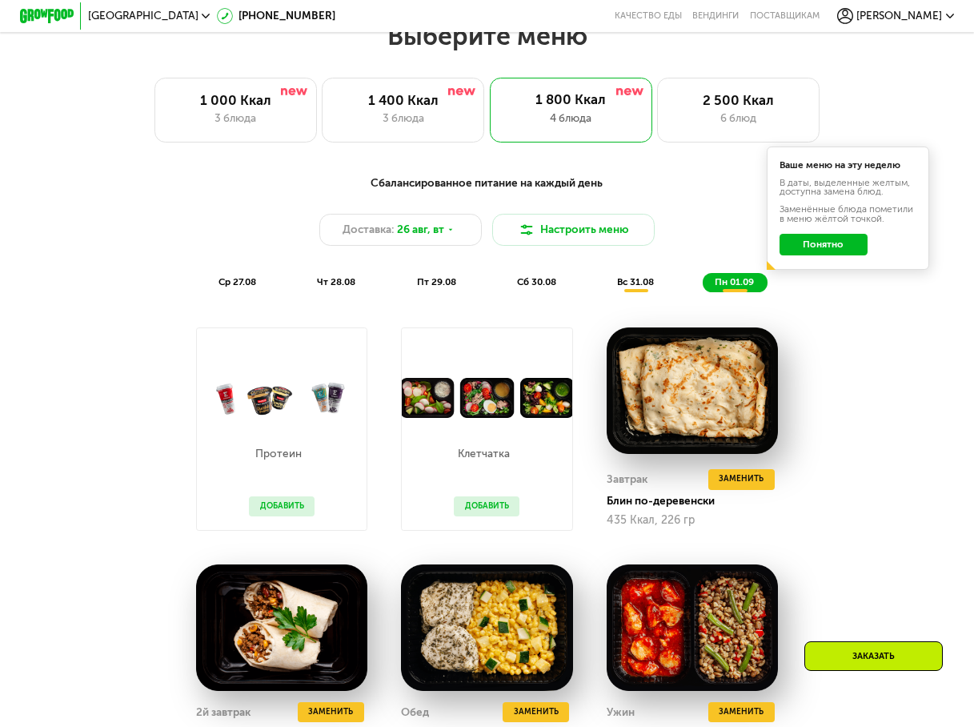
scroll to position [602, 0]
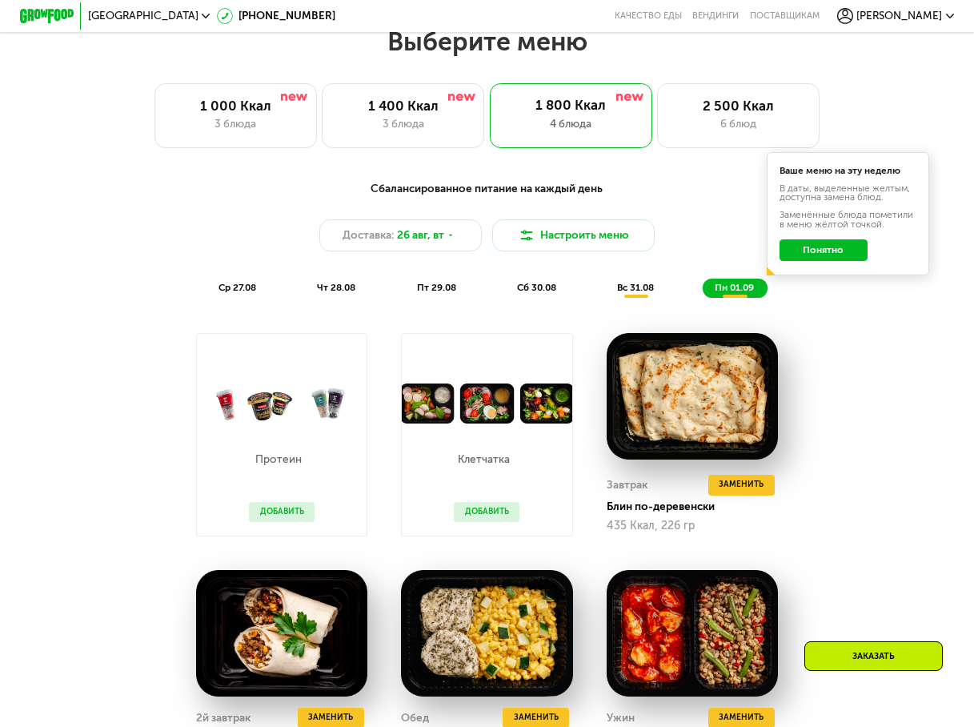
click at [829, 247] on button "Понятно" at bounding box center [824, 250] width 88 height 22
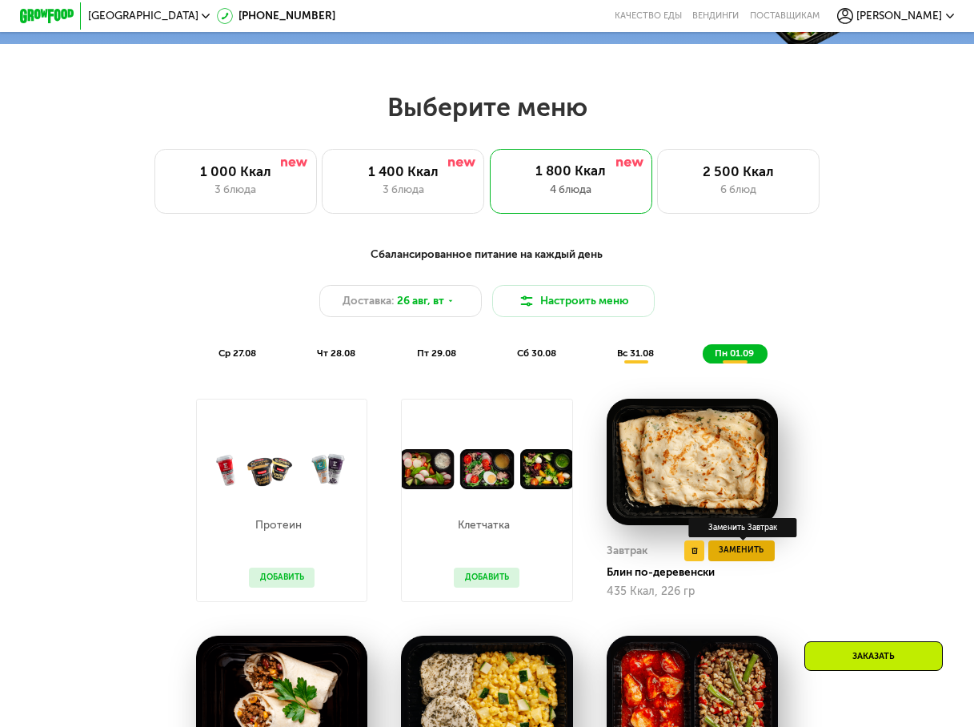
scroll to position [522, 0]
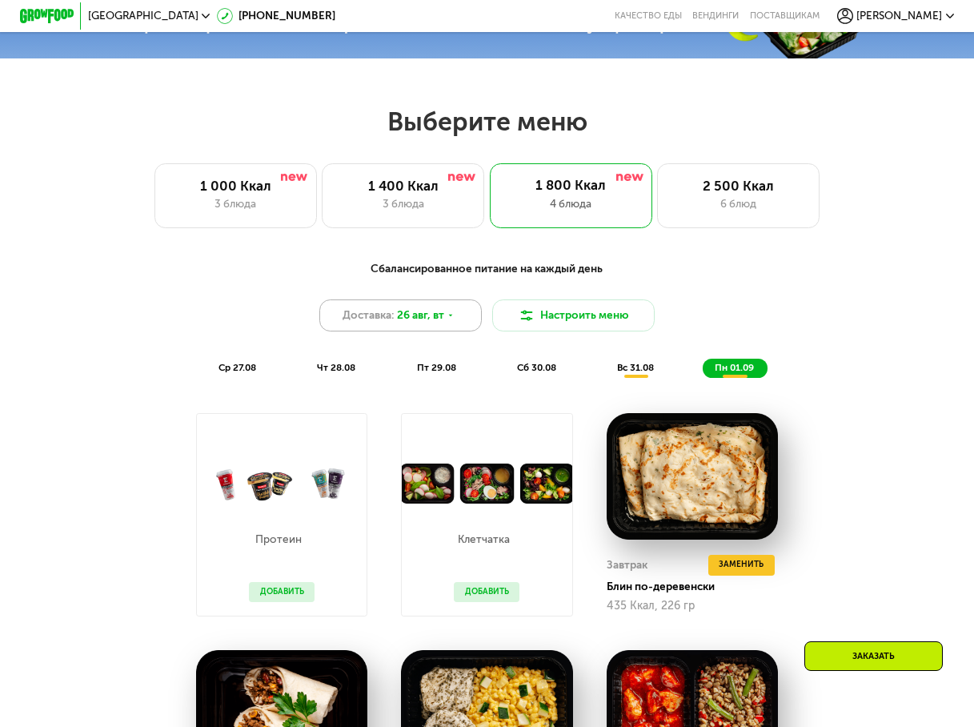
click at [407, 317] on span "26 авг, вт" at bounding box center [420, 315] width 47 height 16
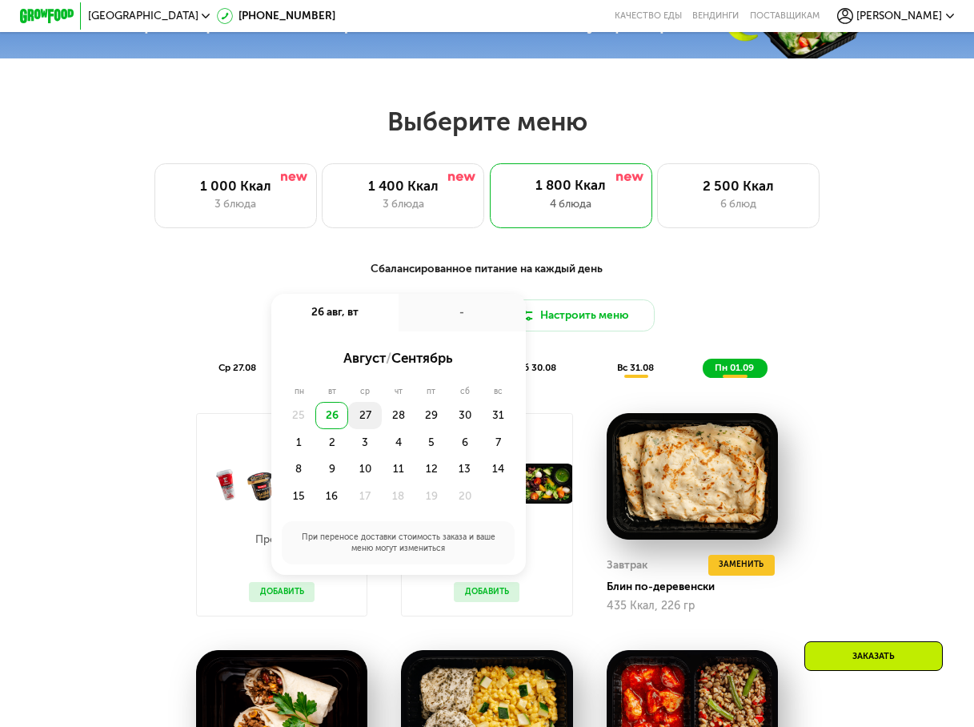
click at [382, 429] on div "27" at bounding box center [399, 415] width 34 height 27
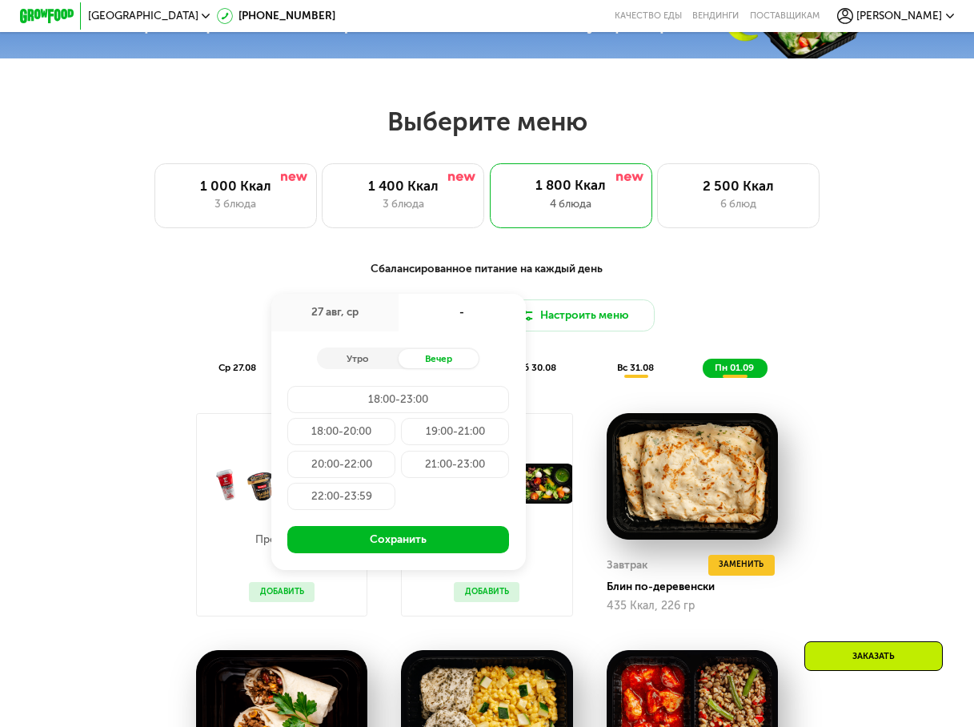
click at [401, 474] on div "20:00-22:00" at bounding box center [455, 464] width 108 height 27
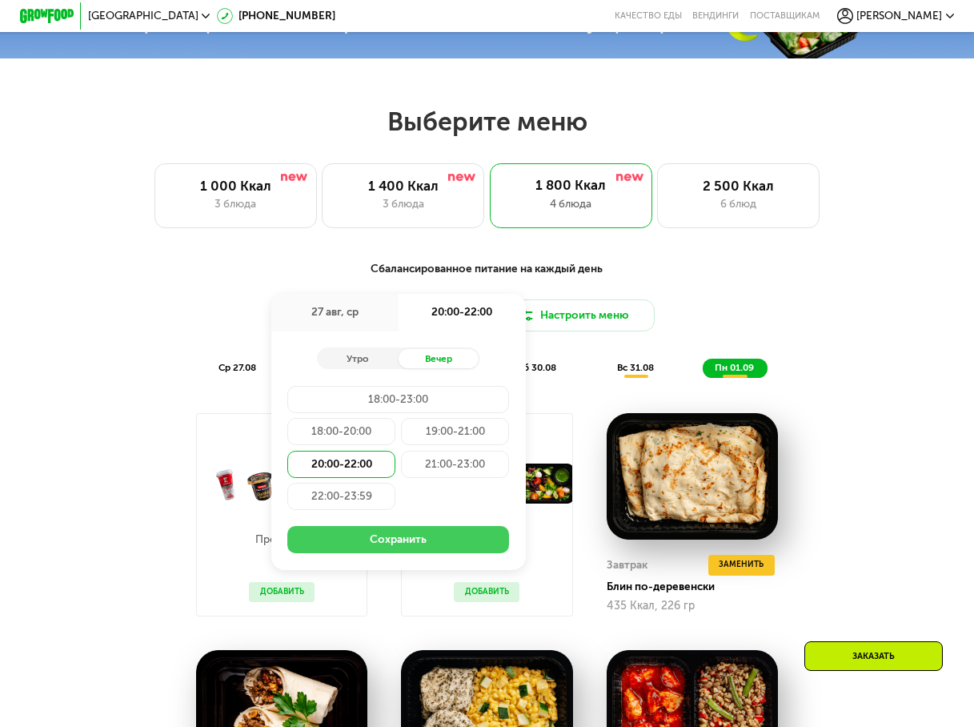
click at [378, 553] on button "Сохранить" at bounding box center [398, 539] width 222 height 27
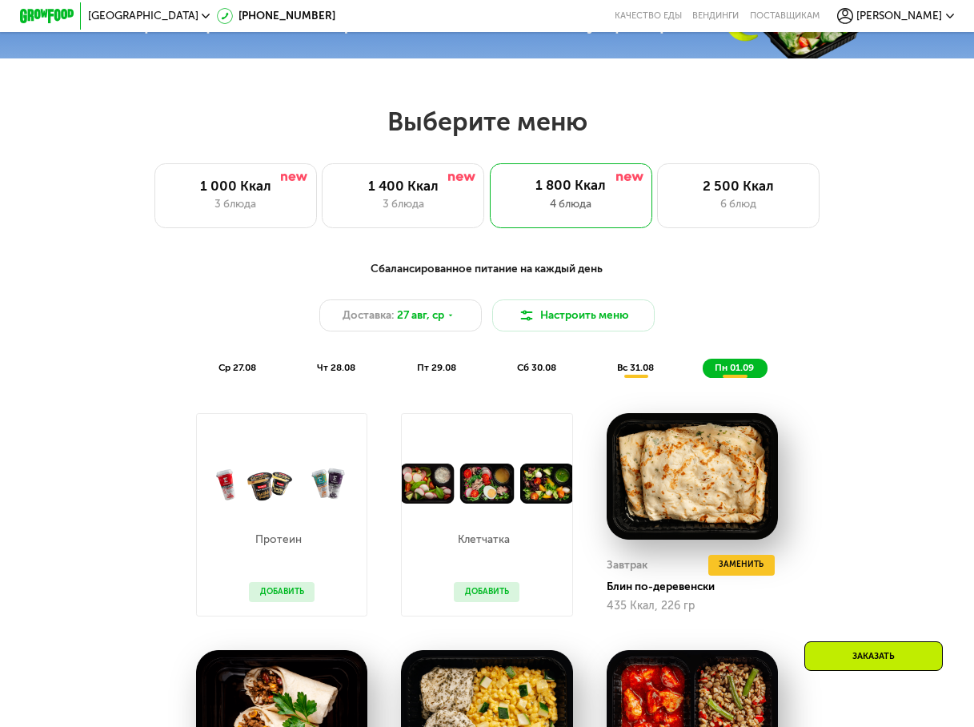
click at [235, 373] on span "ср 27.08" at bounding box center [238, 367] width 38 height 11
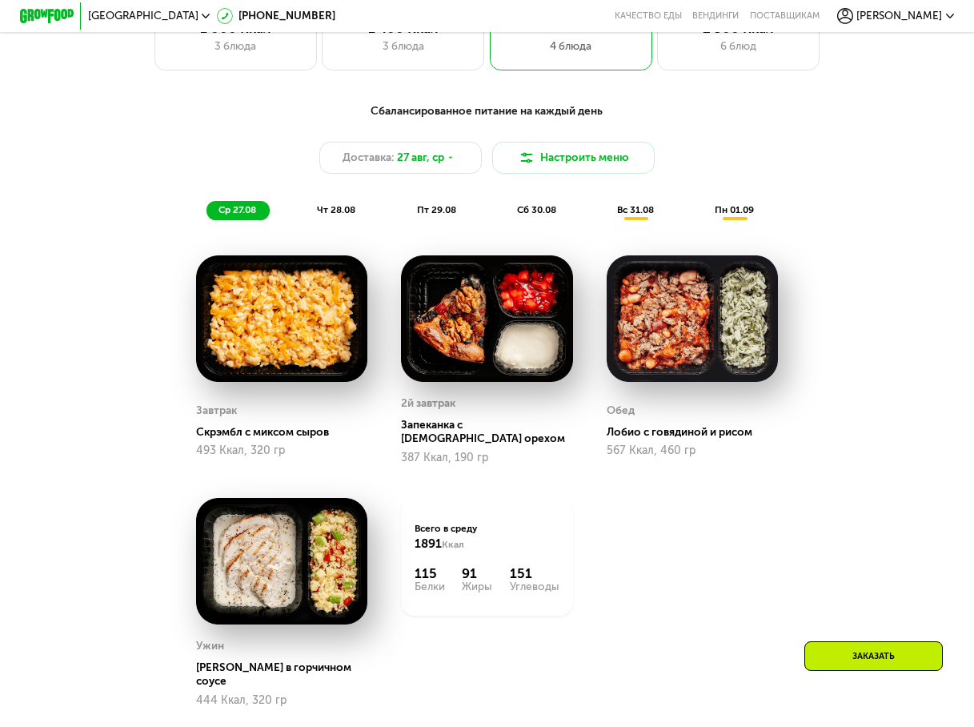
scroll to position [682, 0]
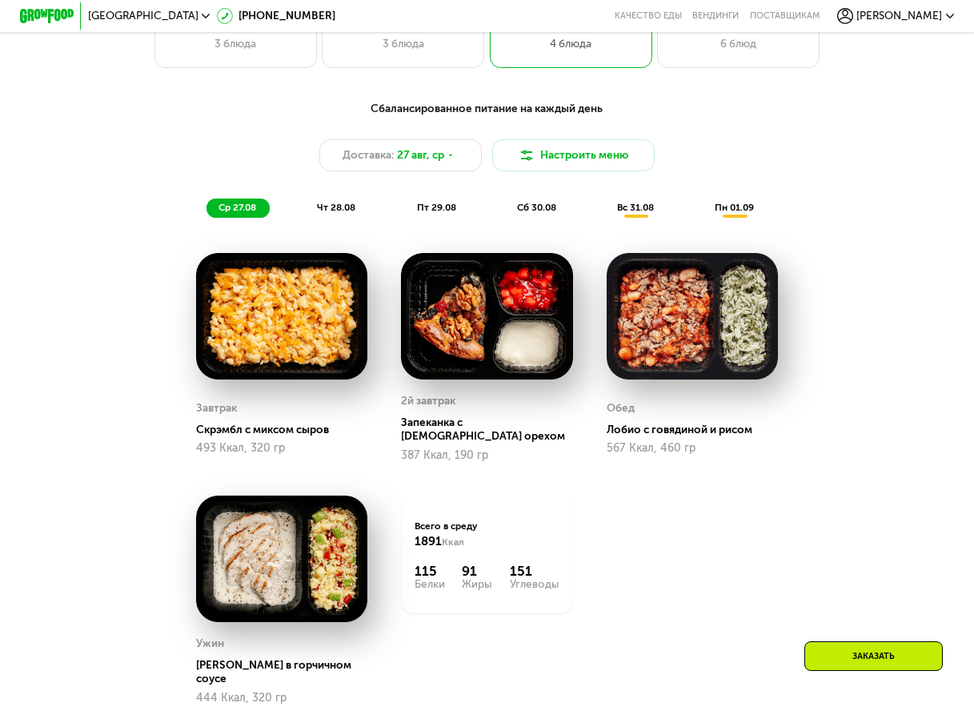
click at [684, 350] on img at bounding box center [692, 316] width 171 height 126
click at [685, 435] on div "Лобио с говядиной и рисом" at bounding box center [698, 431] width 183 height 14
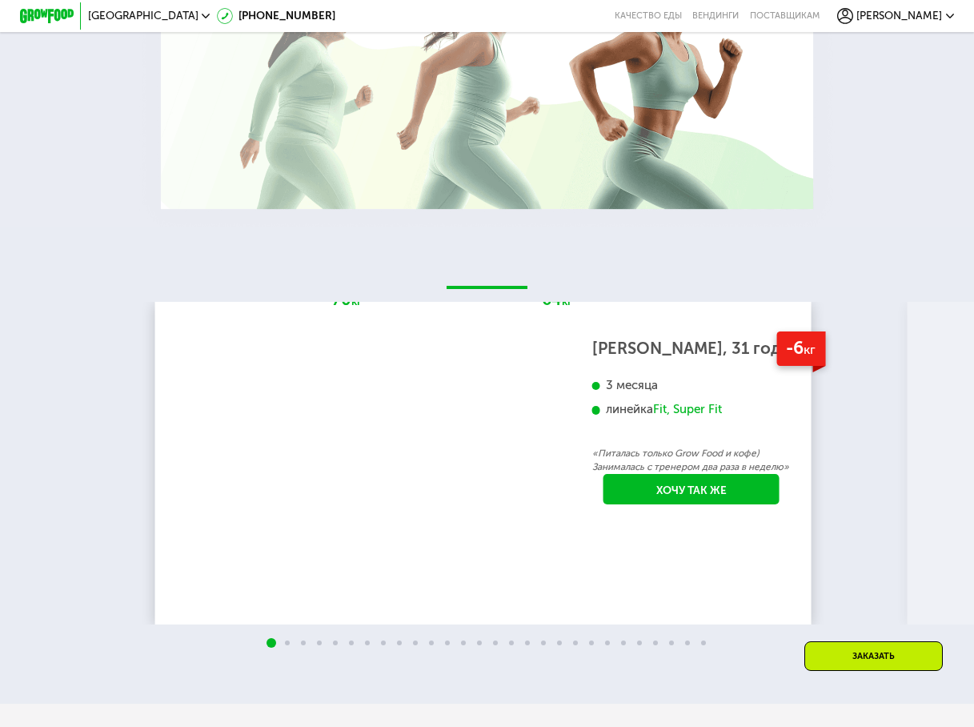
scroll to position [2283, 0]
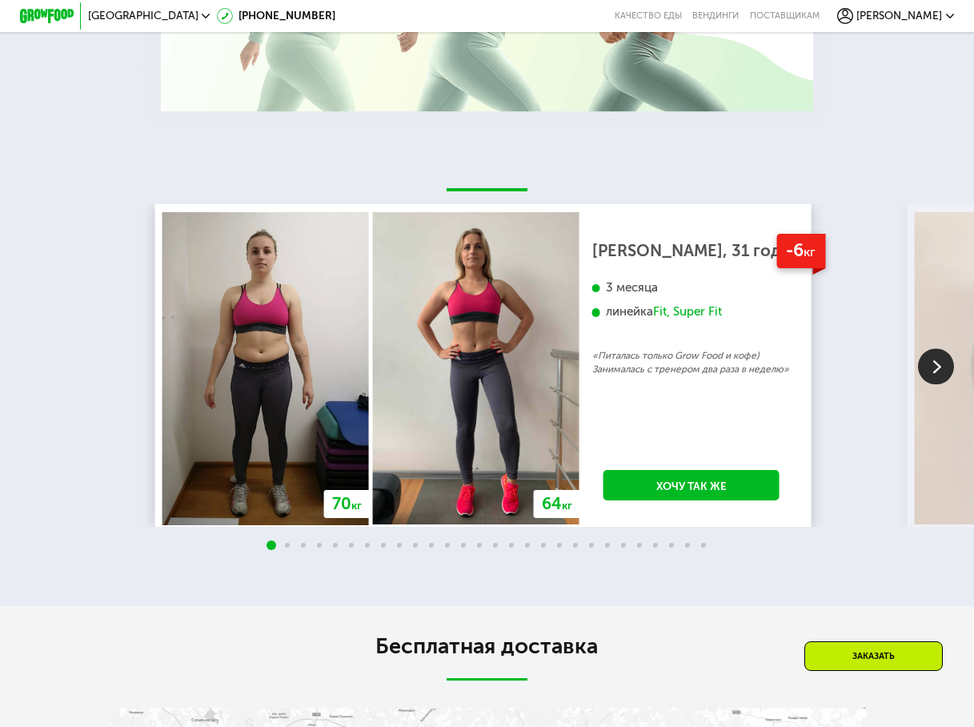
click at [464, 543] on span at bounding box center [463, 545] width 5 height 5
click at [465, 544] on span at bounding box center [463, 545] width 5 height 5
click at [480, 543] on span at bounding box center [479, 545] width 5 height 5
click at [941, 367] on img at bounding box center [936, 366] width 36 height 36
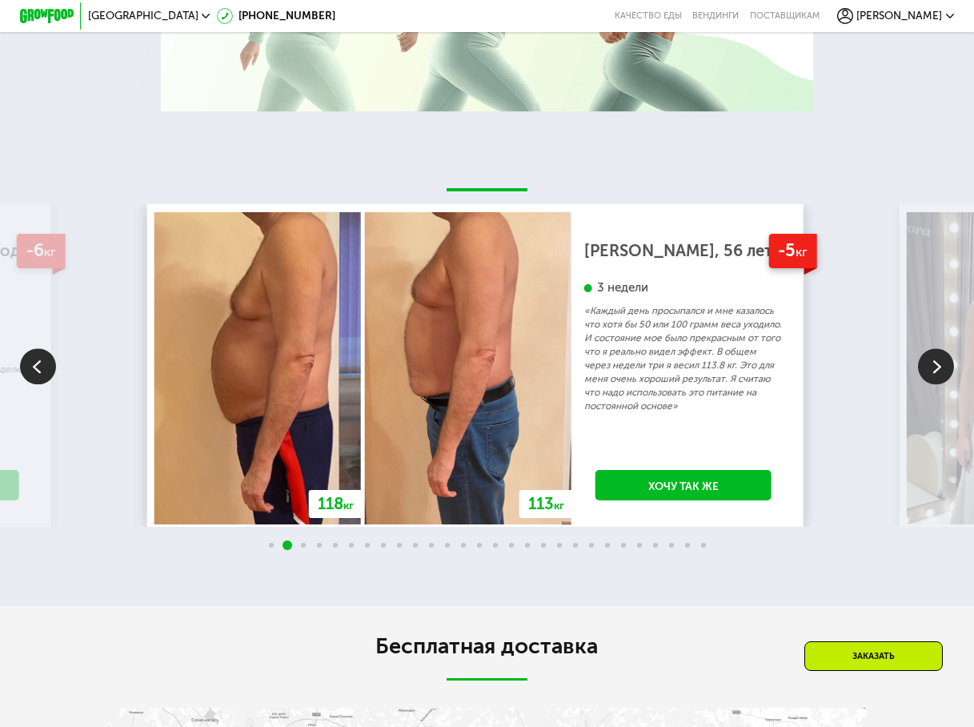
click at [941, 367] on img at bounding box center [936, 366] width 36 height 36
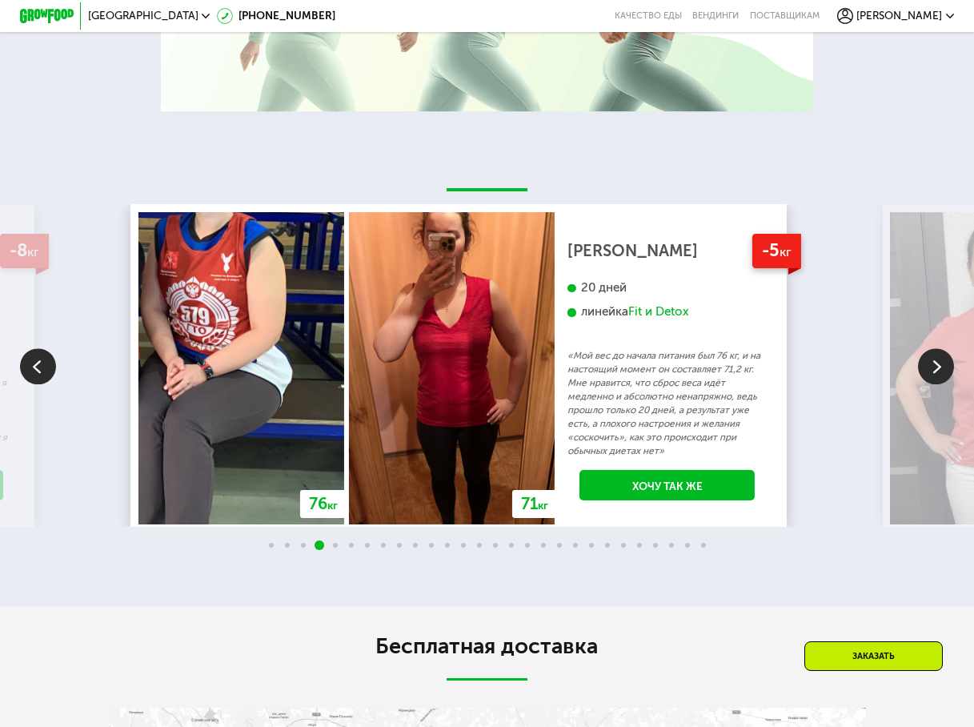
click at [941, 367] on img at bounding box center [936, 366] width 36 height 36
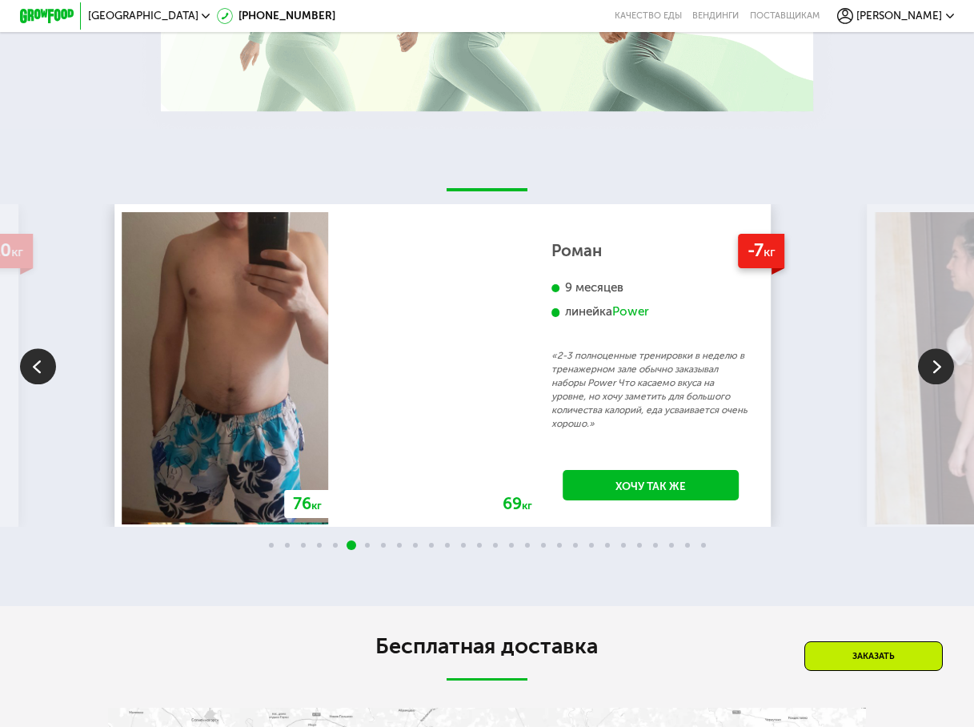
click at [941, 367] on img at bounding box center [936, 366] width 36 height 36
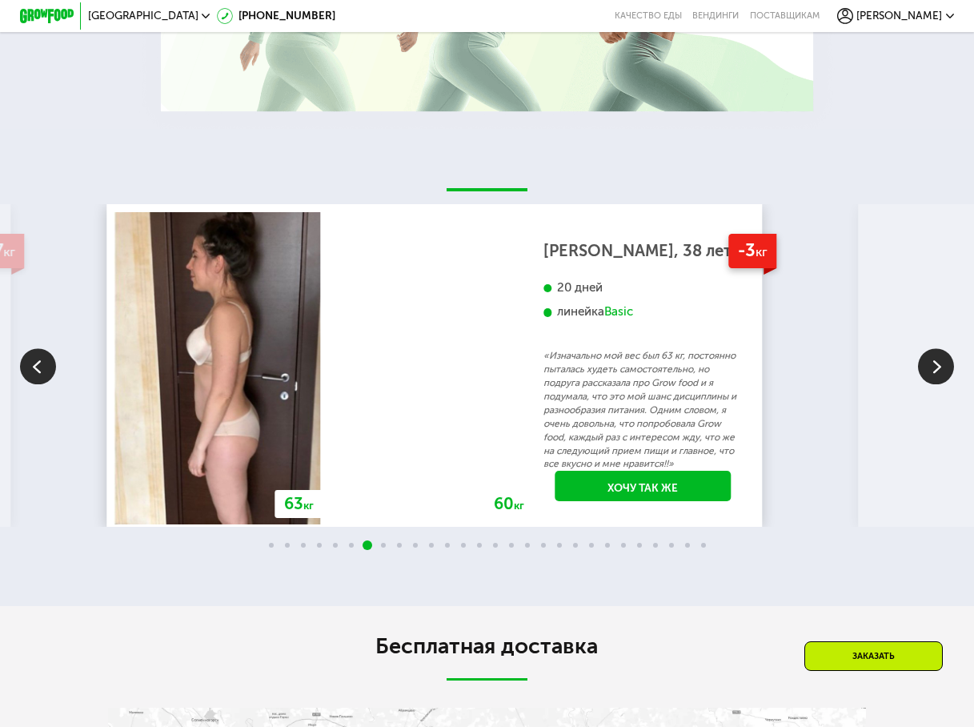
click at [941, 367] on img at bounding box center [936, 366] width 36 height 36
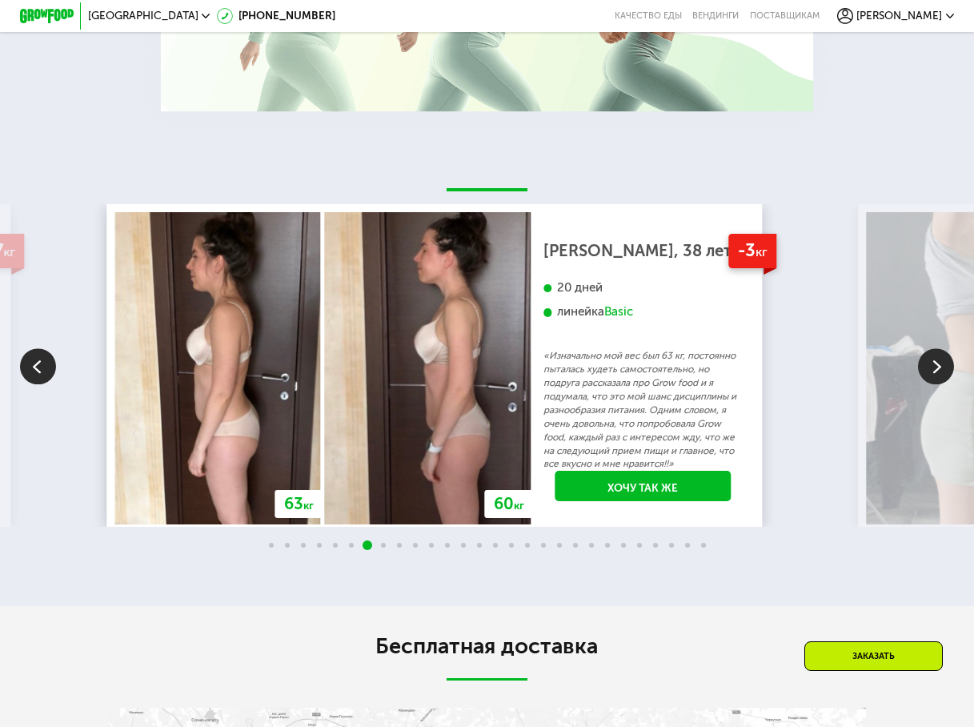
click at [941, 367] on img at bounding box center [936, 366] width 36 height 36
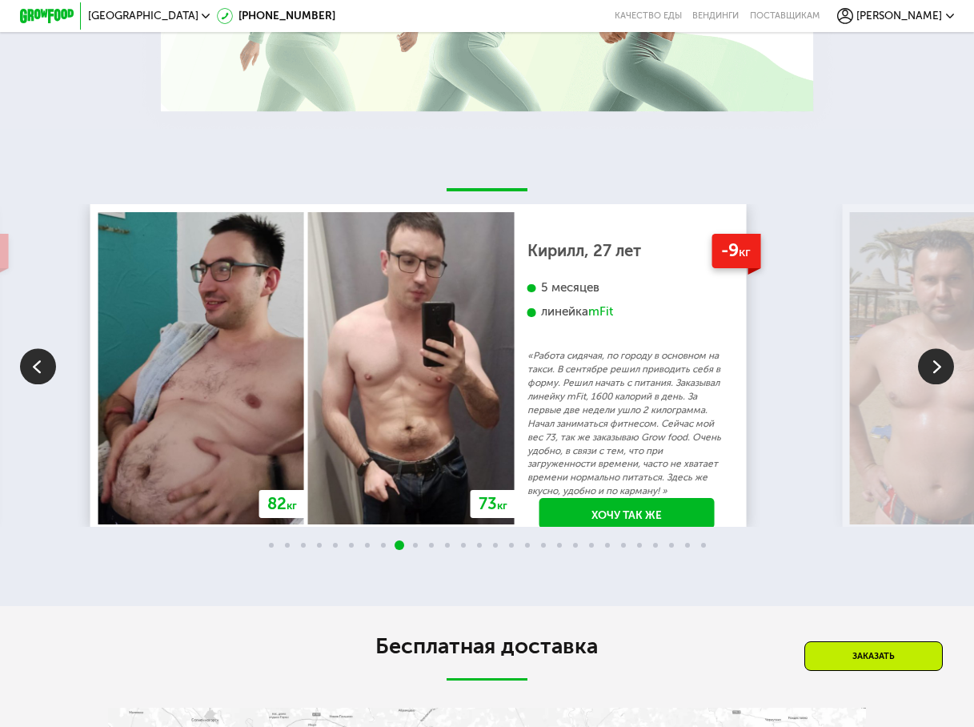
click at [941, 367] on img at bounding box center [936, 366] width 36 height 36
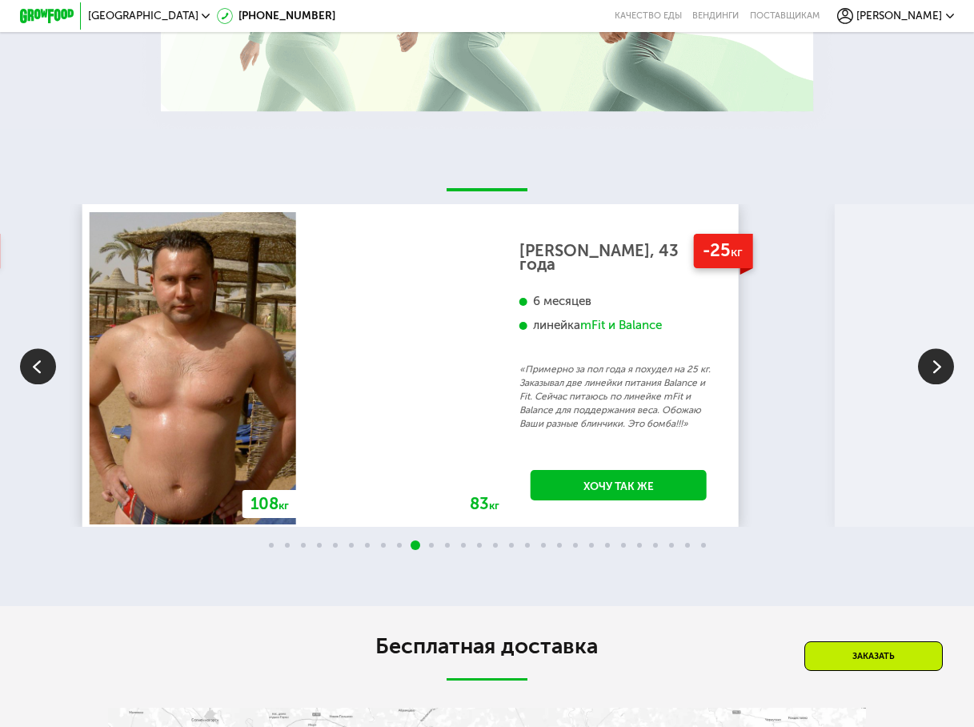
click at [941, 367] on img at bounding box center [936, 366] width 36 height 36
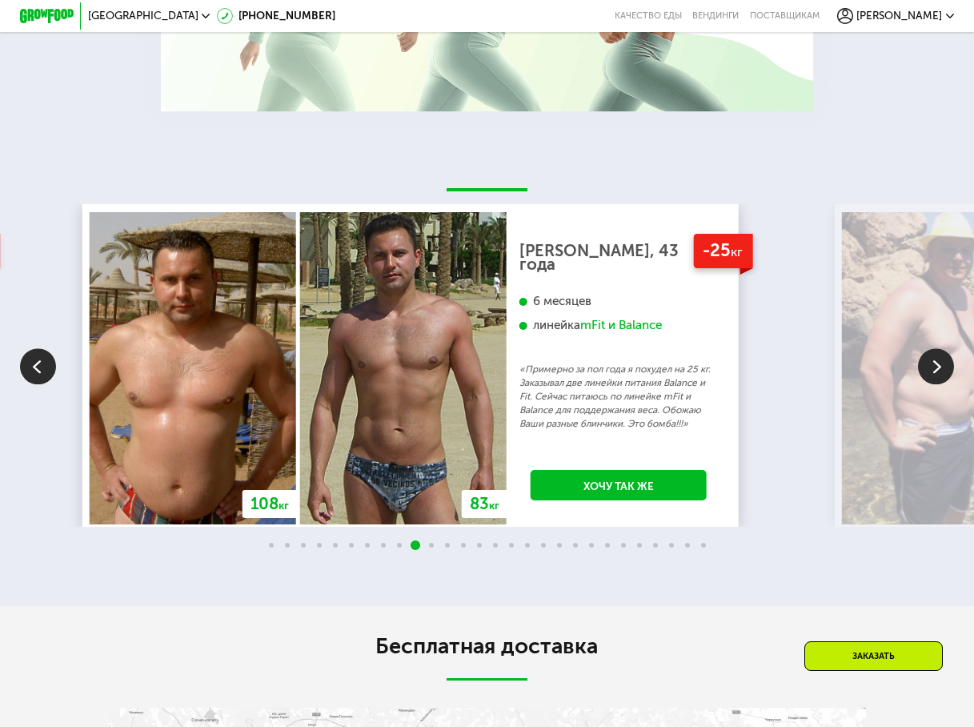
click at [941, 367] on img at bounding box center [936, 366] width 36 height 36
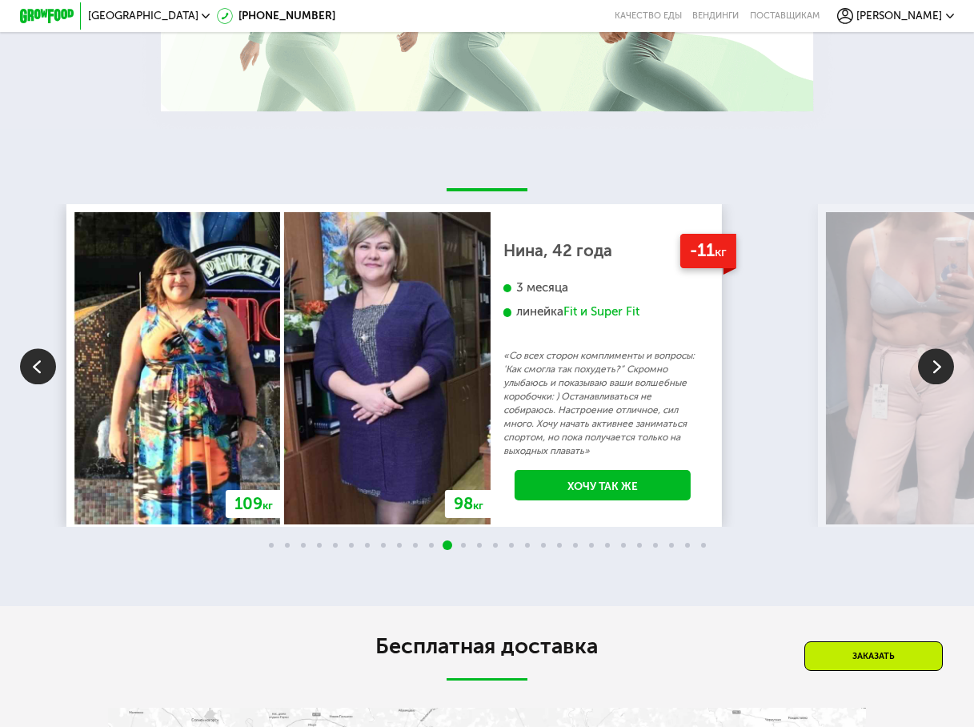
click at [940, 367] on img at bounding box center [936, 366] width 36 height 36
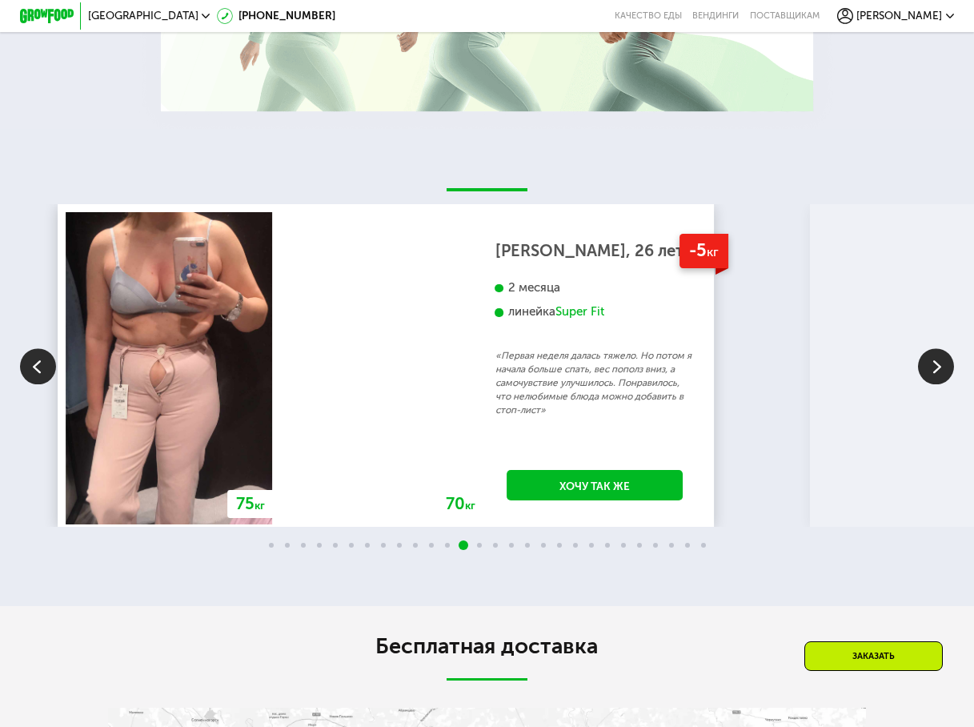
click at [940, 367] on img at bounding box center [936, 366] width 36 height 36
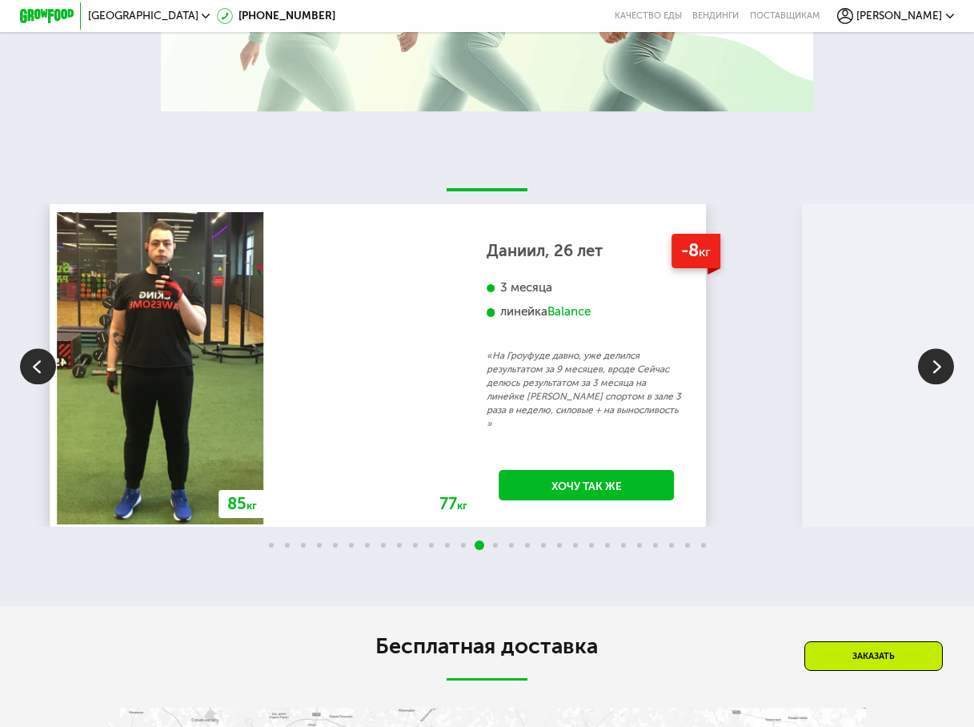
click at [940, 367] on img at bounding box center [936, 366] width 36 height 36
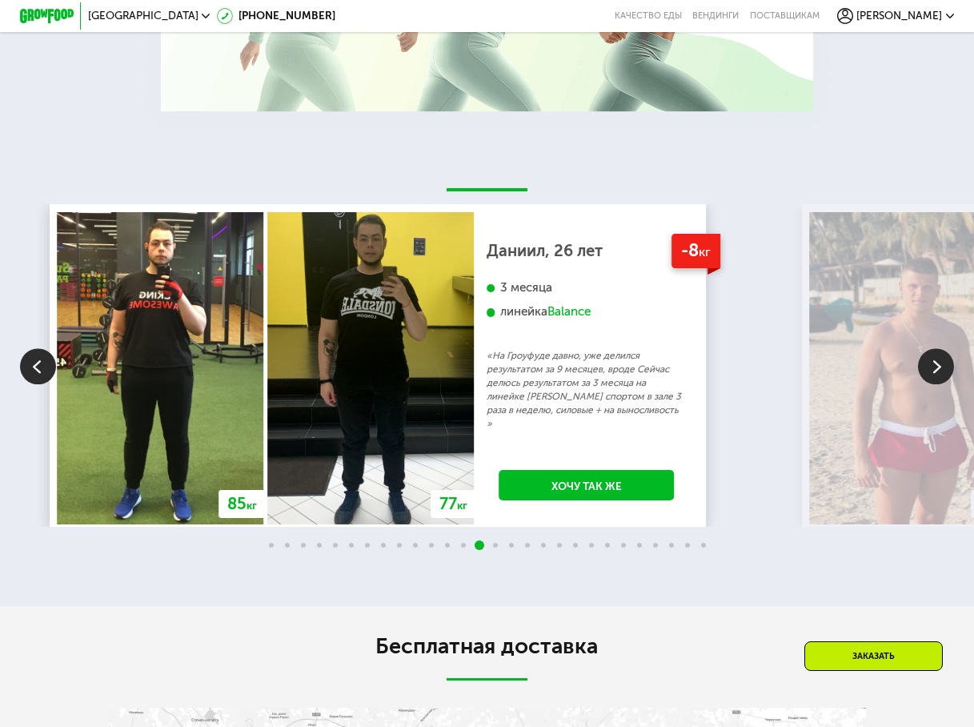
click at [940, 367] on img at bounding box center [936, 366] width 36 height 36
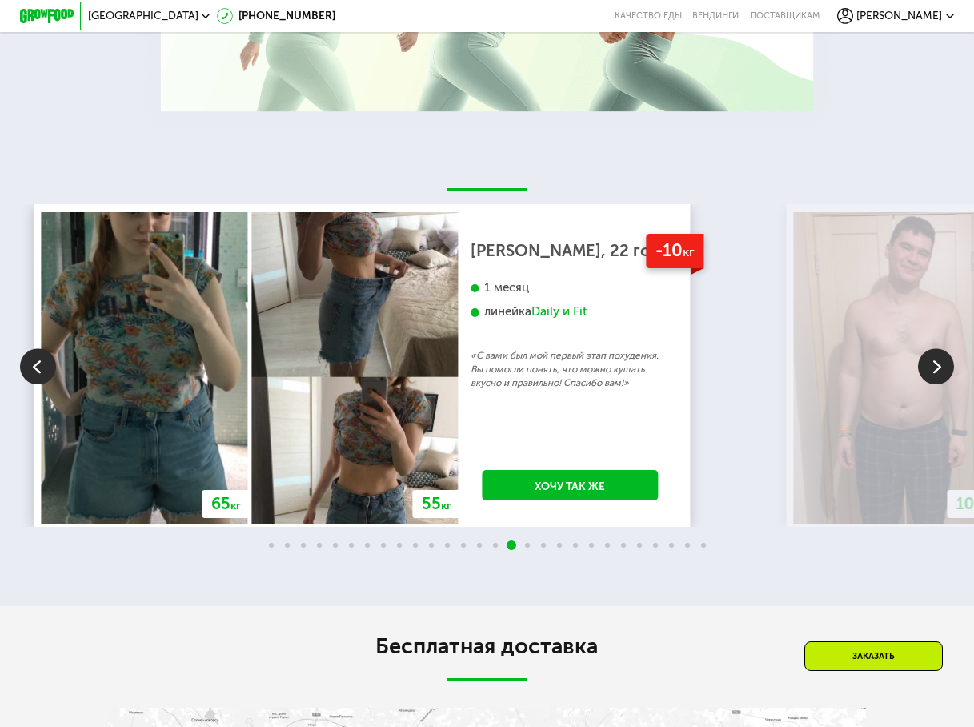
click at [940, 368] on img at bounding box center [936, 366] width 36 height 36
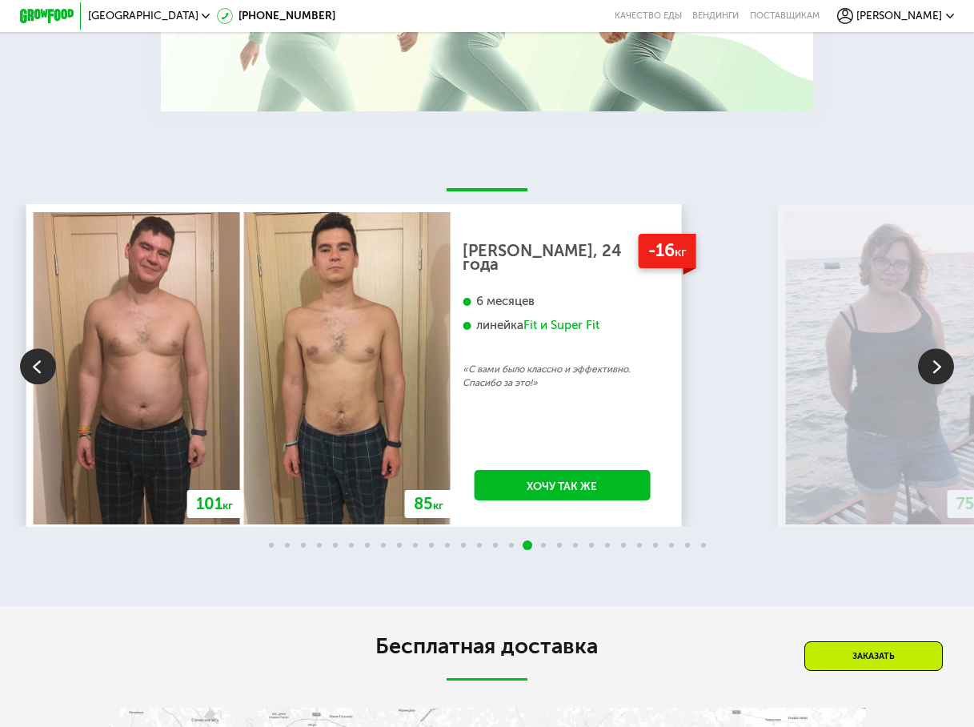
click at [940, 368] on img at bounding box center [936, 366] width 36 height 36
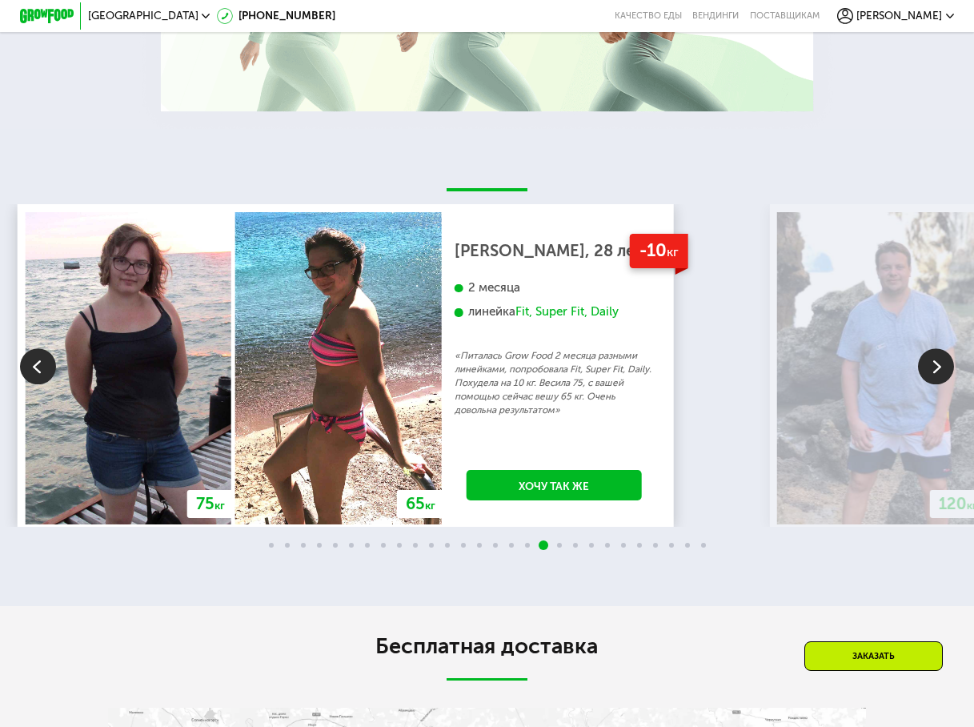
click at [939, 360] on img at bounding box center [936, 366] width 36 height 36
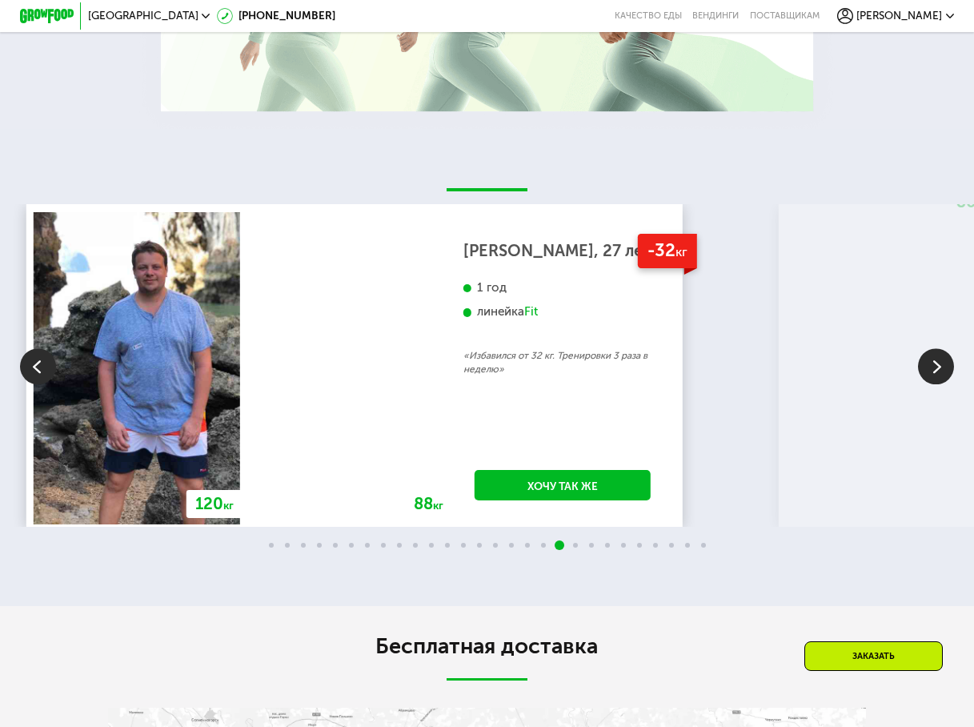
click at [538, 309] on div "Fit" at bounding box center [531, 311] width 14 height 15
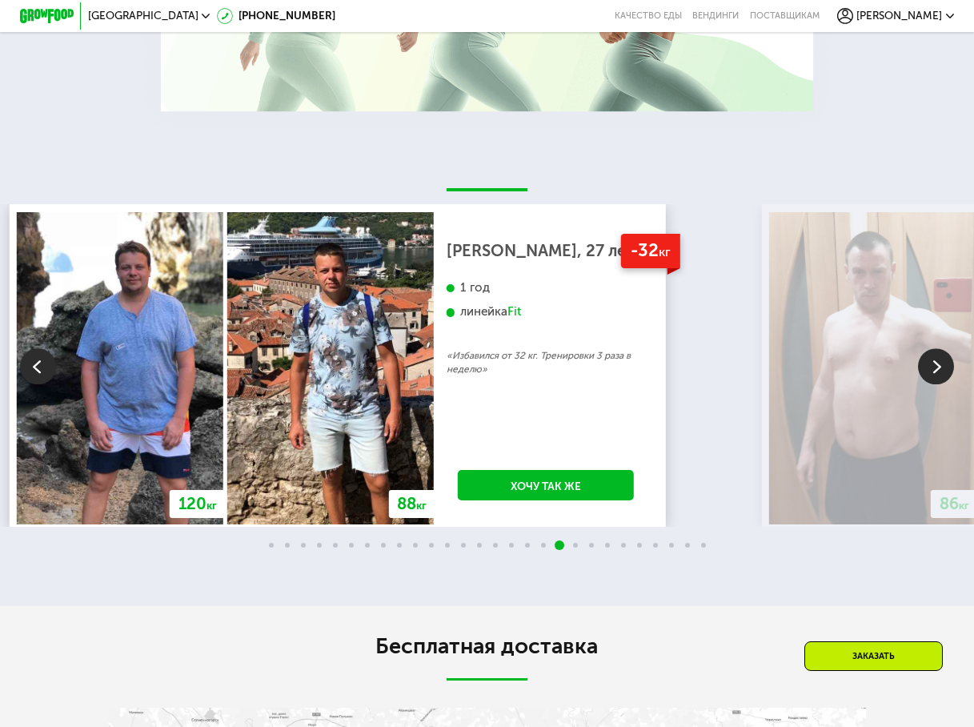
click at [931, 367] on img at bounding box center [936, 366] width 36 height 36
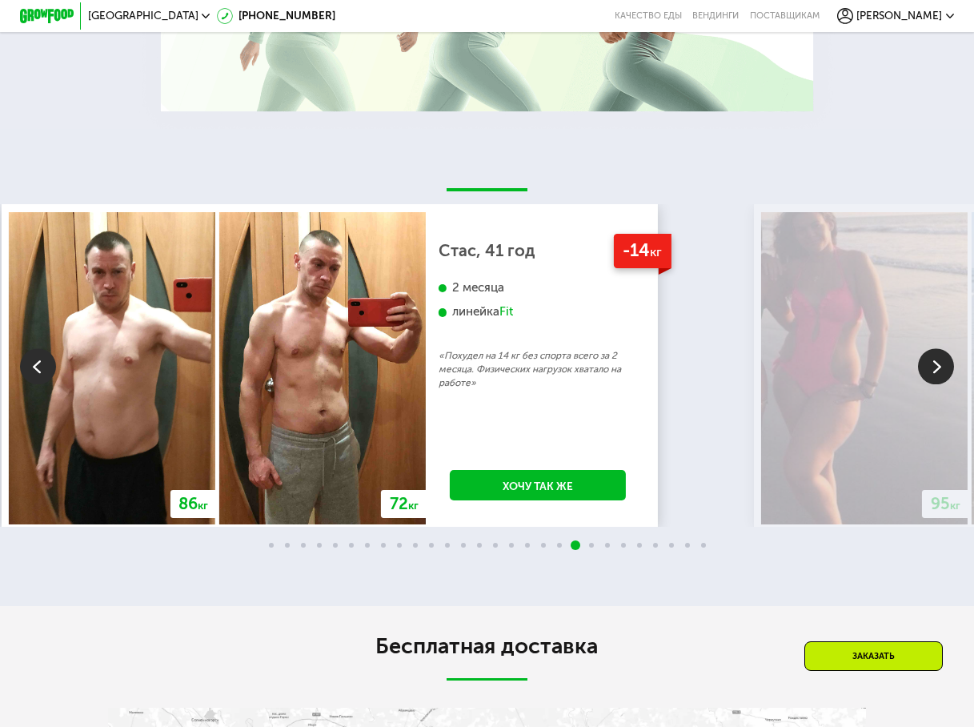
click at [932, 367] on img at bounding box center [936, 366] width 36 height 36
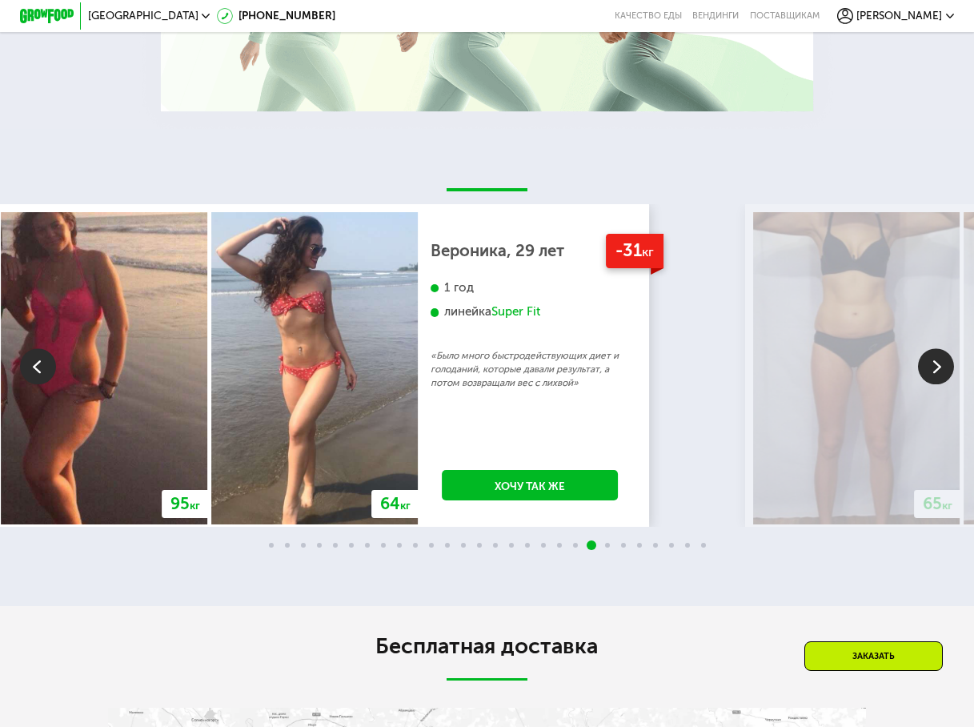
click at [932, 367] on img at bounding box center [936, 366] width 36 height 36
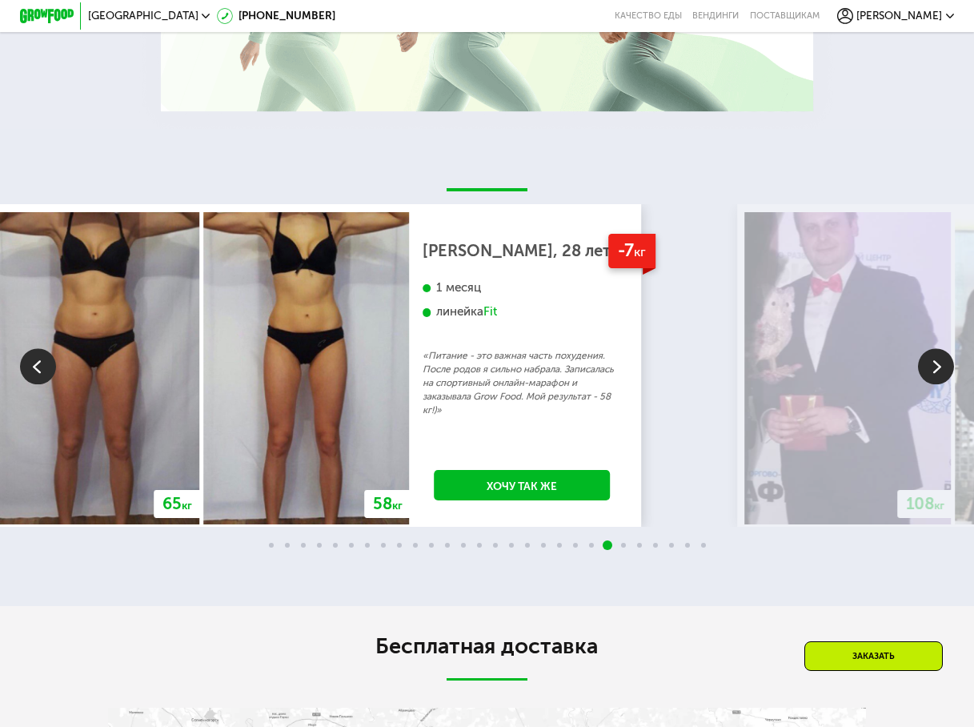
click at [944, 365] on img at bounding box center [936, 366] width 36 height 36
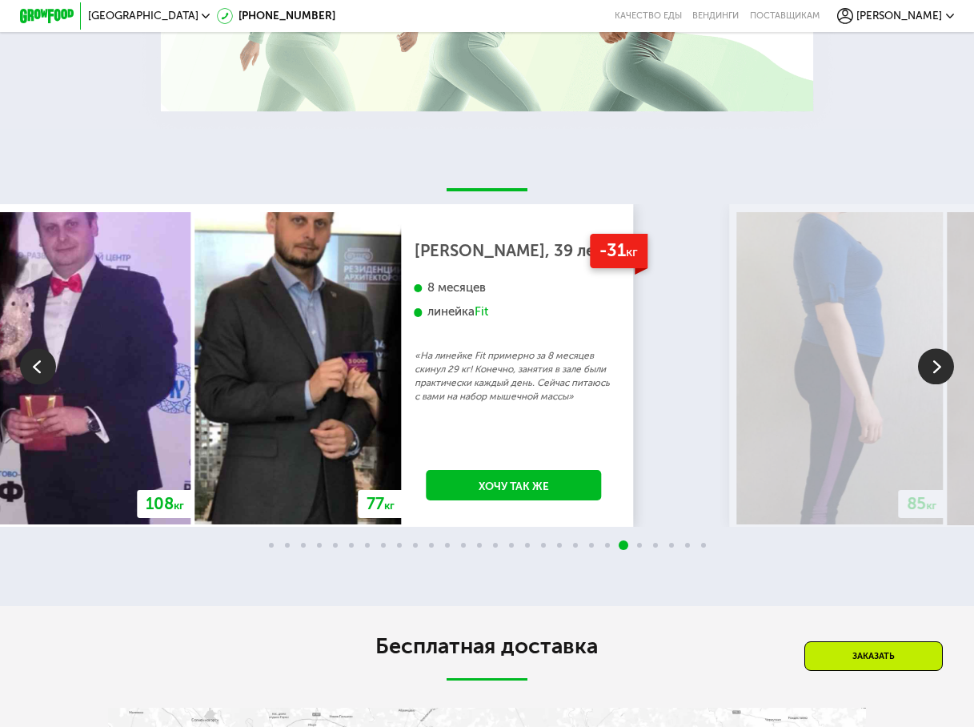
click at [944, 365] on img at bounding box center [936, 366] width 36 height 36
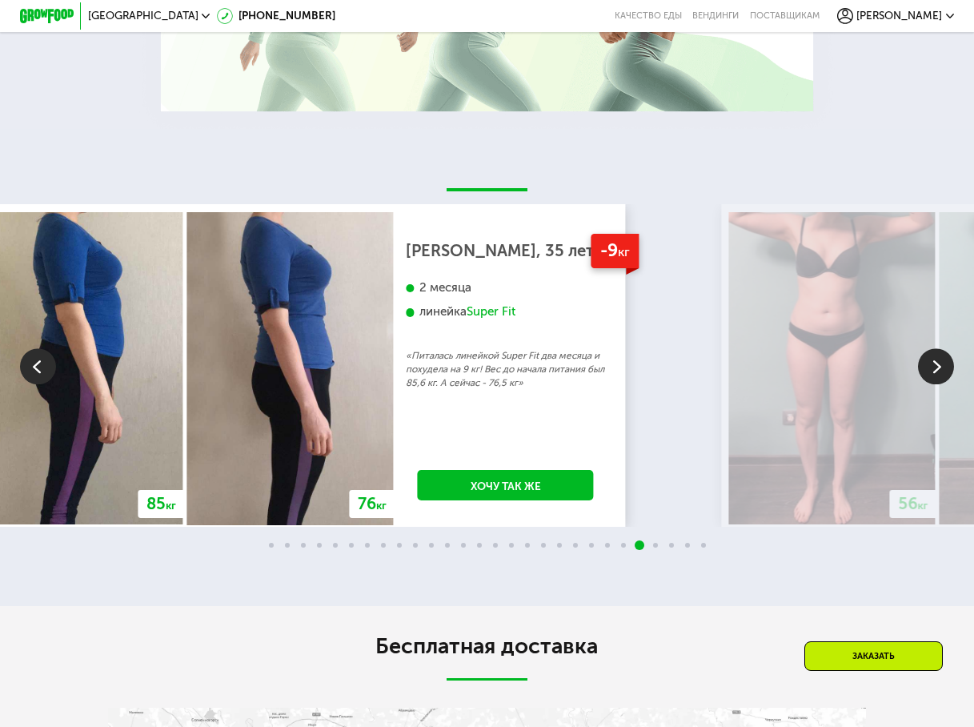
click at [936, 363] on img at bounding box center [936, 366] width 36 height 36
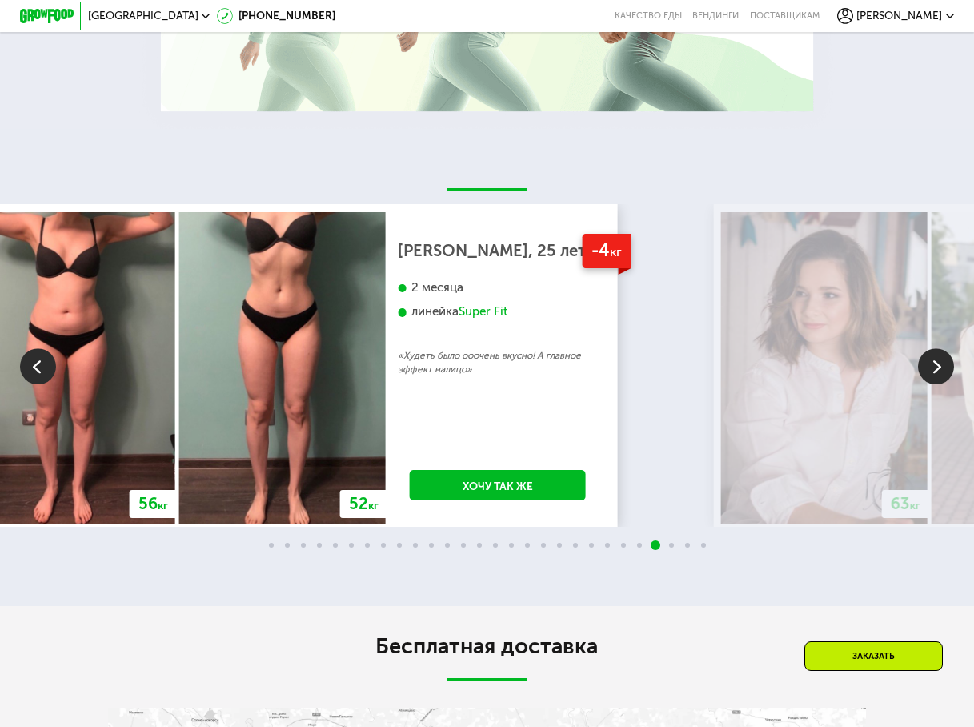
click at [933, 357] on img at bounding box center [936, 366] width 36 height 36
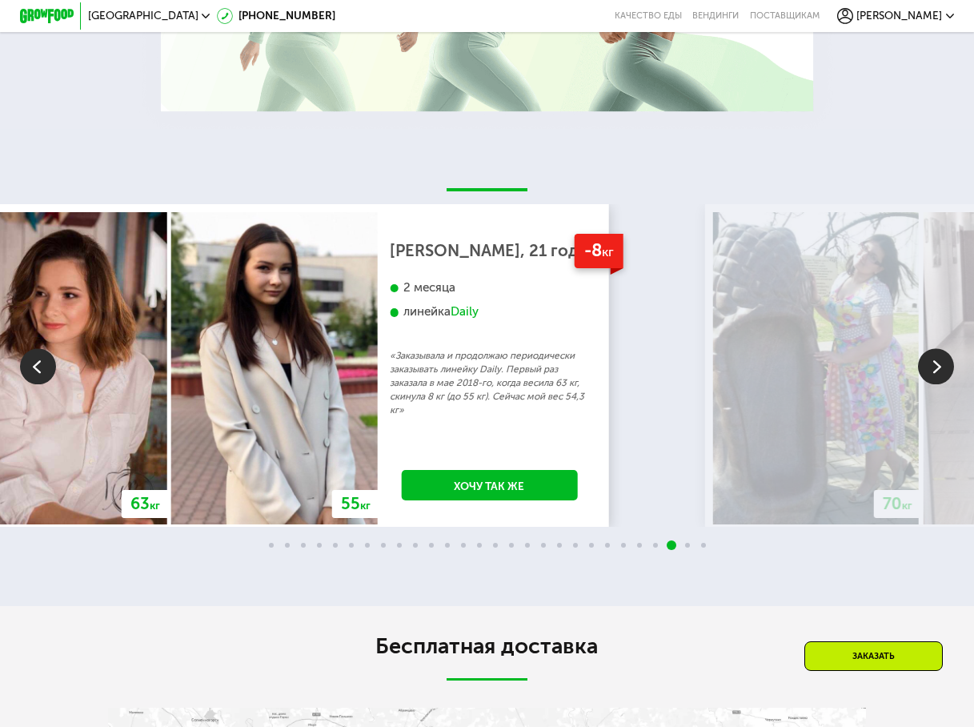
click at [921, 383] on div "70 кг" at bounding box center [816, 368] width 211 height 313
click at [938, 367] on img at bounding box center [936, 366] width 36 height 36
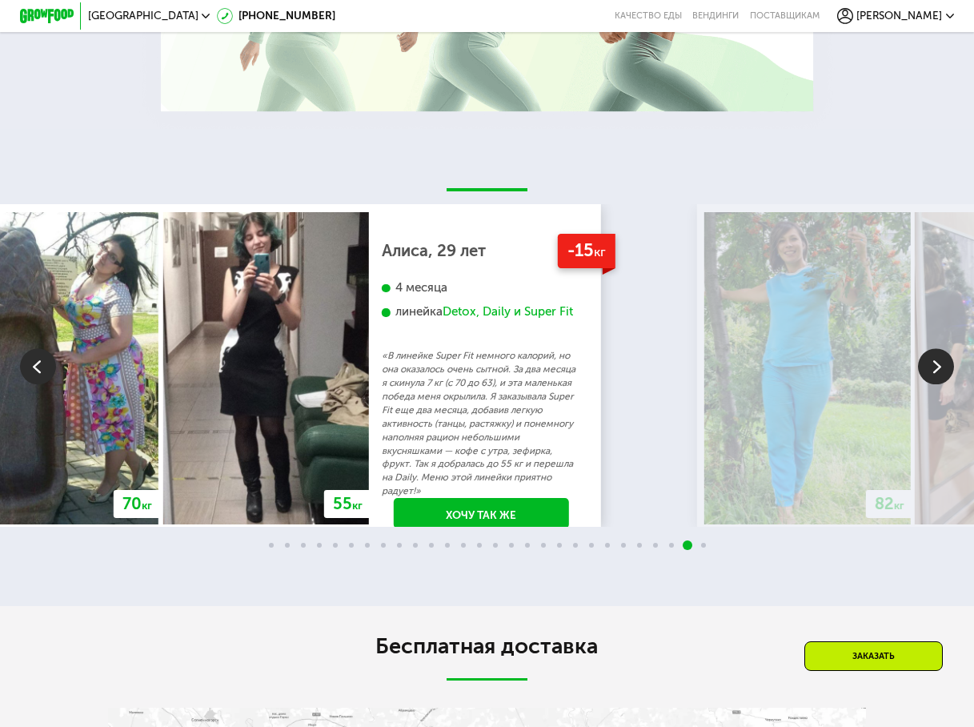
click at [938, 368] on img at bounding box center [936, 366] width 36 height 36
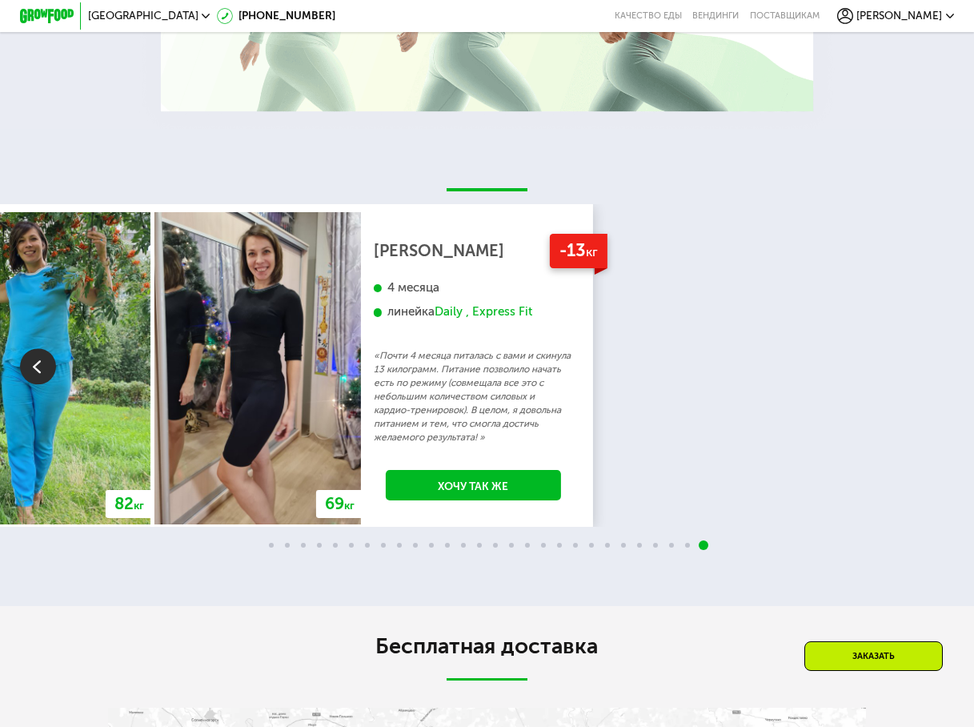
click at [938, 368] on div "70 кг 64 кг -6 кг [PERSON_NAME], 31 год 3 месяца линейка Fit, Super Fit «Питала…" at bounding box center [487, 365] width 974 height 322
click at [925, 363] on div "70 кг 64 кг -6 кг [PERSON_NAME], 31 год 3 месяца линейка Fit, Super Fit «Питала…" at bounding box center [487, 365] width 974 height 322
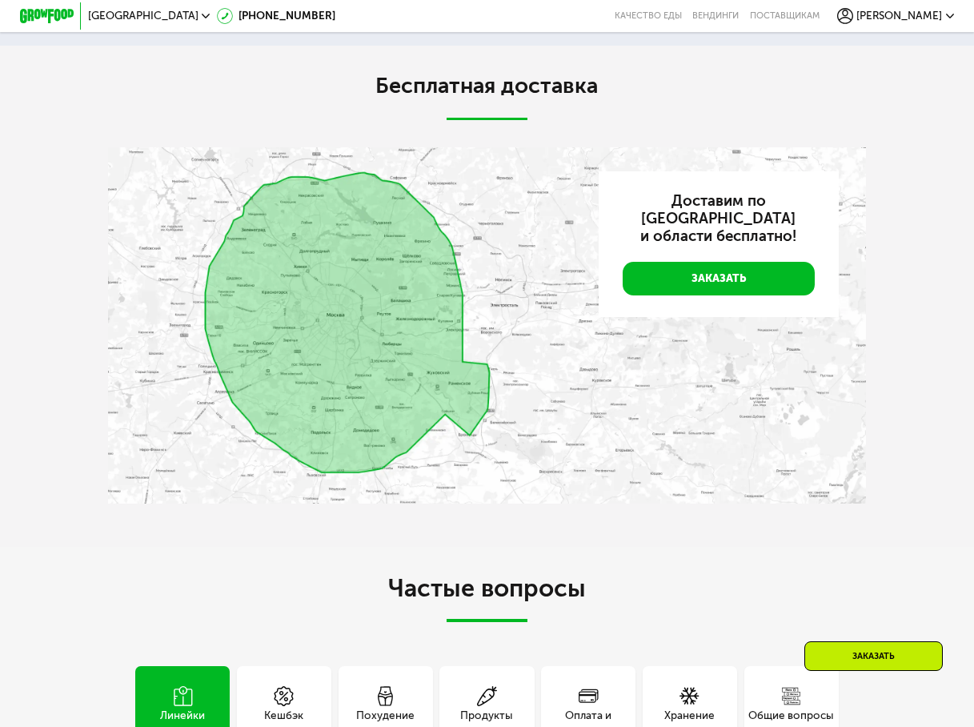
scroll to position [3084, 0]
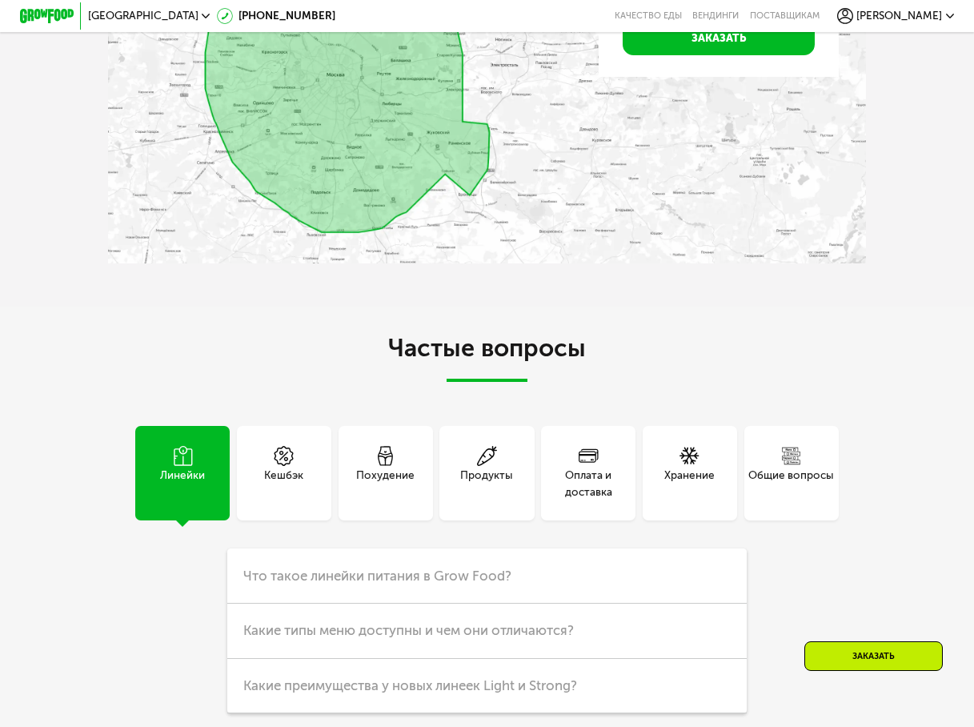
click at [696, 461] on use at bounding box center [690, 456] width 20 height 18
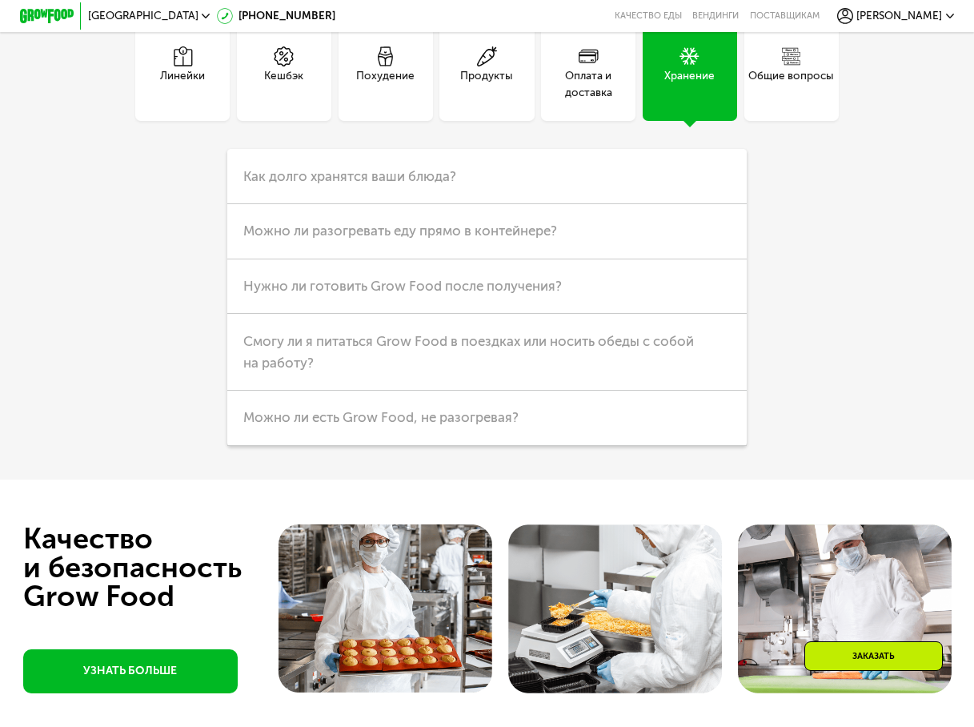
scroll to position [3484, 0]
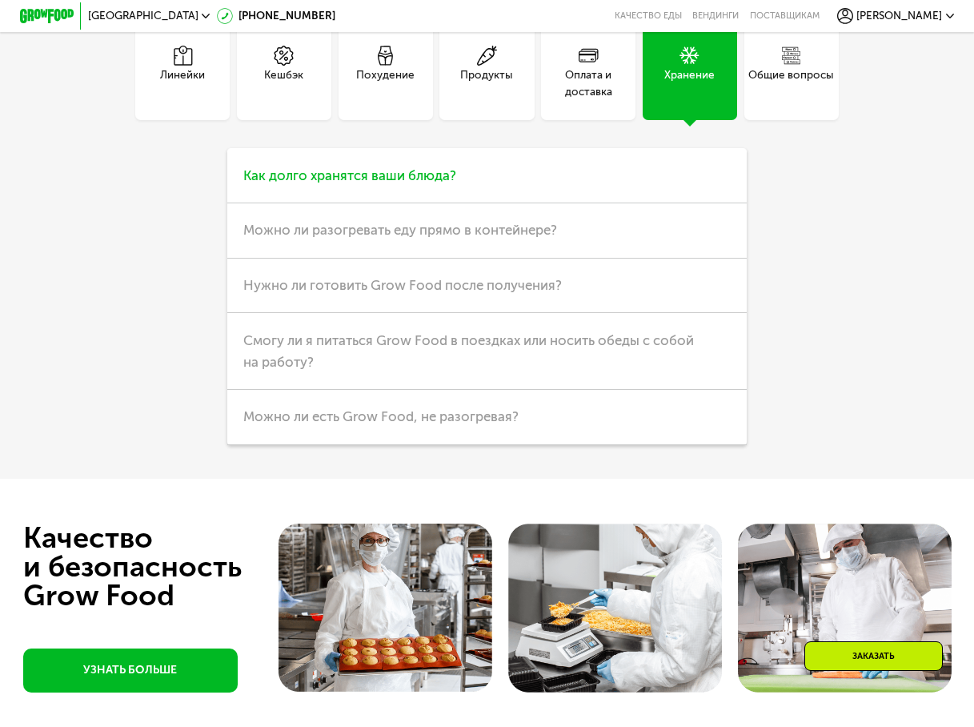
click at [420, 175] on h3 "Как долго хранятся ваши блюда?" at bounding box center [487, 175] width 520 height 55
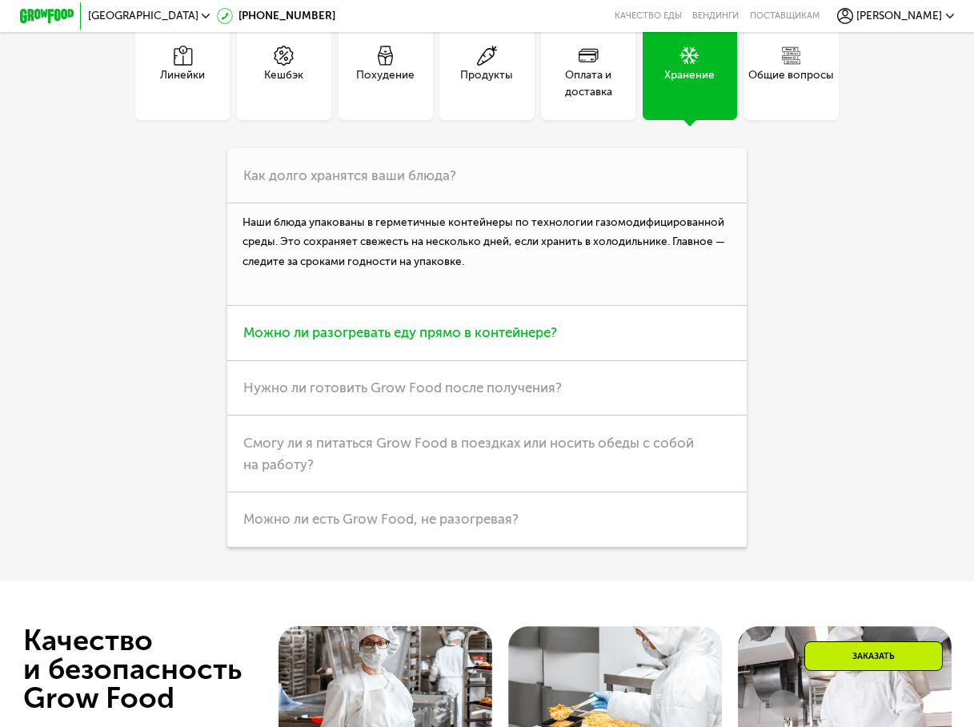
click at [471, 340] on span "Можно ли разогревать еду прямо в контейнере?" at bounding box center [400, 332] width 314 height 16
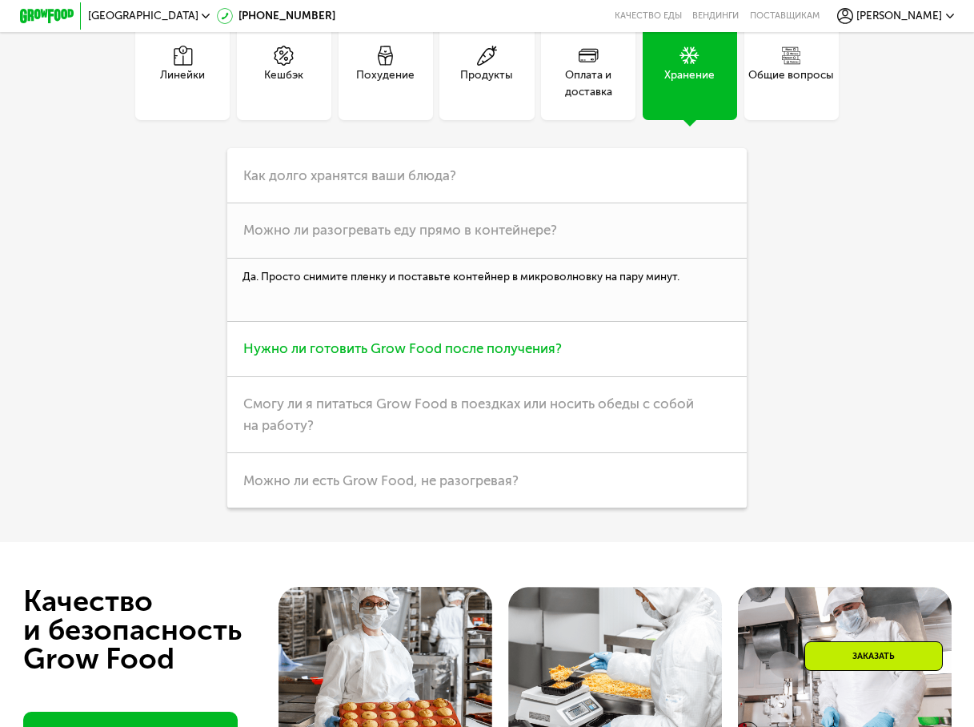
click at [368, 353] on span "Нужно ли готовить Grow Food после получения?" at bounding box center [402, 348] width 319 height 16
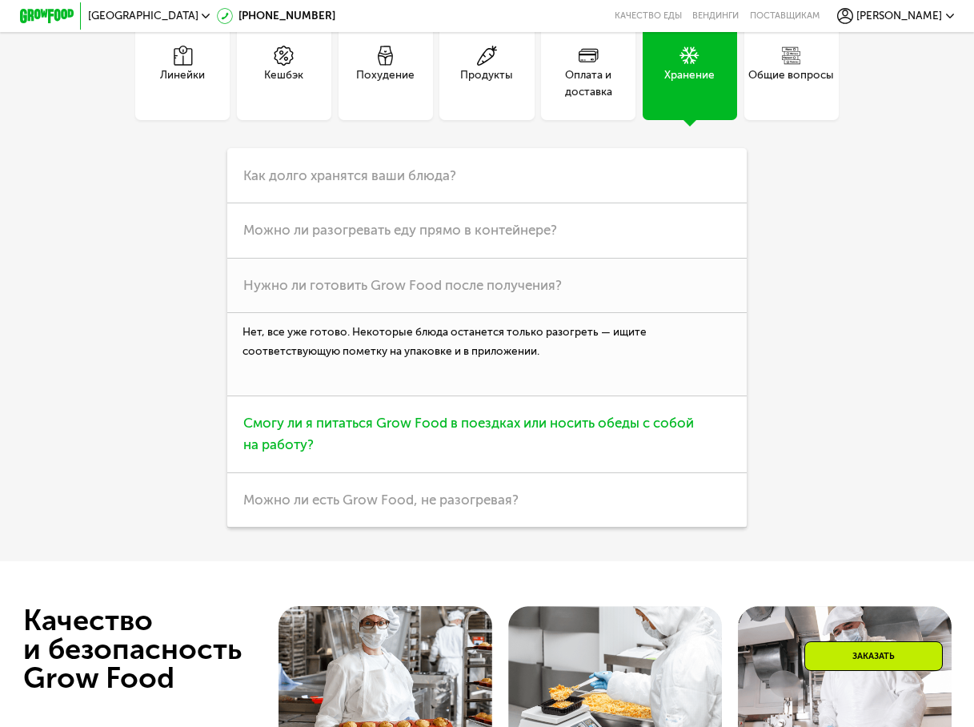
click at [387, 428] on span "Смогу ли я питаться Grow Food в поездках или носить обеды с собой на работу?" at bounding box center [468, 434] width 451 height 38
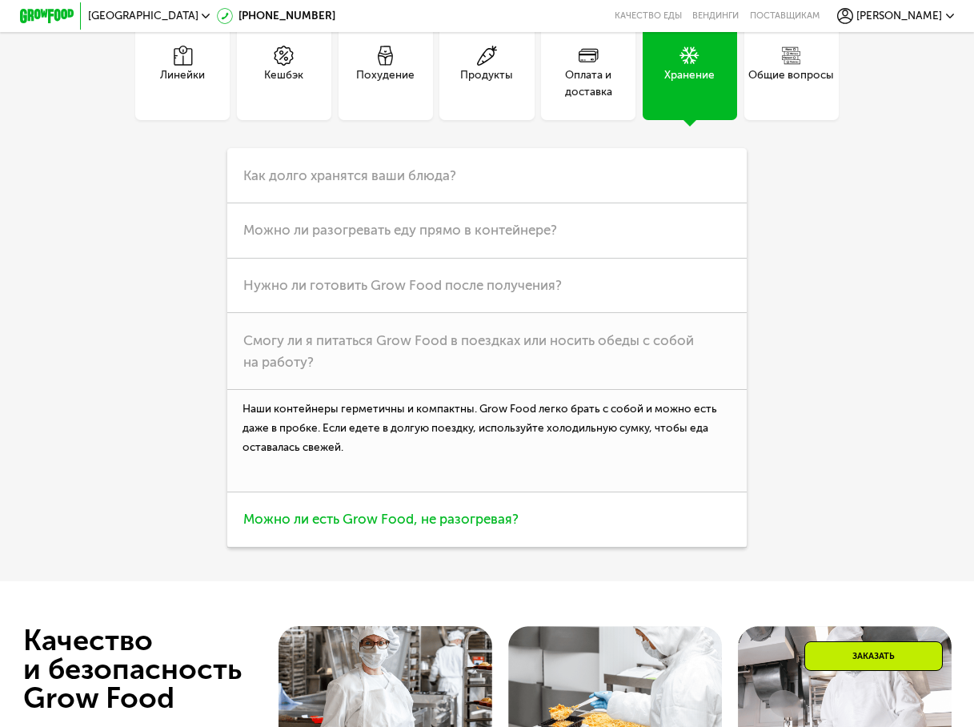
click at [431, 540] on h3 "Можно ли есть Grow Food, не разогревая?" at bounding box center [487, 519] width 520 height 55
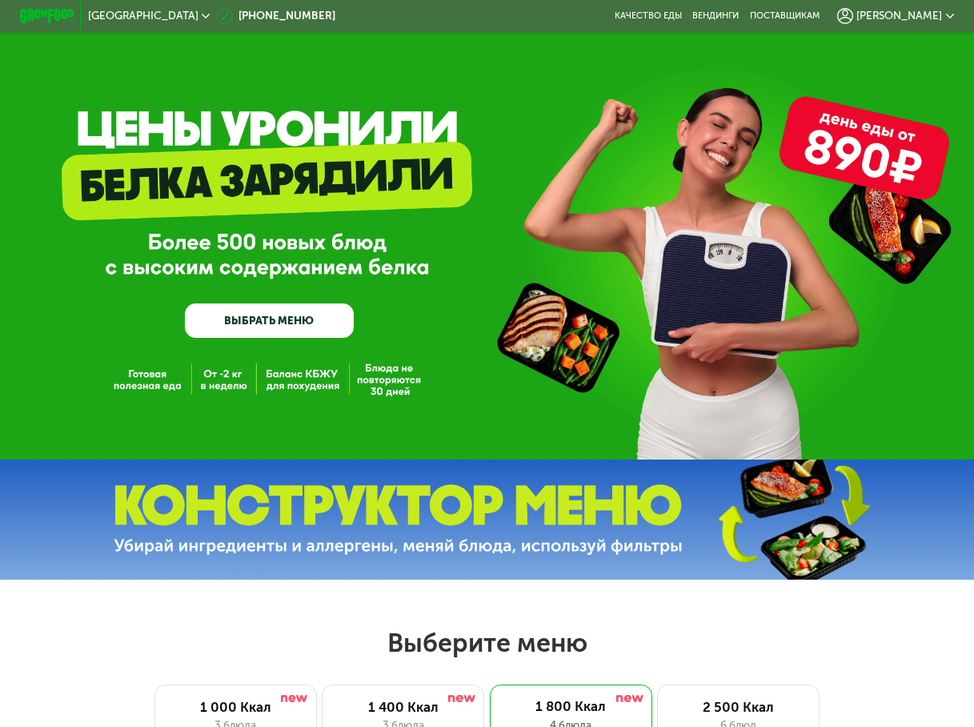
scroll to position [0, 0]
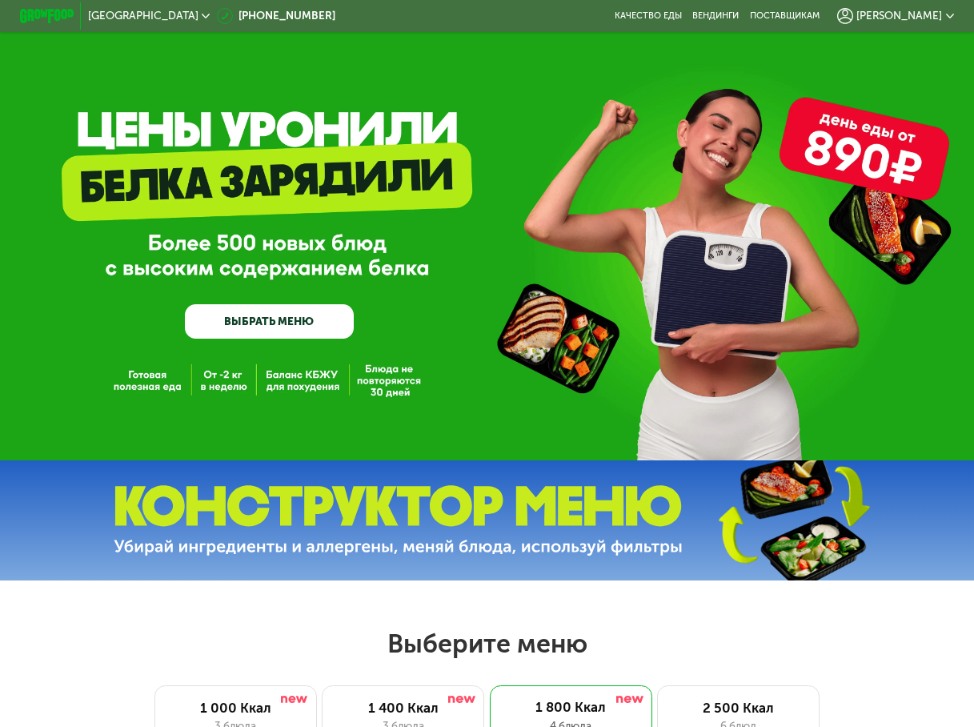
click at [121, 13] on span "[GEOGRAPHIC_DATA]" at bounding box center [143, 15] width 110 height 11
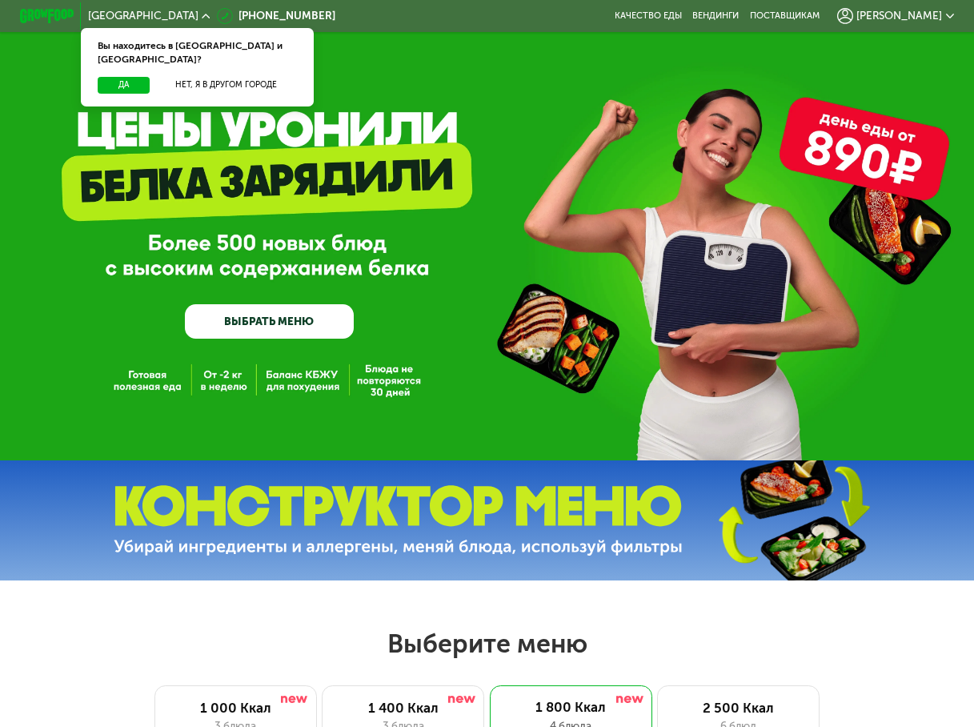
click at [949, 14] on div "[PERSON_NAME]" at bounding box center [895, 16] width 117 height 16
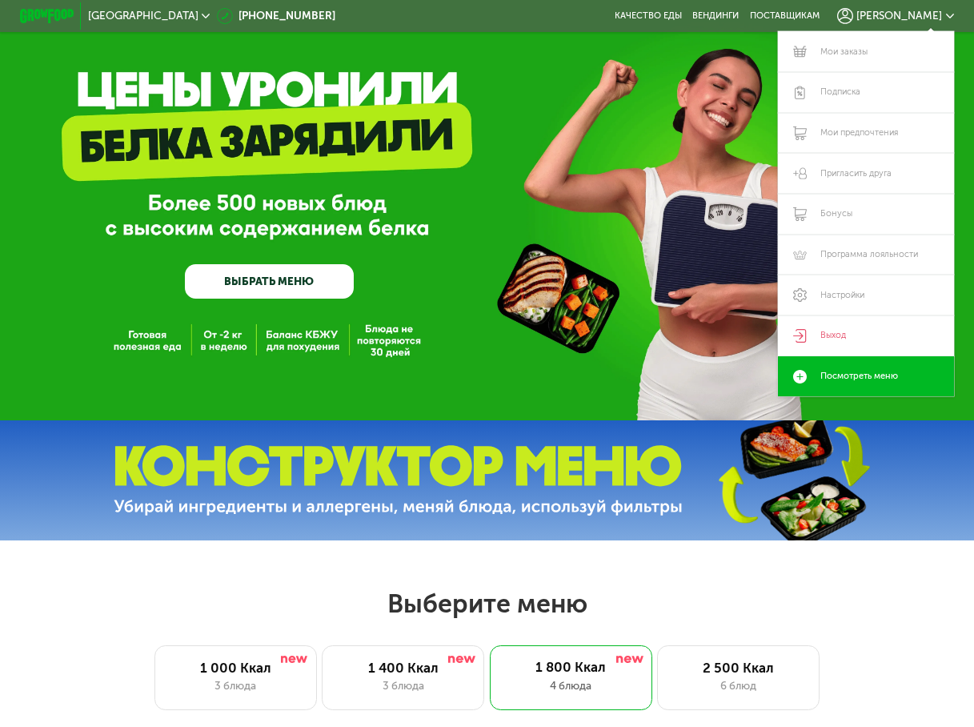
scroll to position [68, 0]
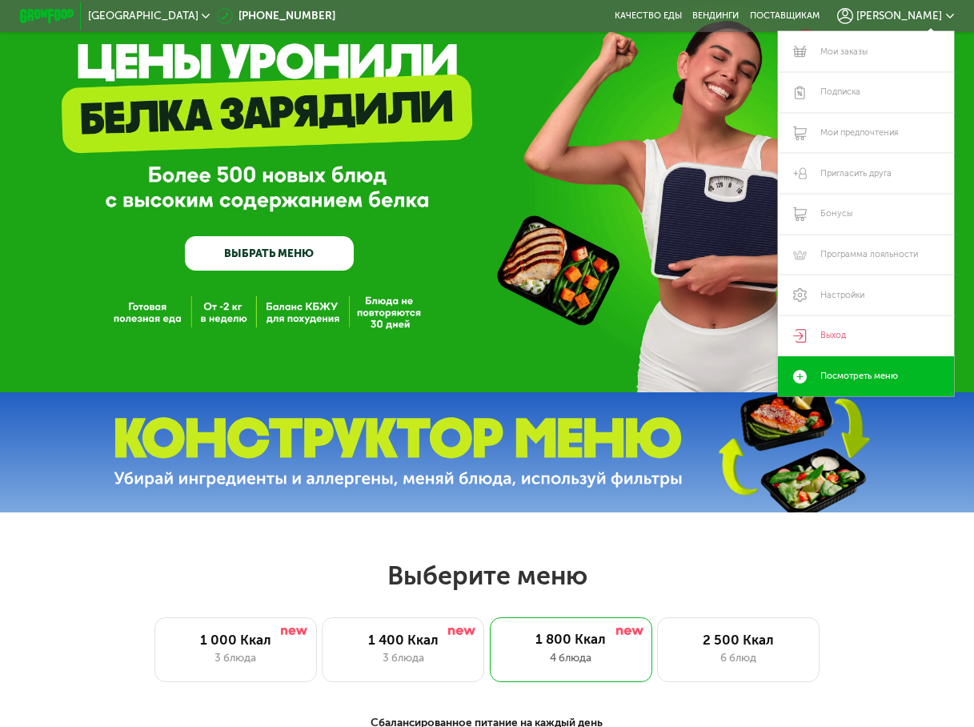
click at [885, 576] on h2 "Выберите меню" at bounding box center [487, 576] width 888 height 32
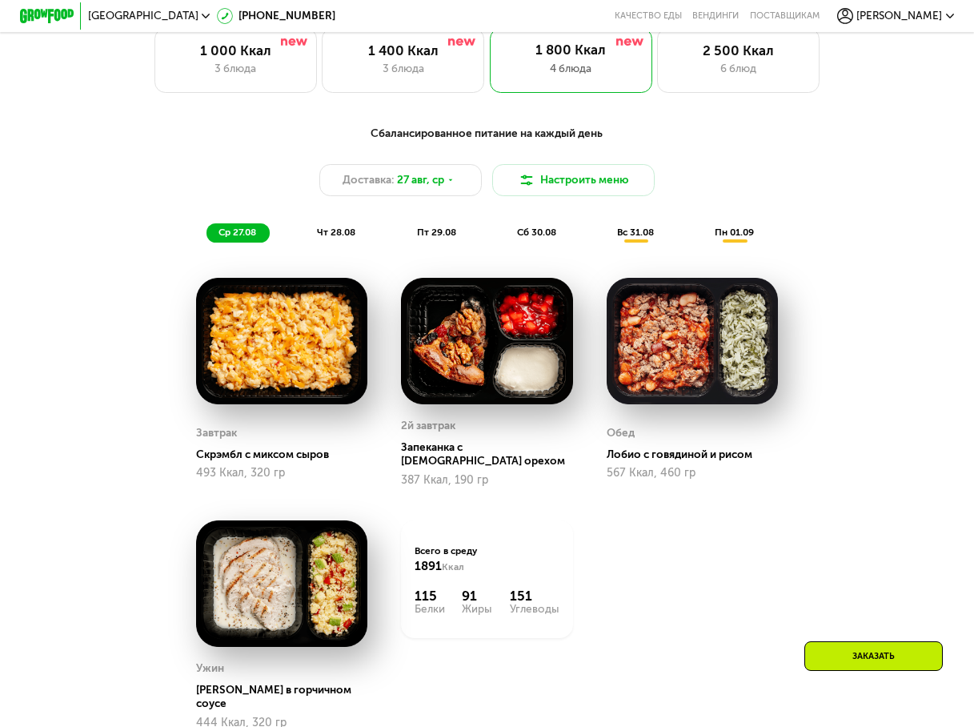
scroll to position [646, 0]
